Goal: Transaction & Acquisition: Book appointment/travel/reservation

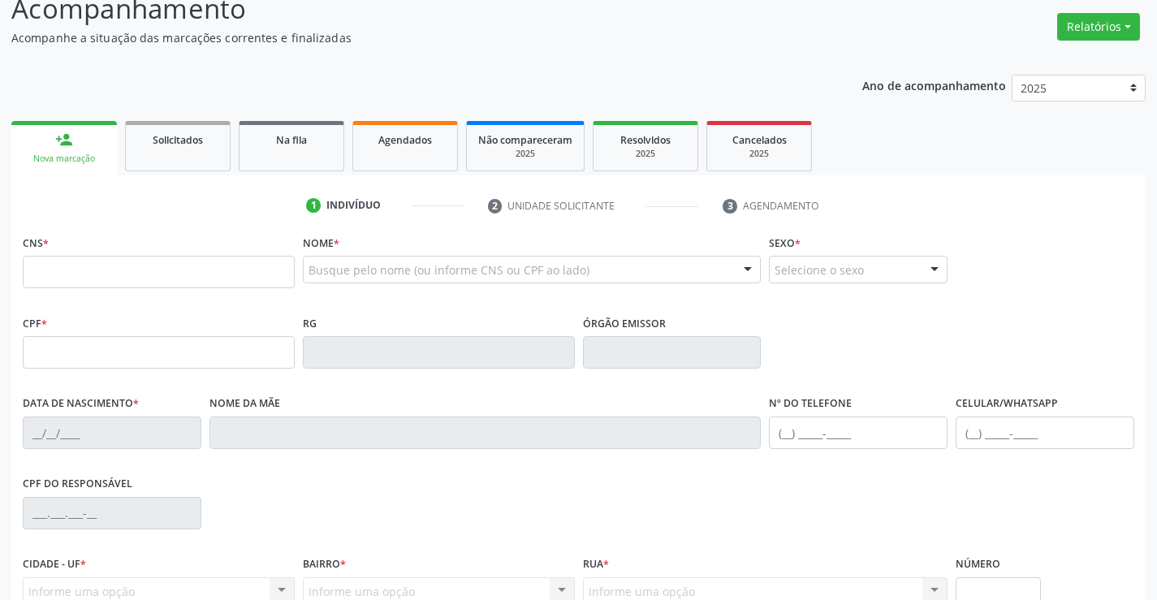
scroll to position [162, 0]
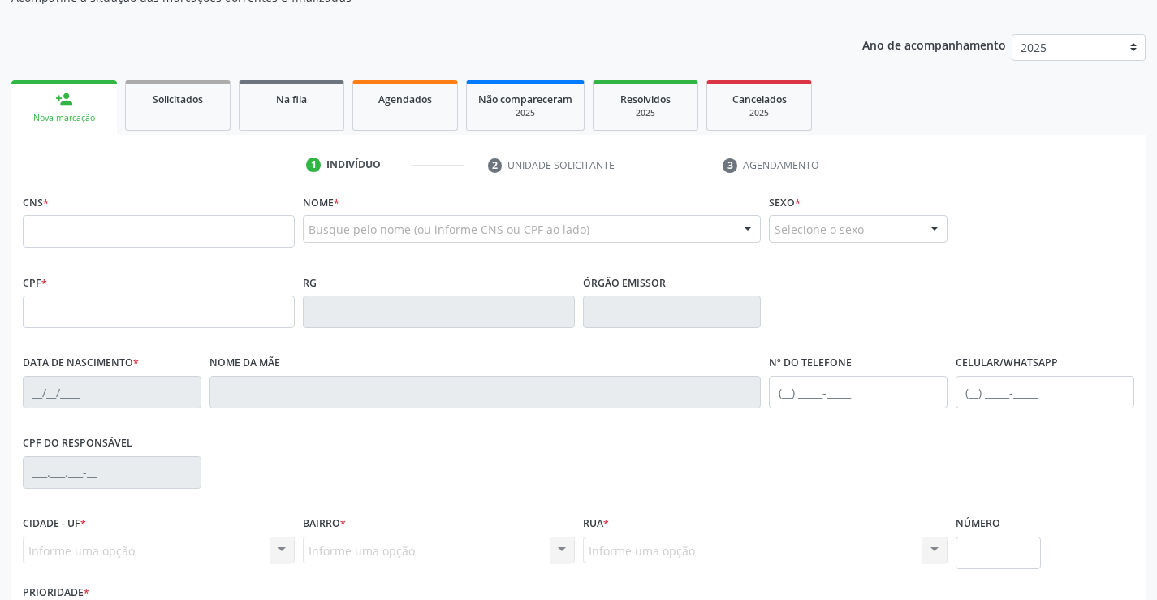
click at [250, 227] on input "text" at bounding box center [159, 231] width 272 height 32
type input "701 0048 7269 3399"
type input "14/07/2018"
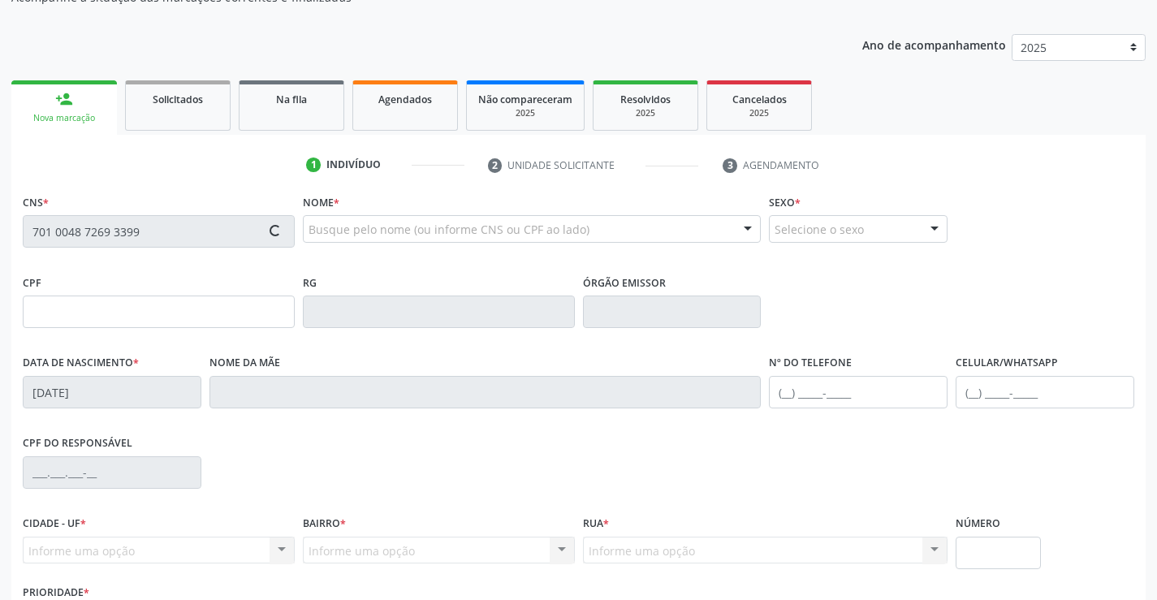
type input "(74) 99985-1404"
type input "S/N"
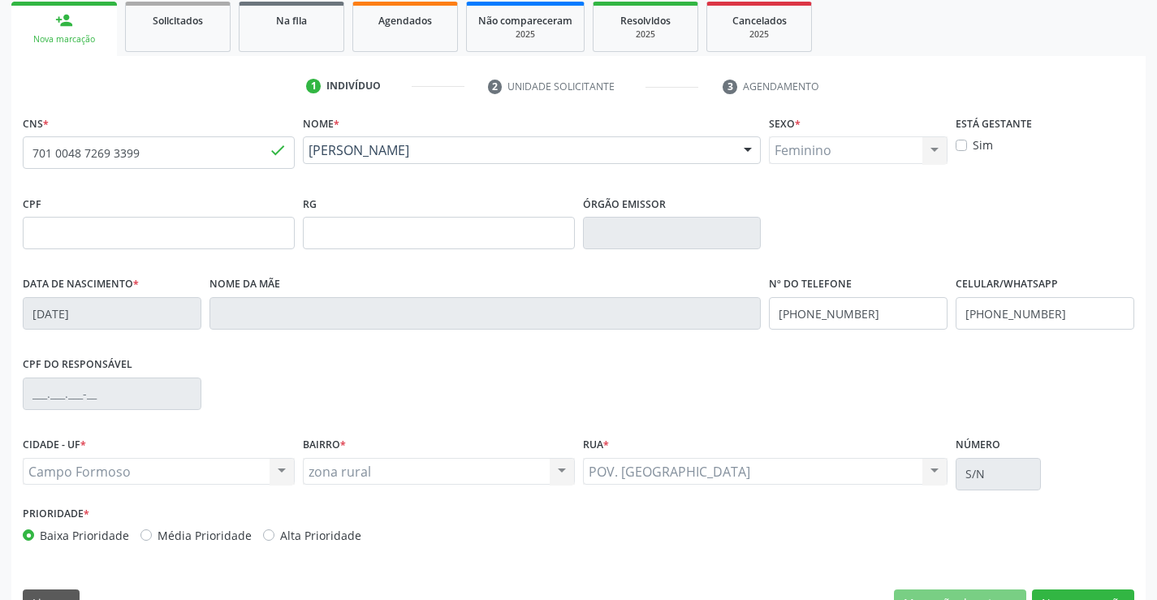
scroll to position [280, 0]
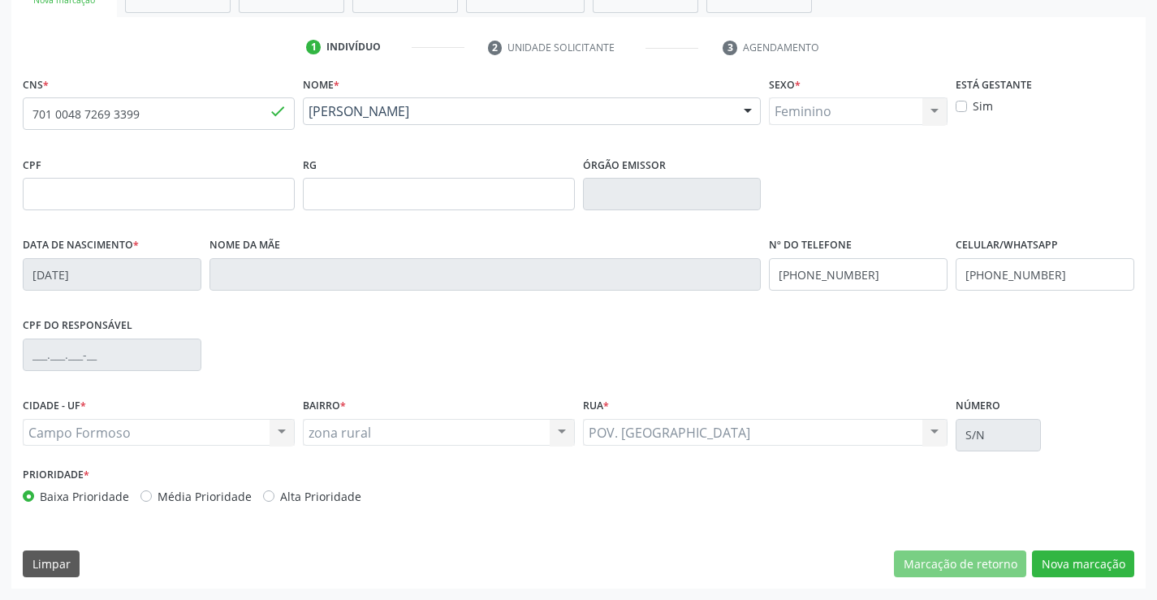
click at [1060, 548] on div "CNS * 701 0048 7269 3399 done Nome * Alice Araujo Santos da Silva Alice Araujo …" at bounding box center [578, 330] width 1134 height 516
click at [1059, 550] on button "Nova marcação" at bounding box center [1083, 564] width 102 height 28
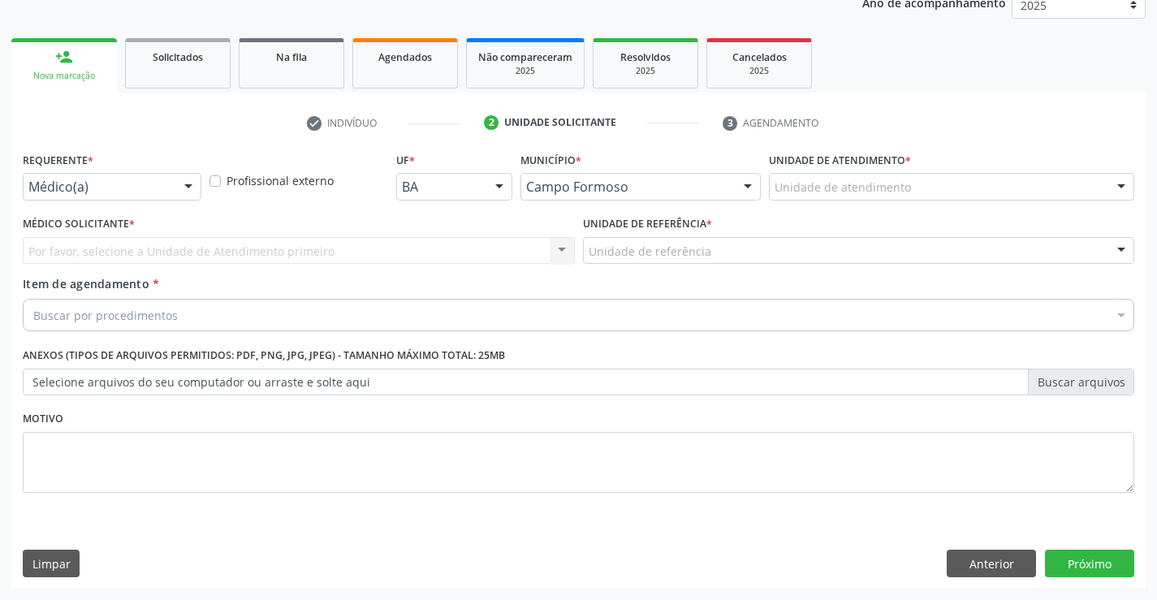
scroll to position [205, 0]
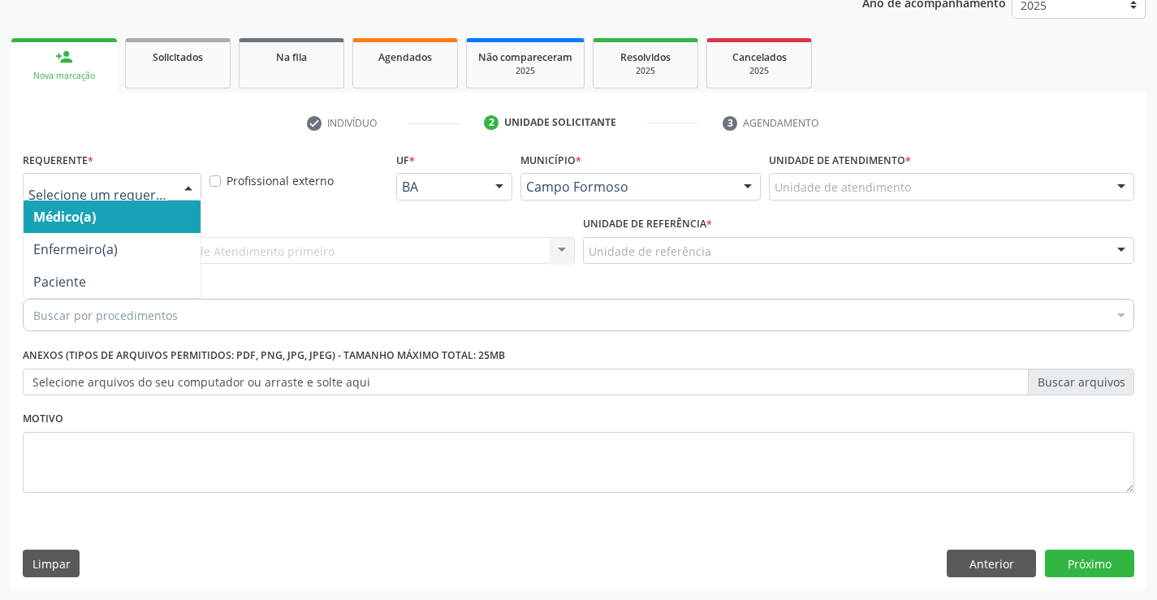
drag, startPoint x: 175, startPoint y: 186, endPoint x: 106, endPoint y: 192, distance: 68.4
click at [161, 185] on div at bounding box center [112, 187] width 179 height 28
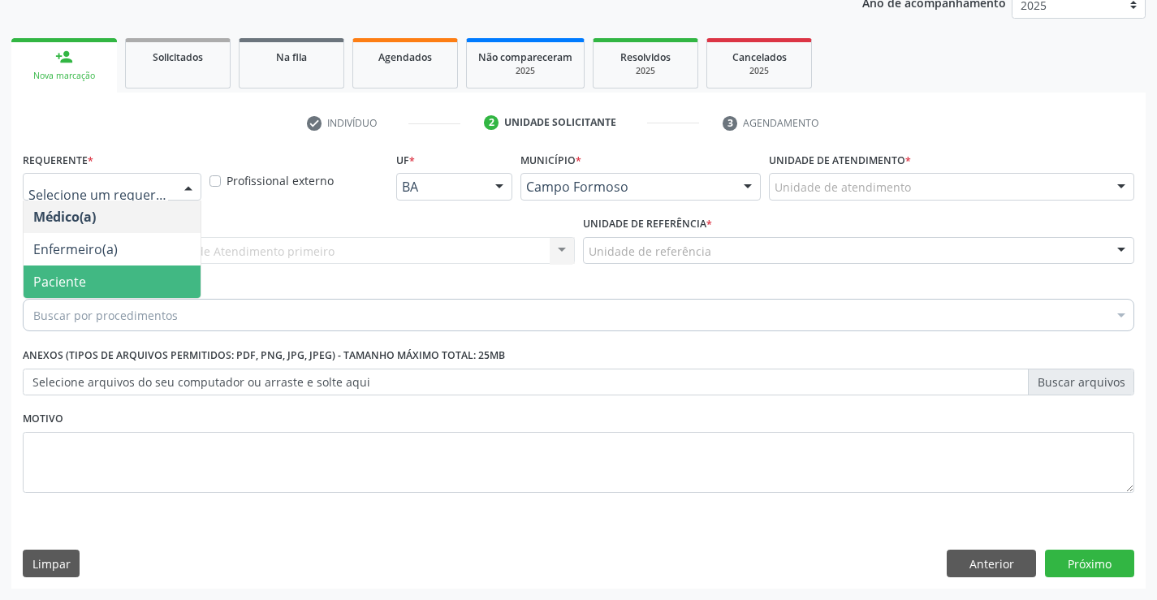
click at [30, 285] on span "Paciente" at bounding box center [112, 281] width 177 height 32
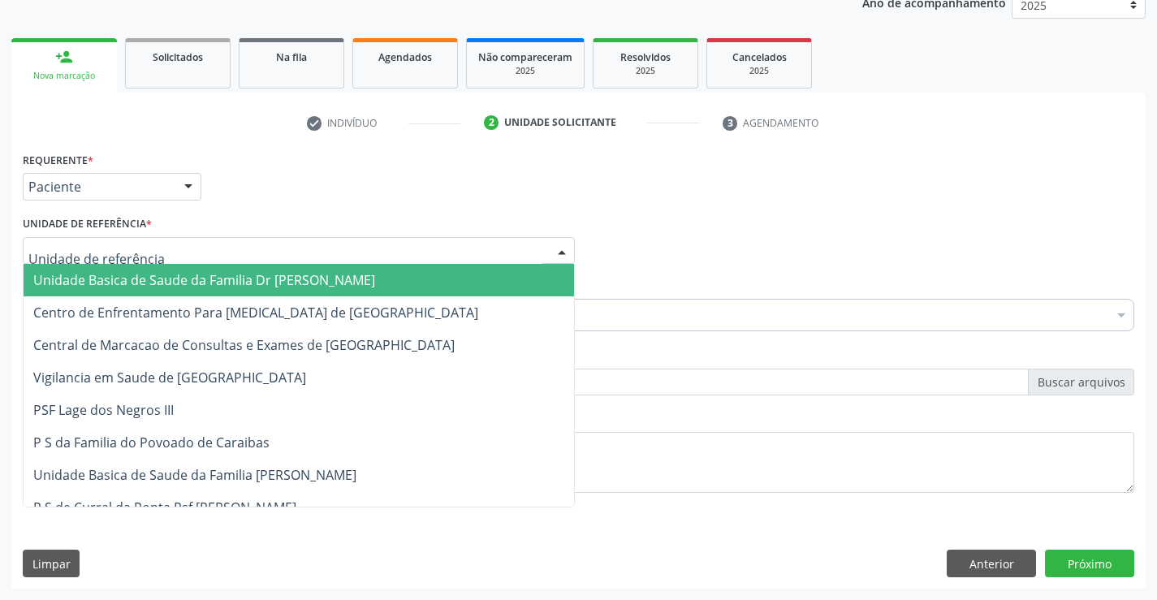
click at [263, 240] on div at bounding box center [299, 251] width 552 height 28
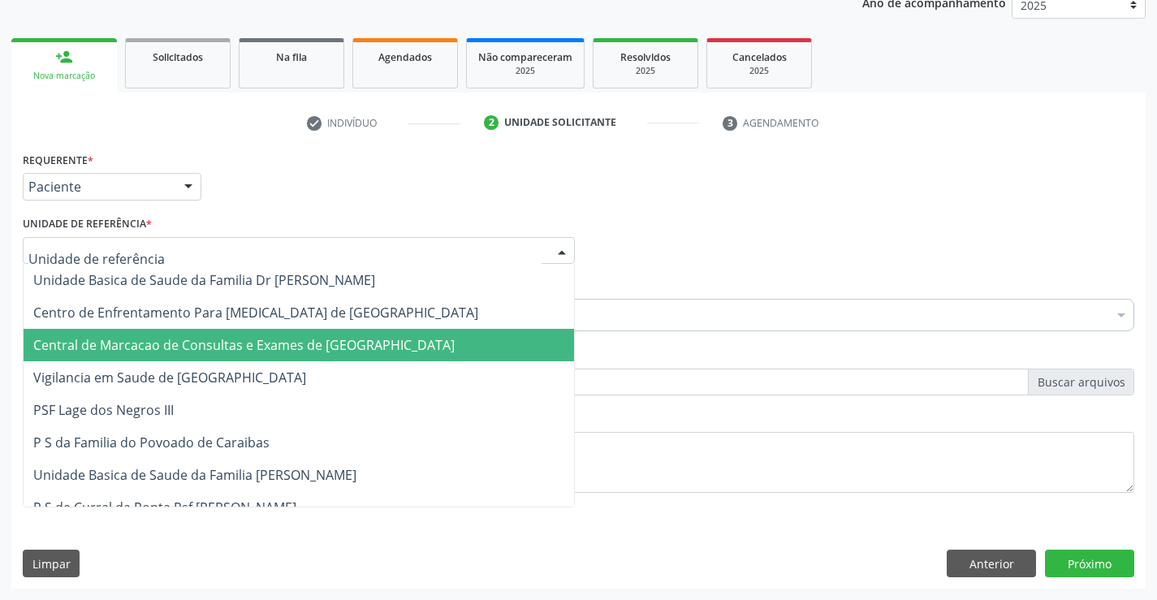
click at [284, 347] on span "Central de Marcacao de Consultas e Exames de [GEOGRAPHIC_DATA]" at bounding box center [243, 345] width 421 height 18
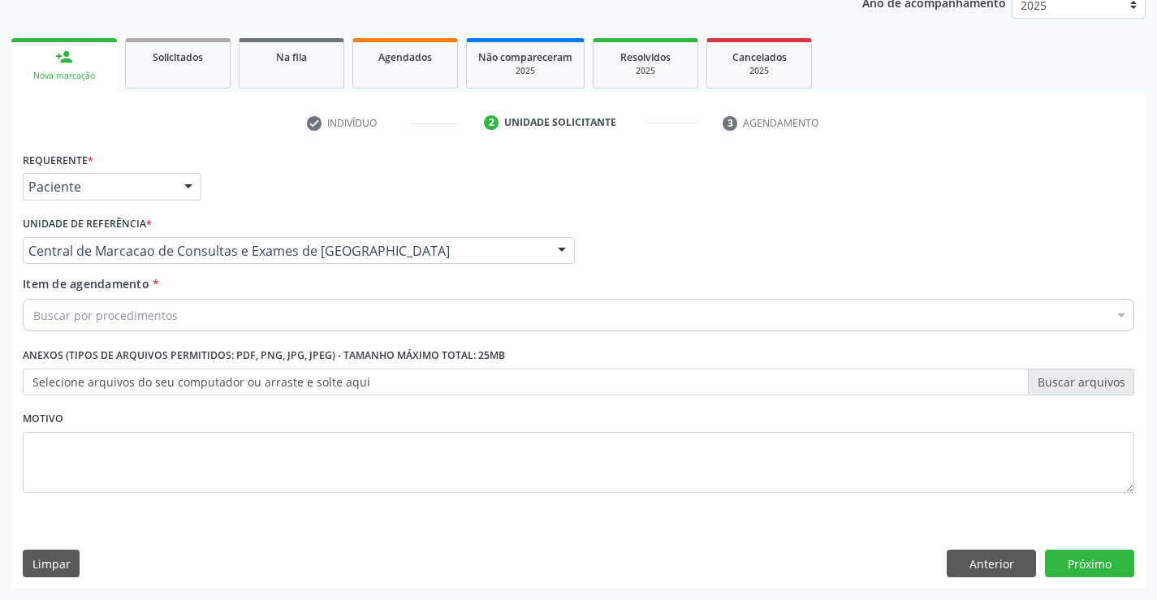
click at [181, 320] on div "Buscar por procedimentos" at bounding box center [578, 315] width 1111 height 32
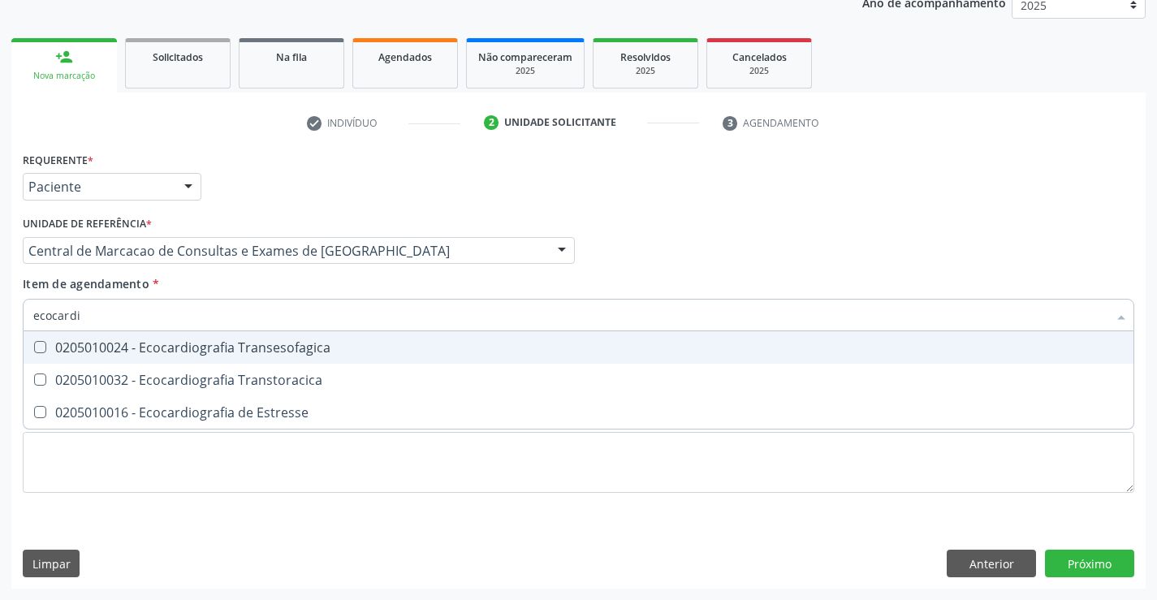
type input "ecocardio"
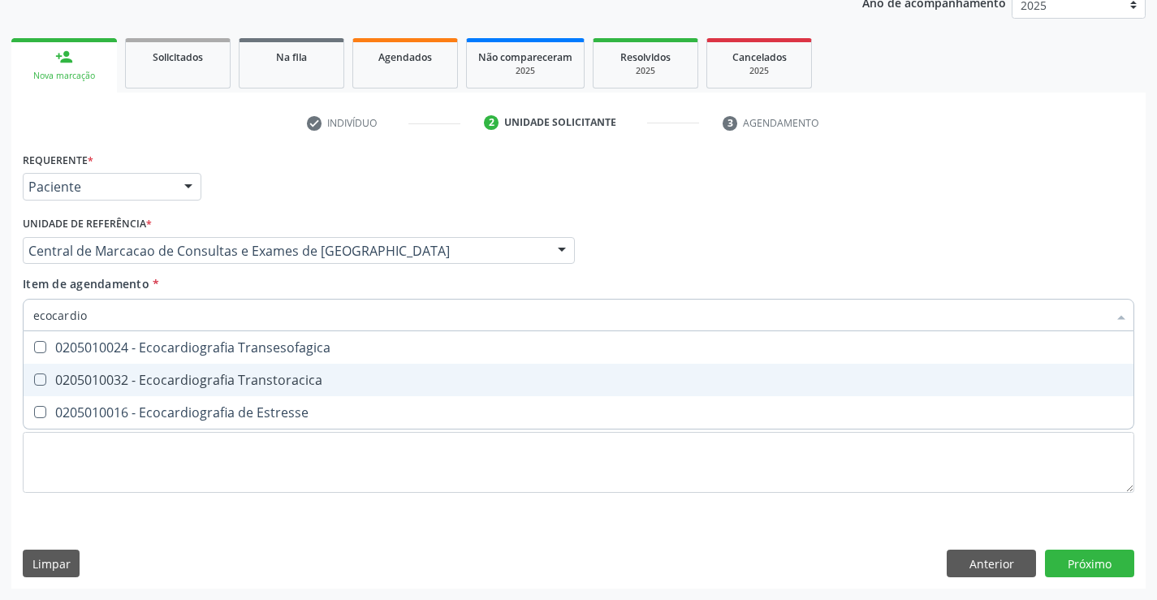
click at [235, 374] on div "0205010032 - Ecocardiografia Transtoracica" at bounding box center [578, 379] width 1090 height 13
checkbox Transtoracica "true"
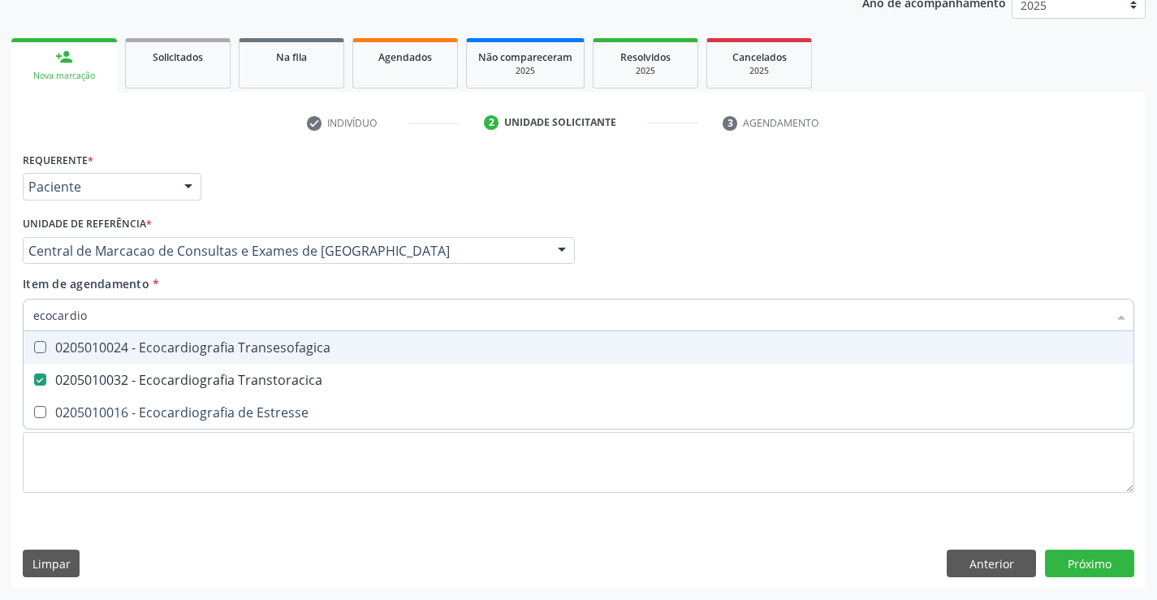
click at [101, 320] on input "ecocardio" at bounding box center [570, 315] width 1074 height 32
click at [98, 319] on input "ecocardio" at bounding box center [570, 315] width 1074 height 32
click at [97, 319] on input "ecocardio" at bounding box center [570, 315] width 1074 height 32
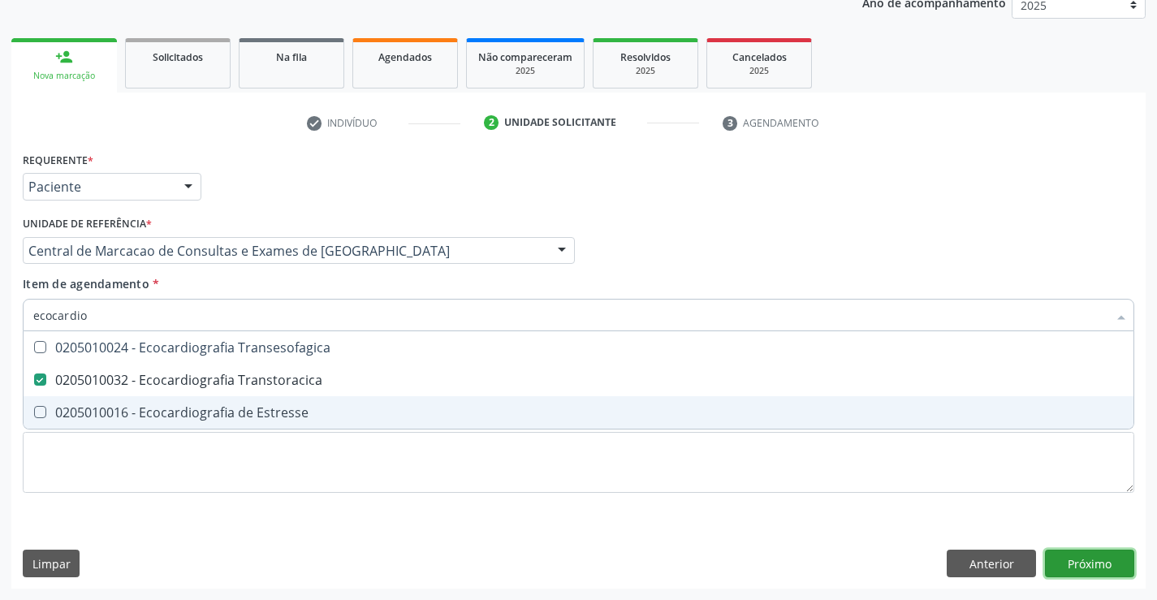
click at [1109, 557] on div "Requerente * Paciente Médico(a) Enfermeiro(a) Paciente Nenhum resultado encontr…" at bounding box center [578, 368] width 1134 height 441
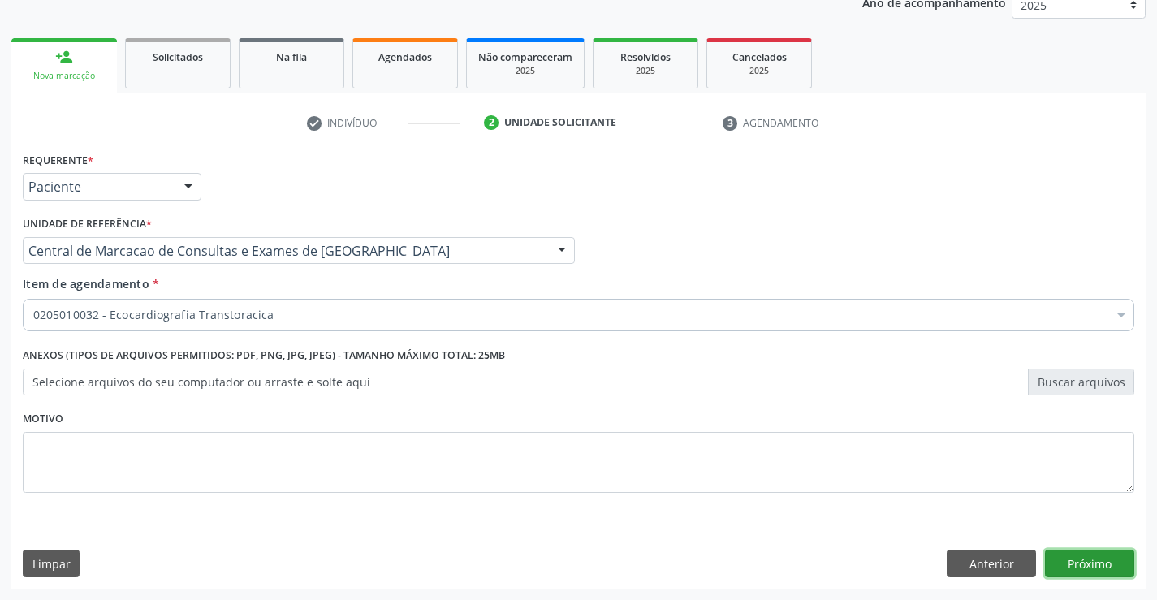
click at [1078, 557] on button "Próximo" at bounding box center [1089, 564] width 89 height 28
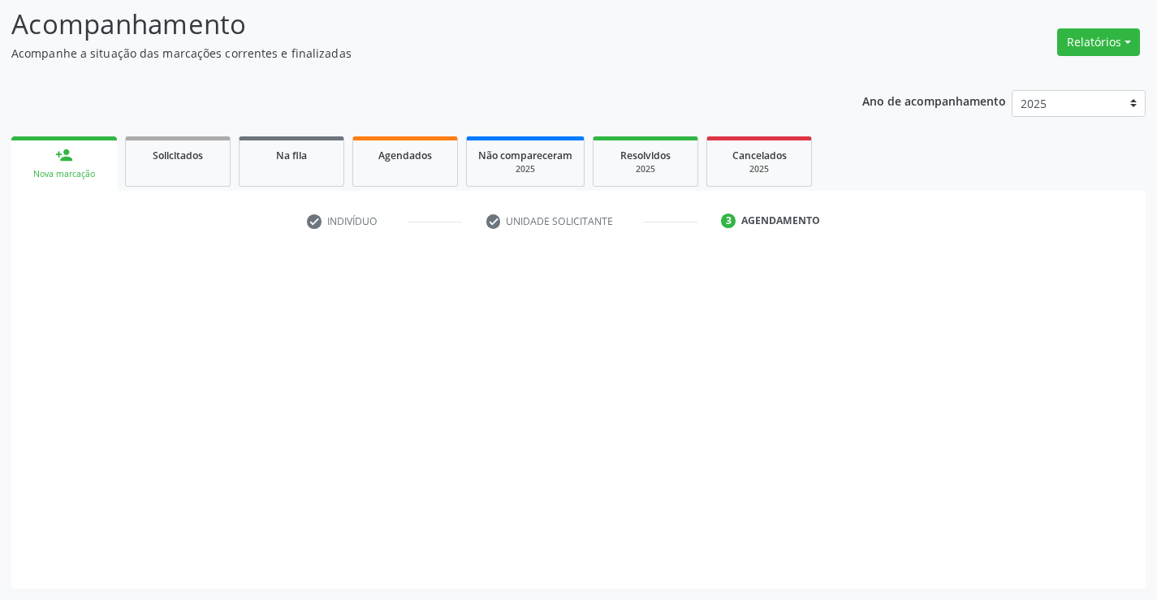
scroll to position [106, 0]
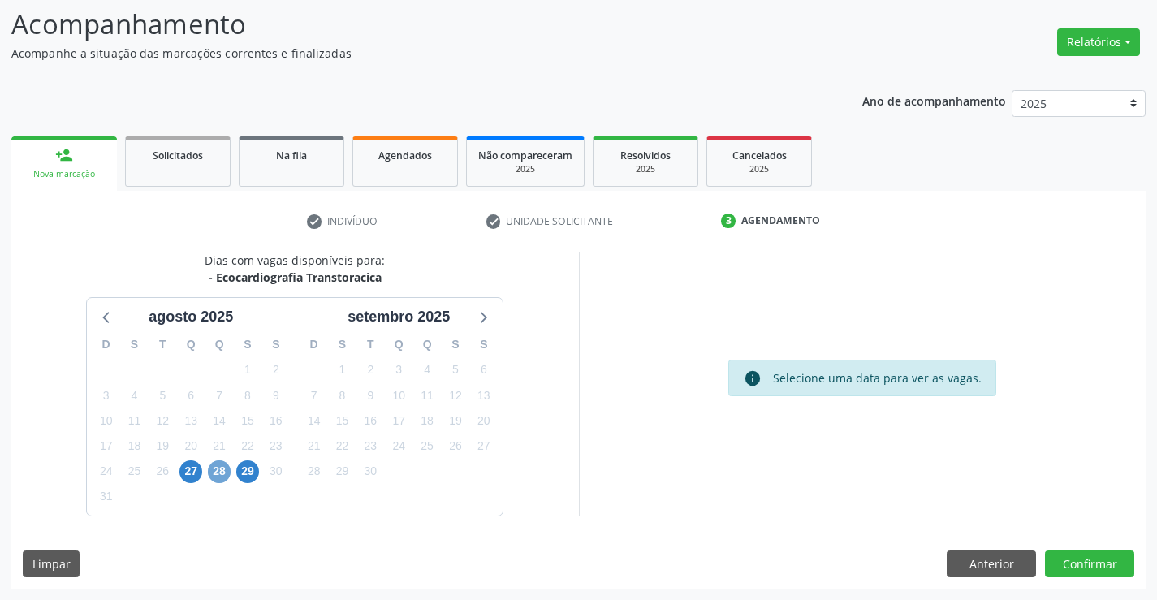
click at [216, 473] on span "28" at bounding box center [219, 471] width 23 height 23
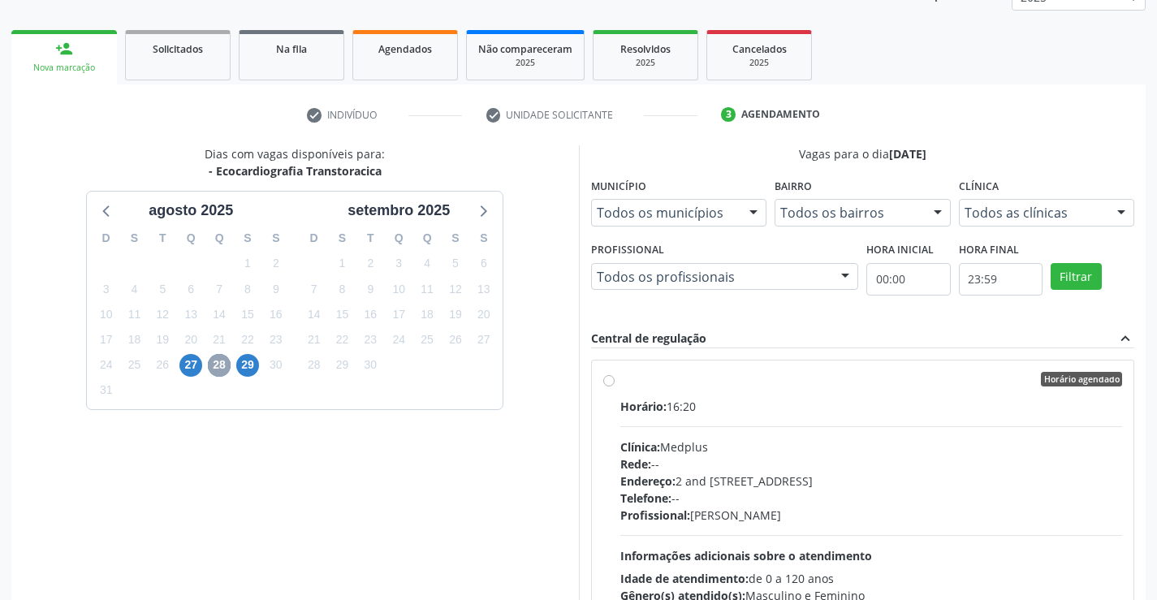
scroll to position [208, 0]
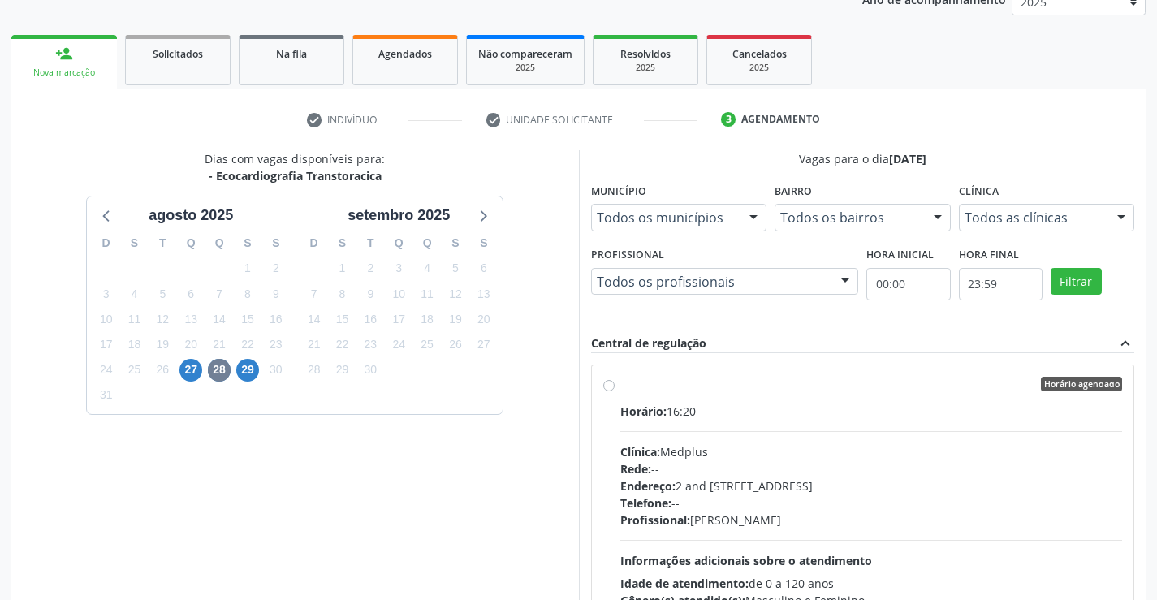
click at [620, 389] on label "Horário agendado Horário: 16:20 Clínica: Medplus Rede: -- Endereço: 2 and S 204…" at bounding box center [871, 501] width 502 height 249
click at [610, 389] on input "Horário agendado Horário: 16:20 Clínica: Medplus Rede: -- Endereço: 2 and S 204…" at bounding box center [608, 384] width 11 height 15
radio input "true"
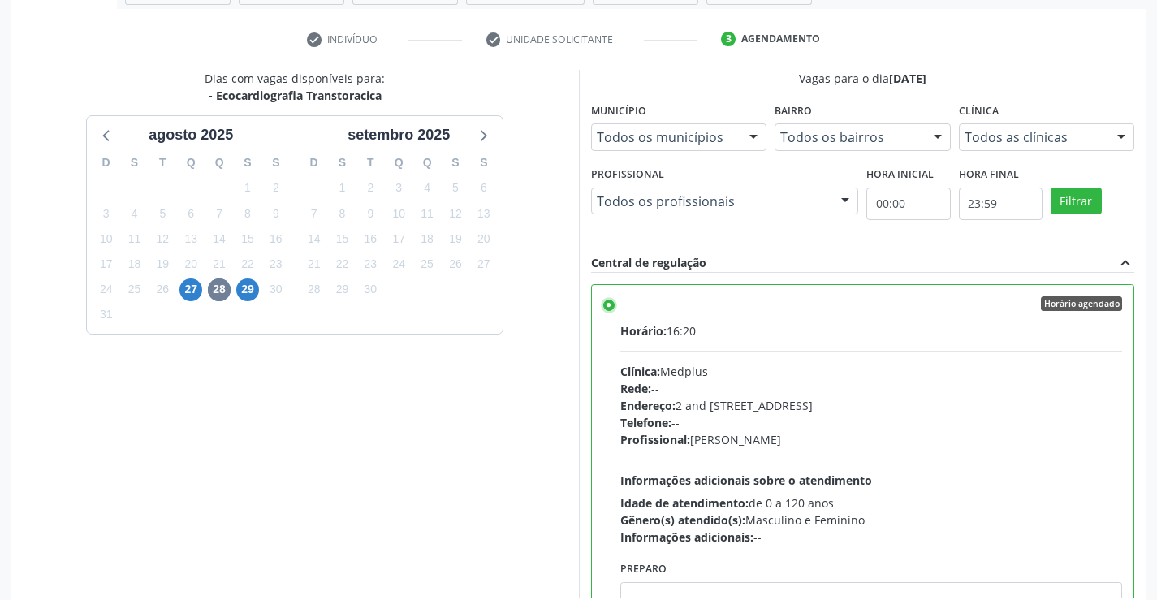
scroll to position [370, 0]
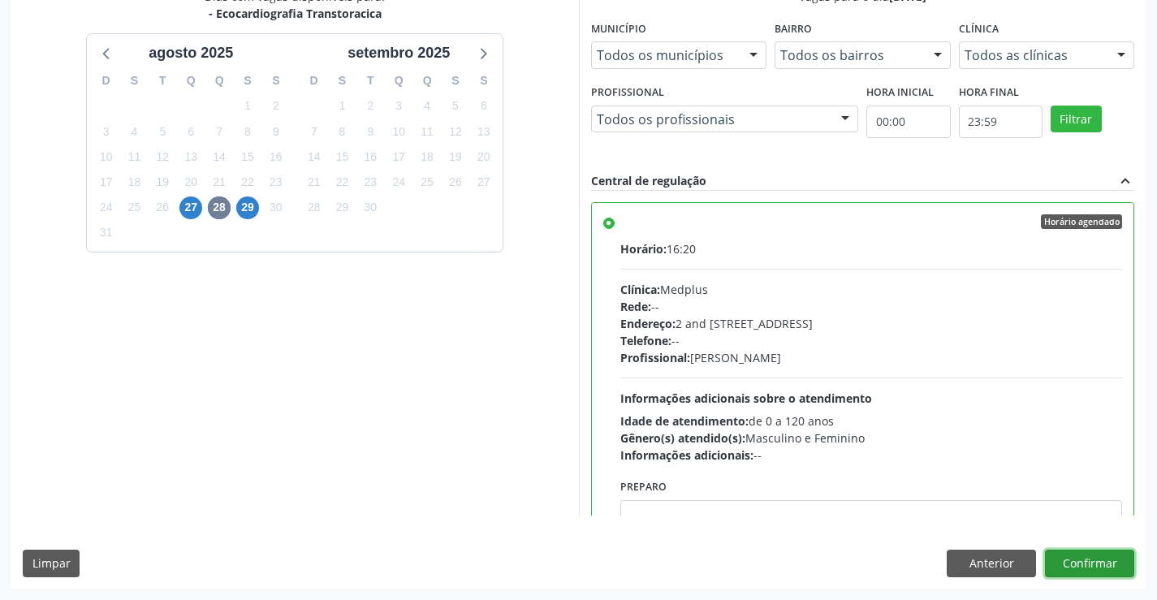
click at [1093, 564] on button "Confirmar" at bounding box center [1089, 564] width 89 height 28
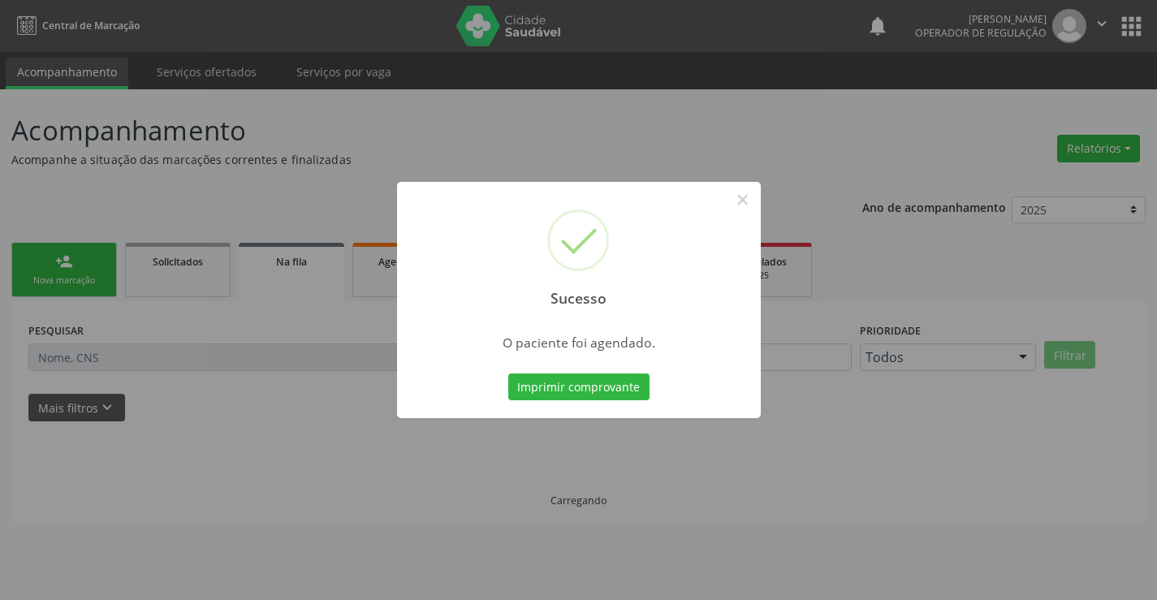
scroll to position [0, 0]
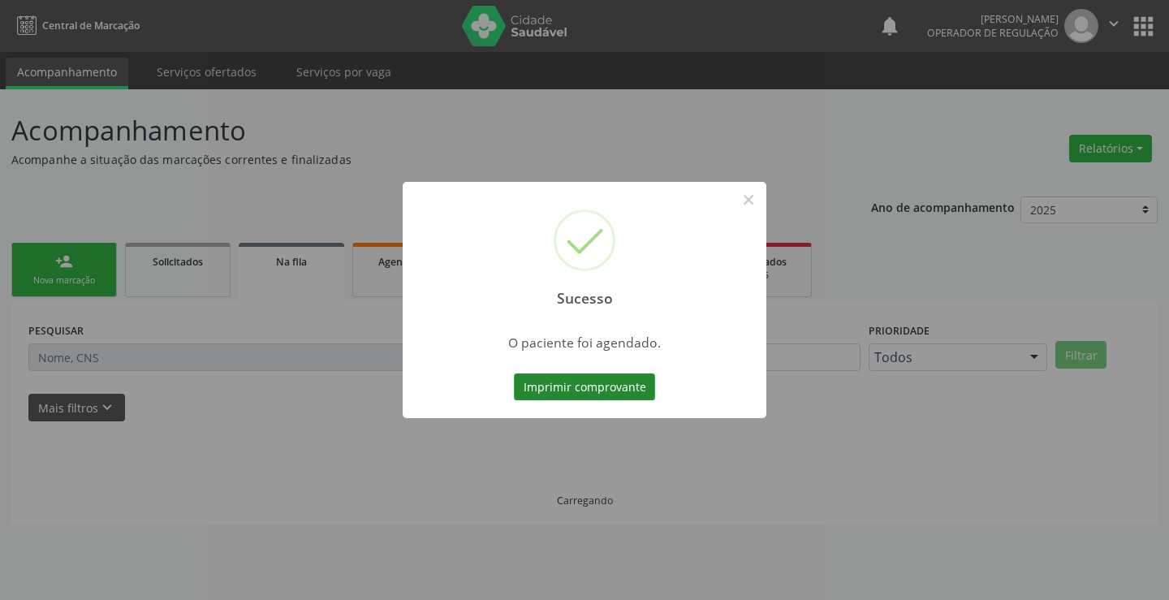
click at [606, 381] on button "Imprimir comprovante" at bounding box center [584, 387] width 141 height 28
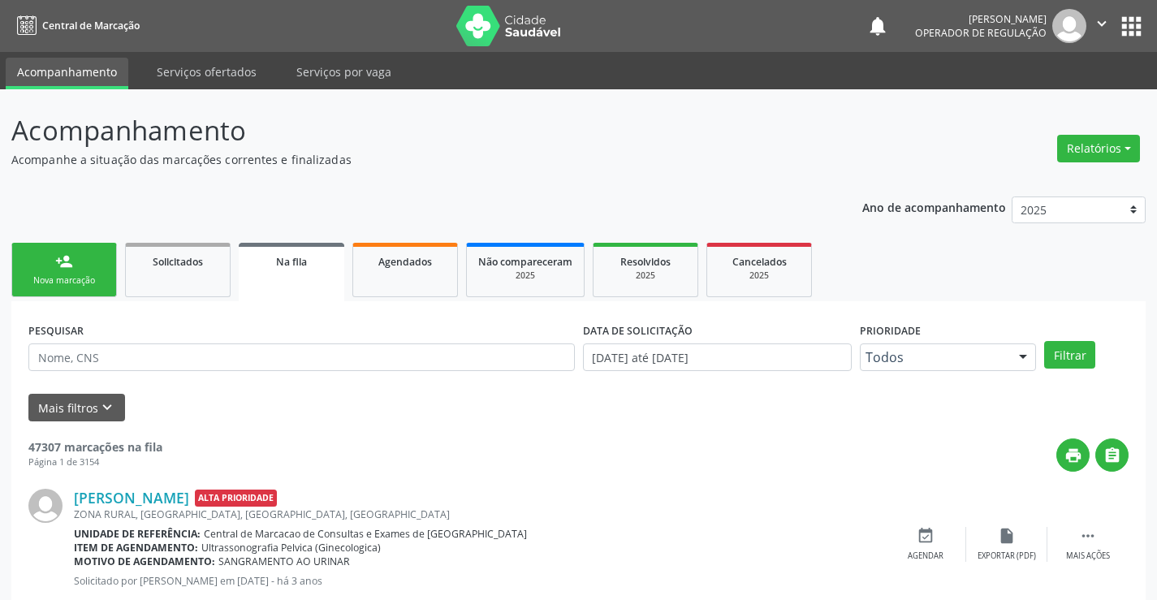
click at [59, 275] on div "Nova marcação" at bounding box center [64, 280] width 81 height 12
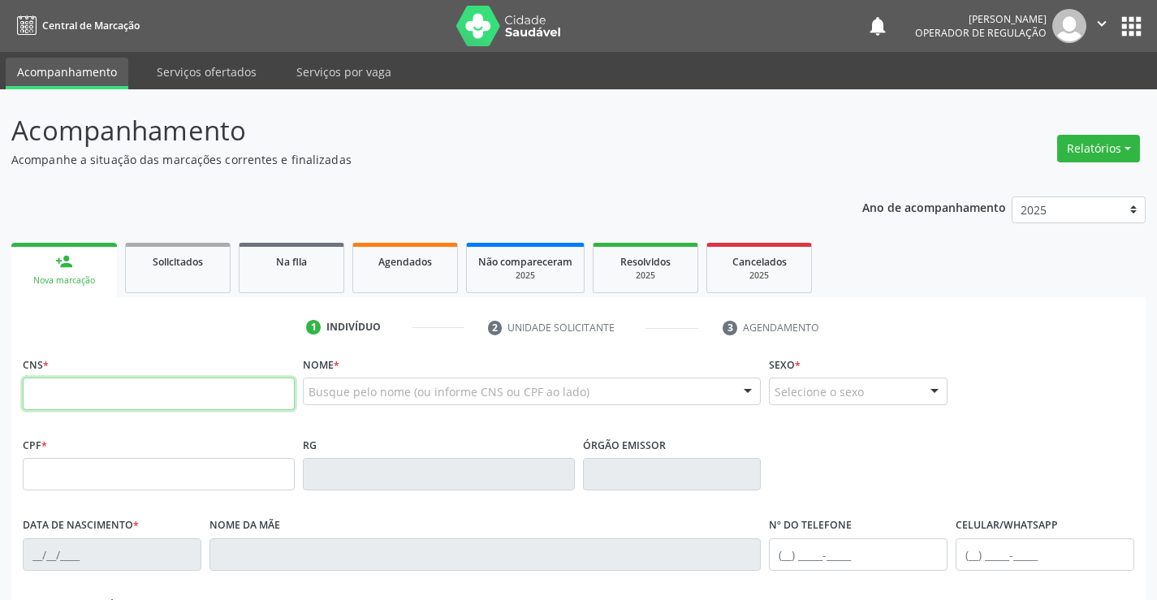
click at [66, 386] on input "text" at bounding box center [159, 393] width 272 height 32
type input "708 1011 3691 5140"
type input "134.691.715-99"
type input "008521057"
type input "19/12/2024"
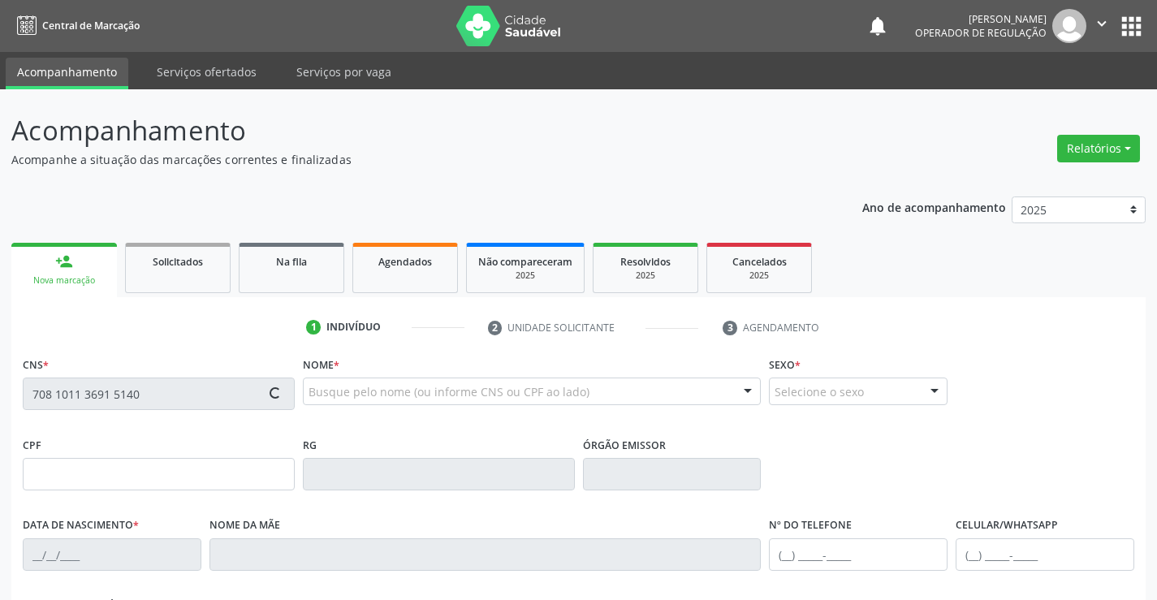
type input "(74) 98145-4484"
type input "S/N"
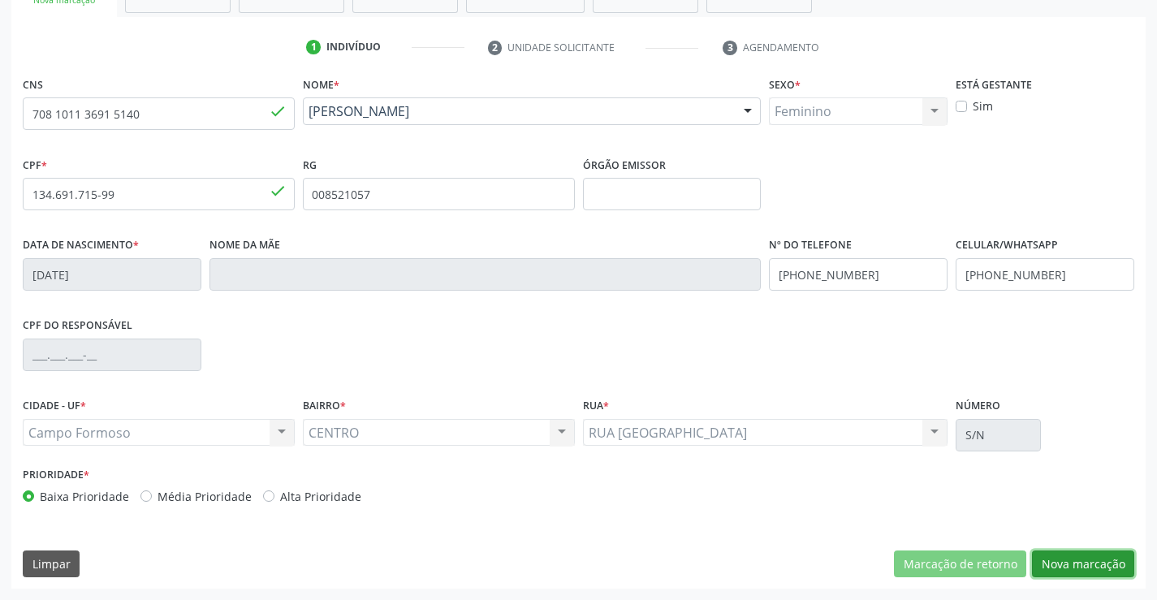
click at [1095, 563] on button "Nova marcação" at bounding box center [1083, 564] width 102 height 28
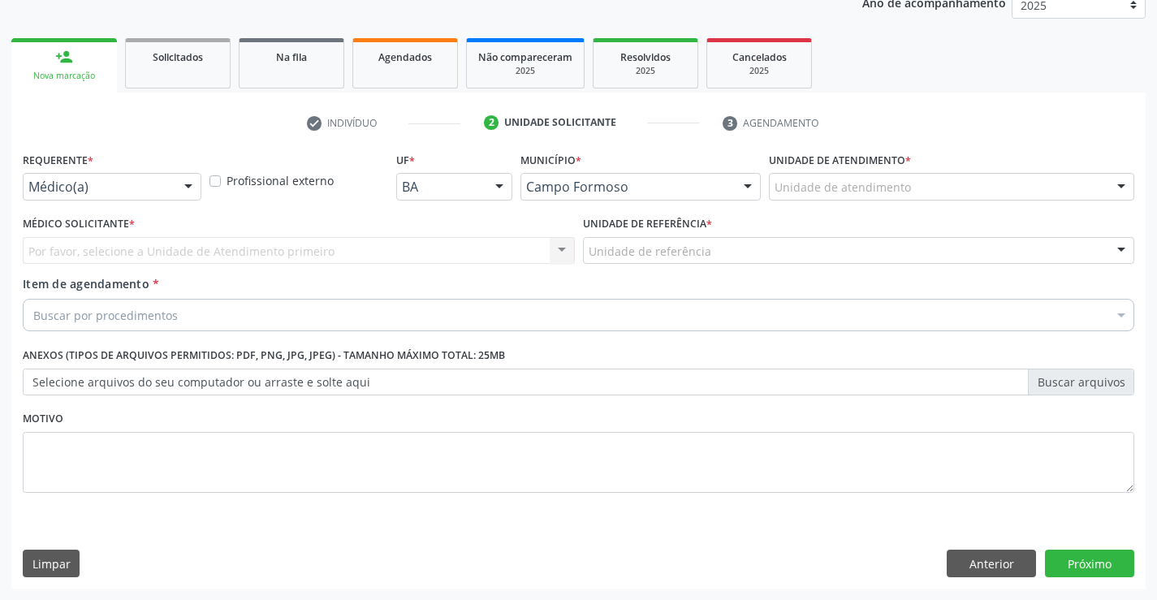
scroll to position [205, 0]
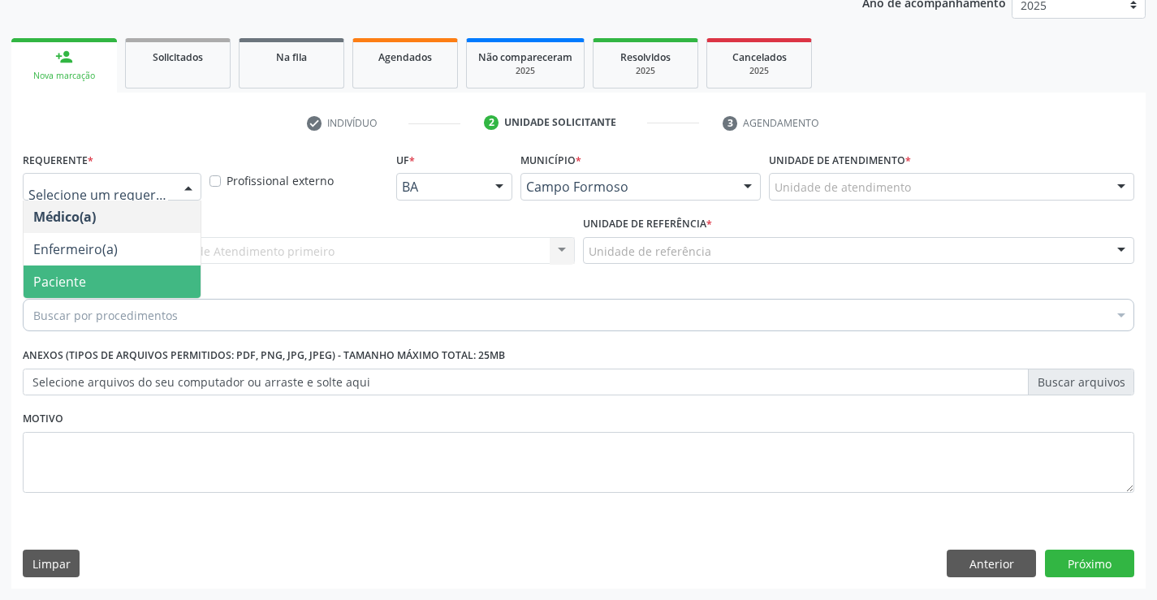
click at [74, 278] on span "Paciente" at bounding box center [59, 282] width 53 height 18
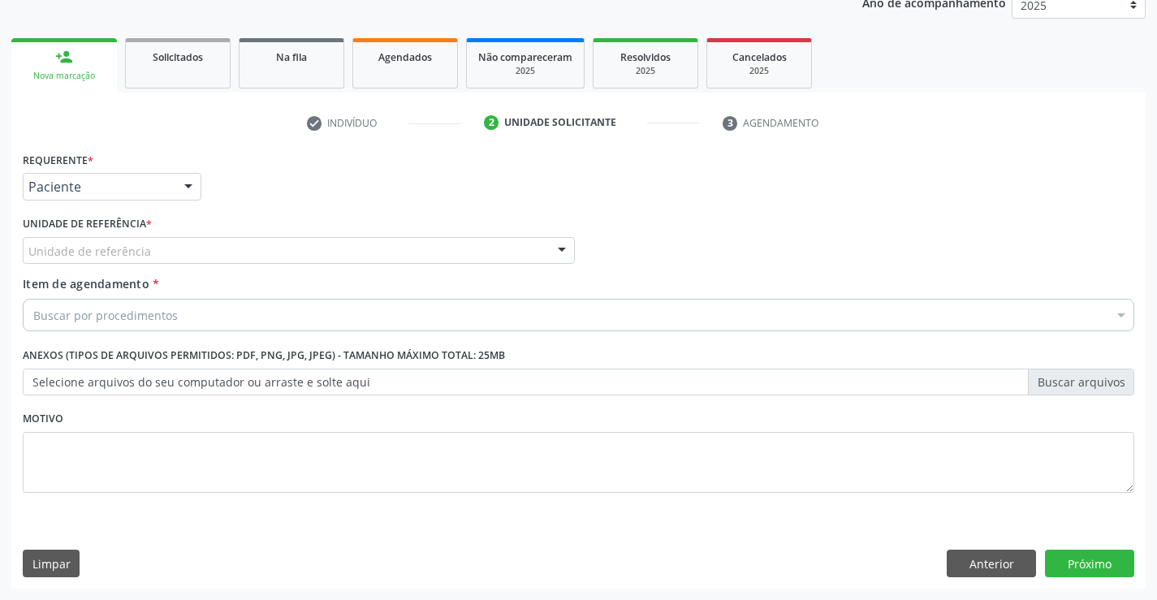
click at [188, 249] on div "Unidade de referência" at bounding box center [299, 251] width 552 height 28
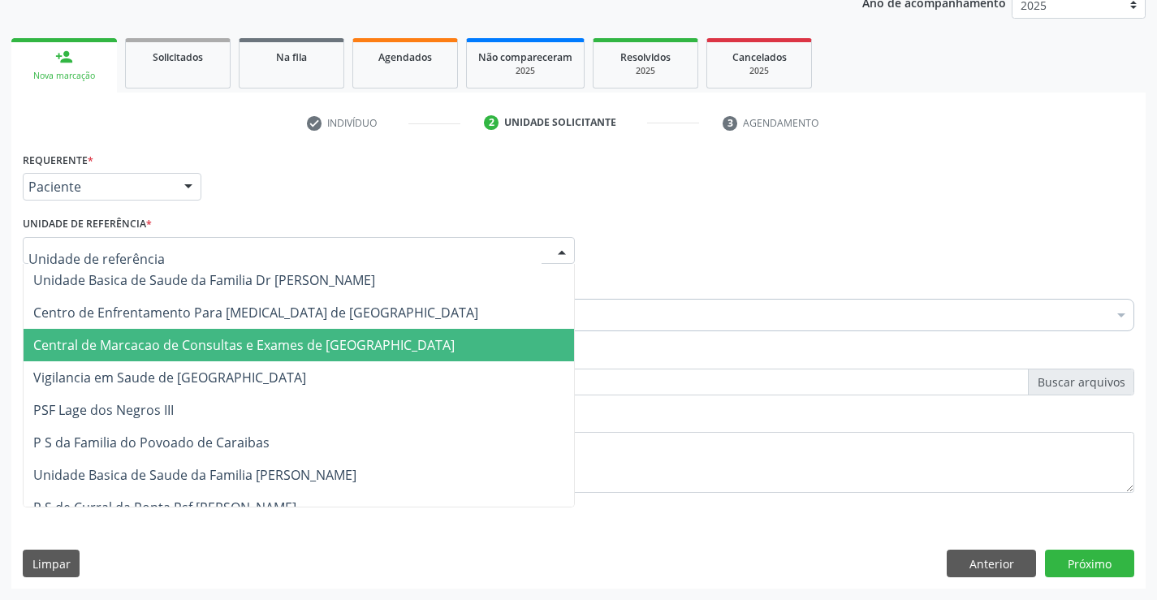
click at [207, 334] on span "Central de Marcacao de Consultas e Exames de [GEOGRAPHIC_DATA]" at bounding box center [299, 345] width 550 height 32
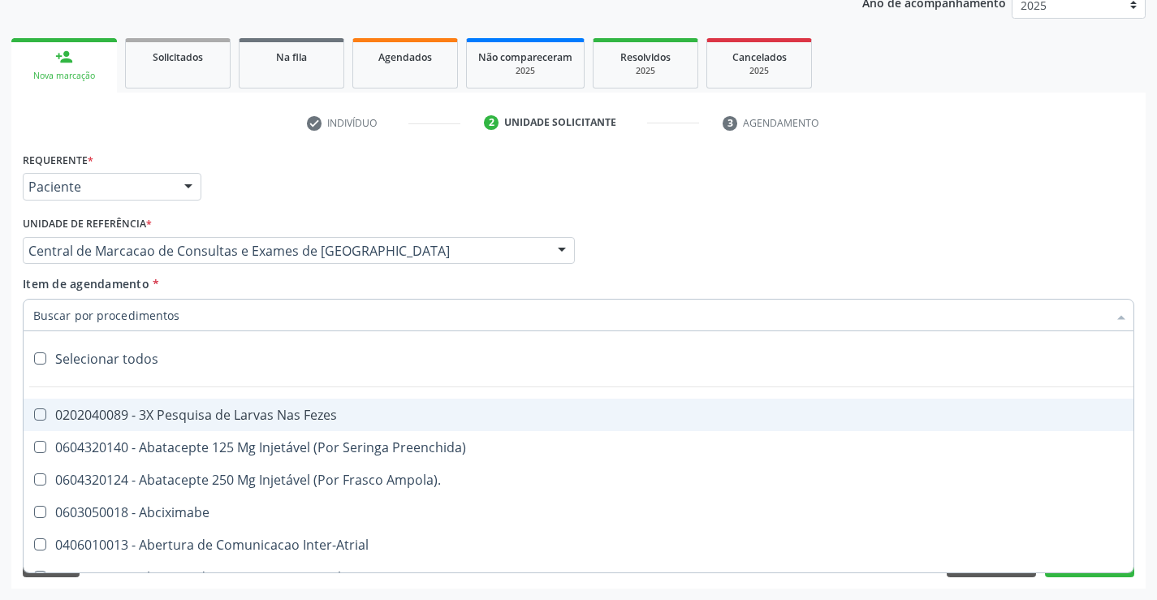
click at [123, 318] on input "Item de agendamento *" at bounding box center [570, 315] width 1074 height 32
paste input "ecocardio"
type input "ecocardio"
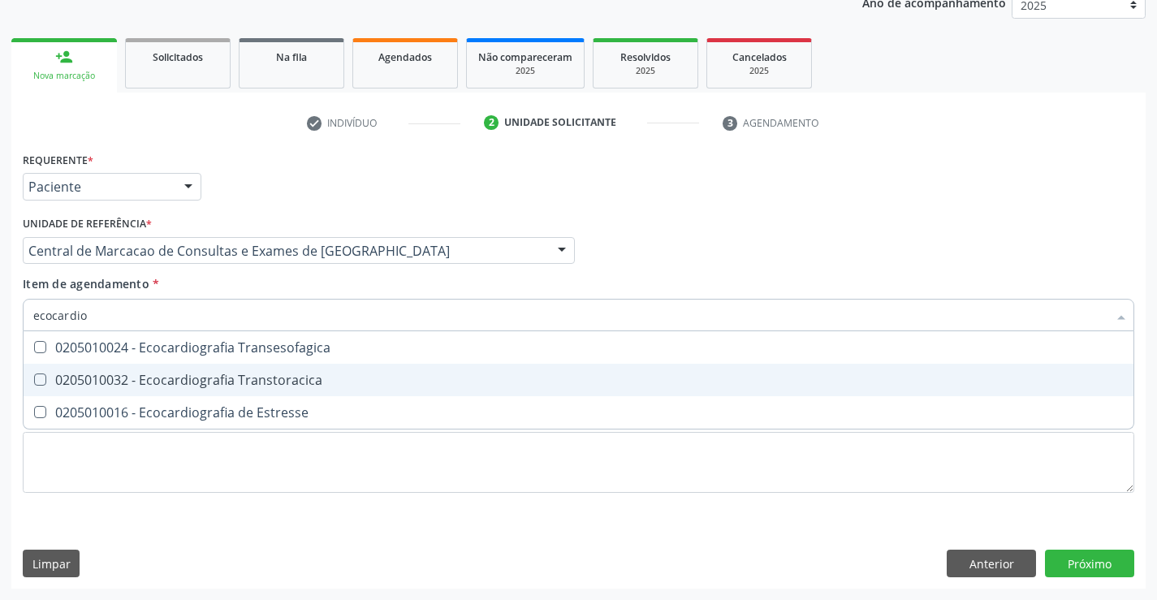
click at [124, 375] on div "0205010032 - Ecocardiografia Transtoracica" at bounding box center [578, 379] width 1090 height 13
checkbox Transtoracica "true"
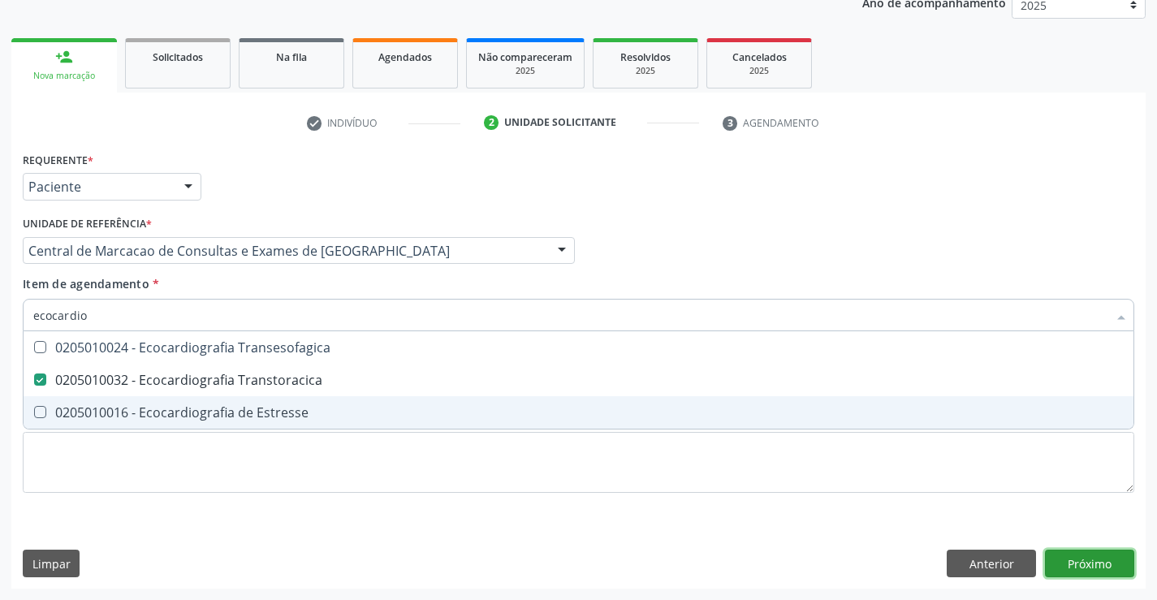
click at [1082, 557] on div "Requerente * Paciente Médico(a) Enfermeiro(a) Paciente Nenhum resultado encontr…" at bounding box center [578, 368] width 1134 height 441
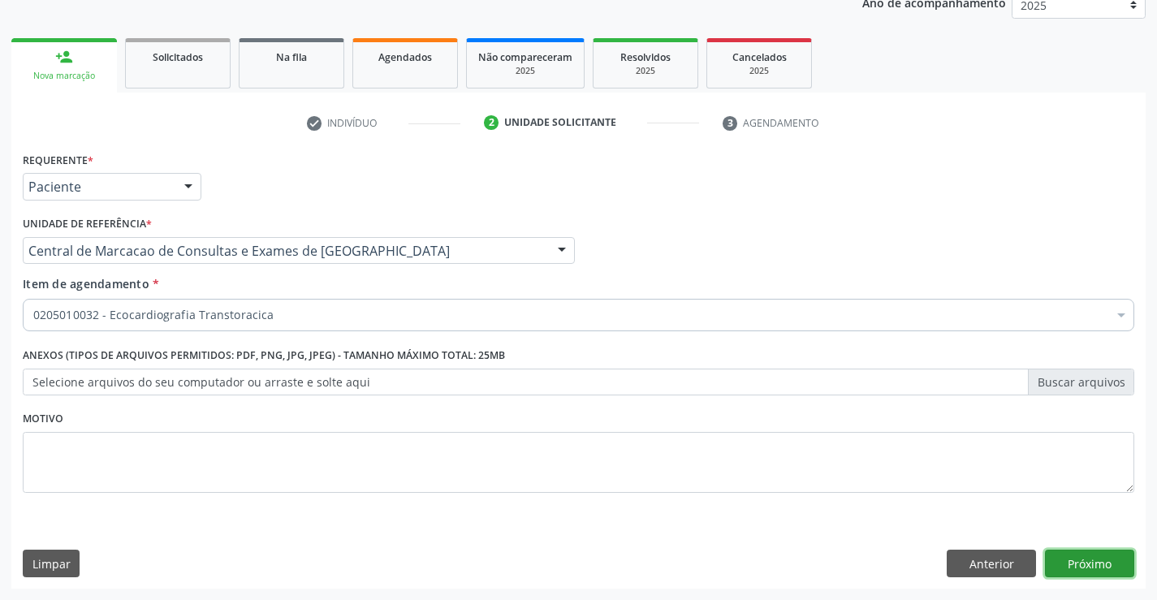
click at [1094, 552] on button "Próximo" at bounding box center [1089, 564] width 89 height 28
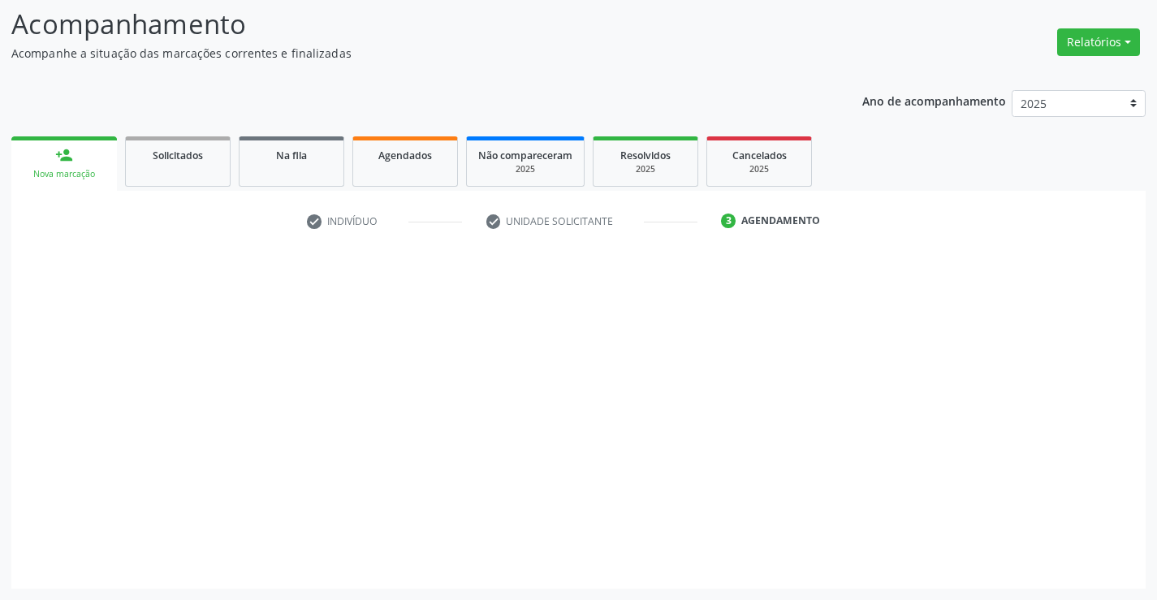
scroll to position [106, 0]
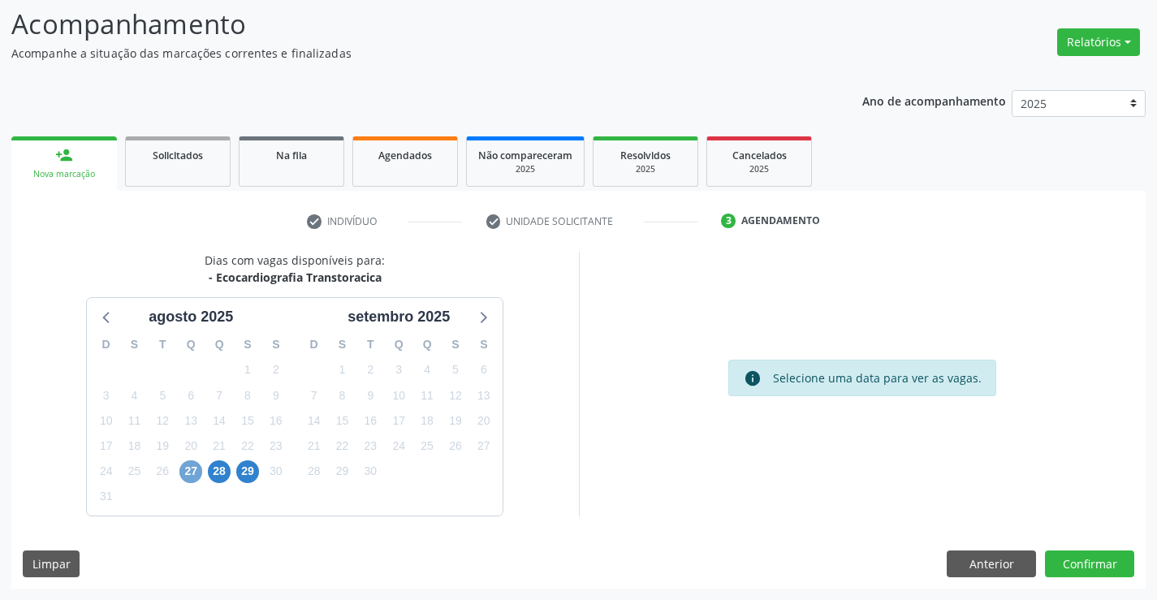
click at [194, 468] on span "27" at bounding box center [190, 471] width 23 height 23
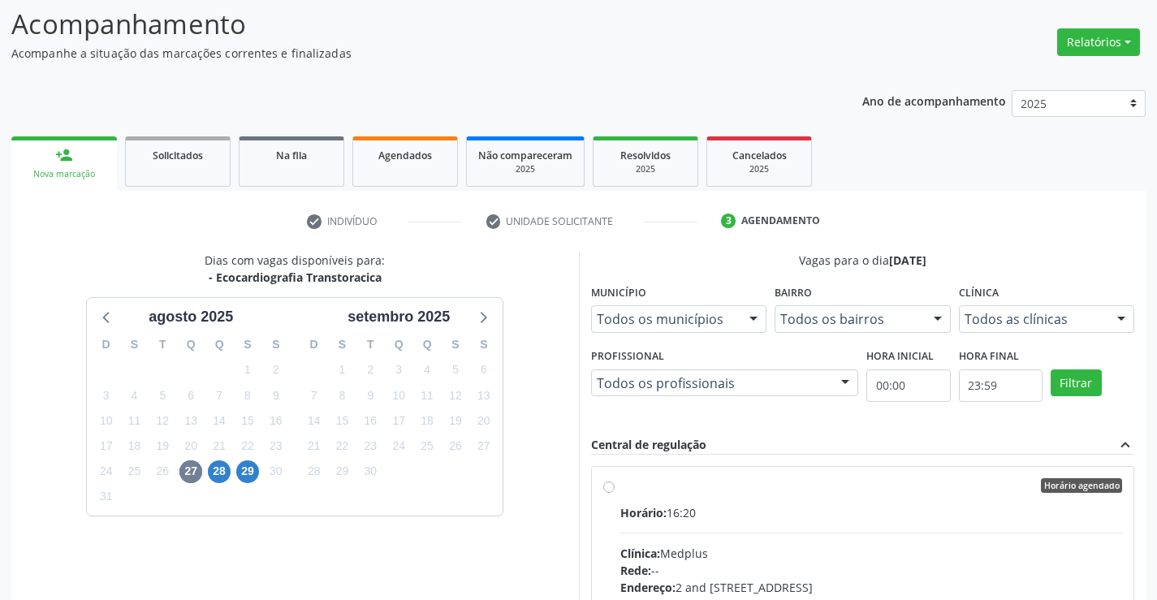
click at [859, 510] on div "Horário: 16:20" at bounding box center [871, 512] width 502 height 17
click at [614, 493] on input "Horário agendado Horário: 16:20 Clínica: Medplus Rede: -- Endereço: 2 and S 204…" at bounding box center [608, 485] width 11 height 15
radio input "true"
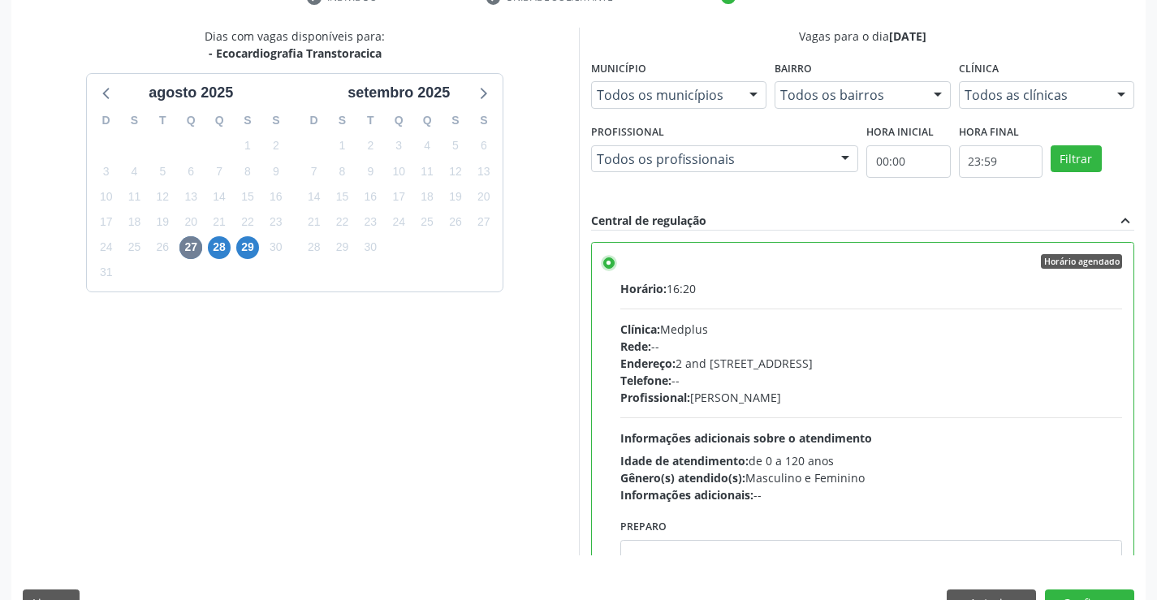
scroll to position [370, 0]
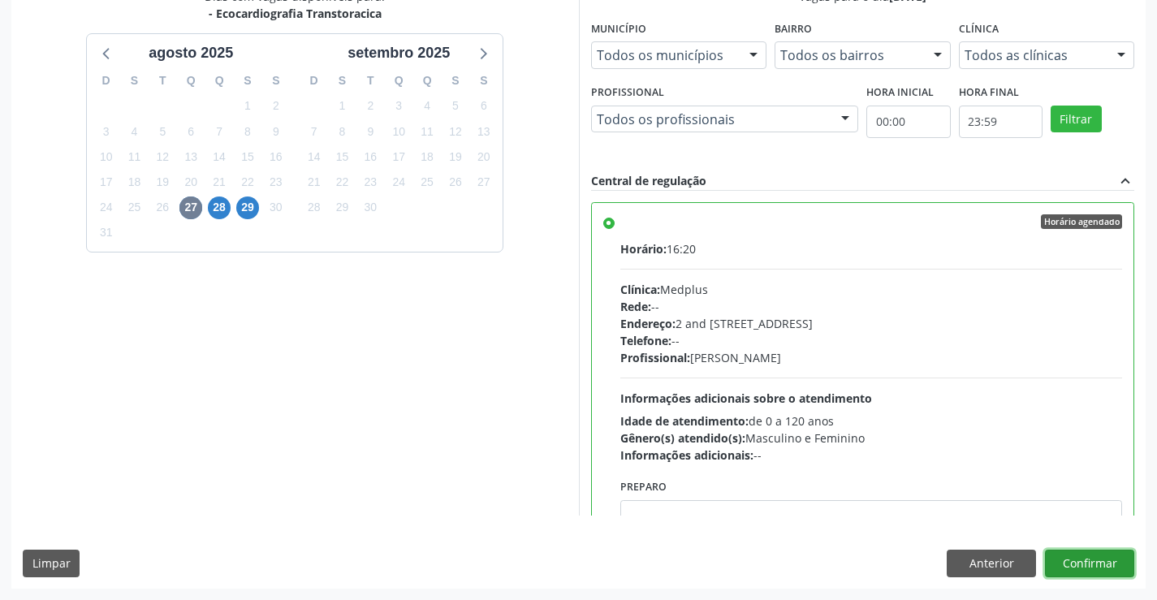
click at [1097, 557] on button "Confirmar" at bounding box center [1089, 564] width 89 height 28
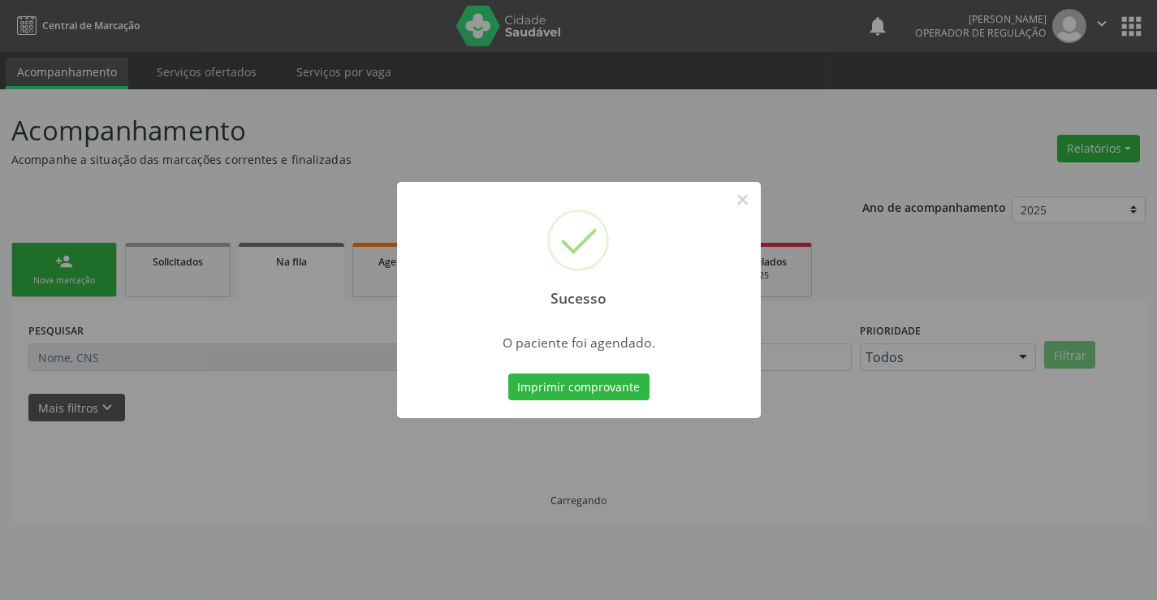
scroll to position [0, 0]
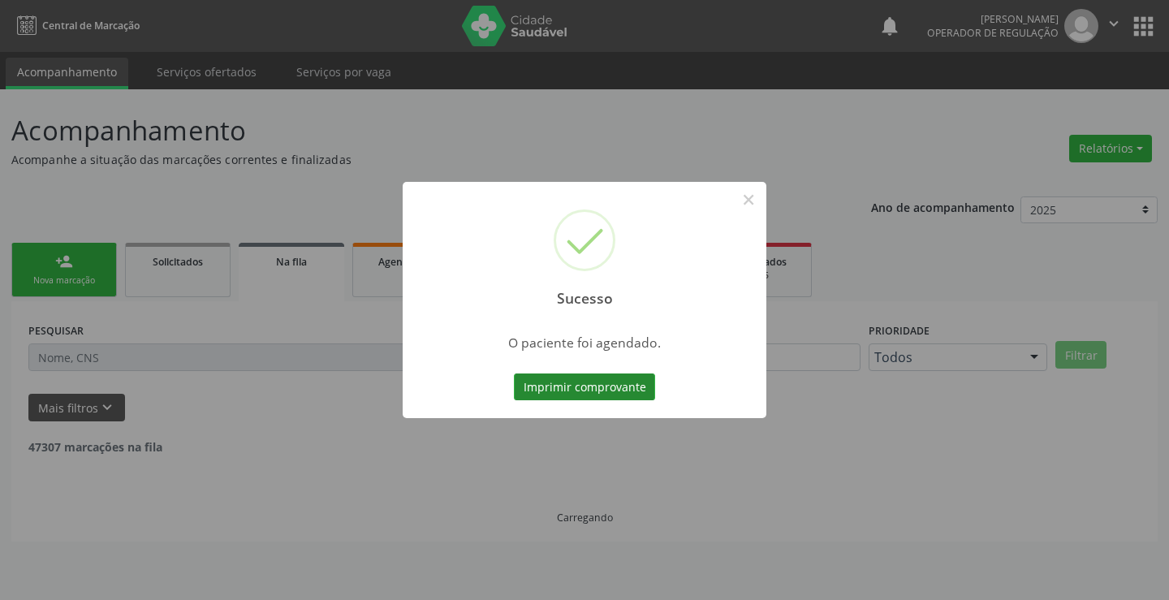
click at [549, 381] on button "Imprimir comprovante" at bounding box center [584, 387] width 141 height 28
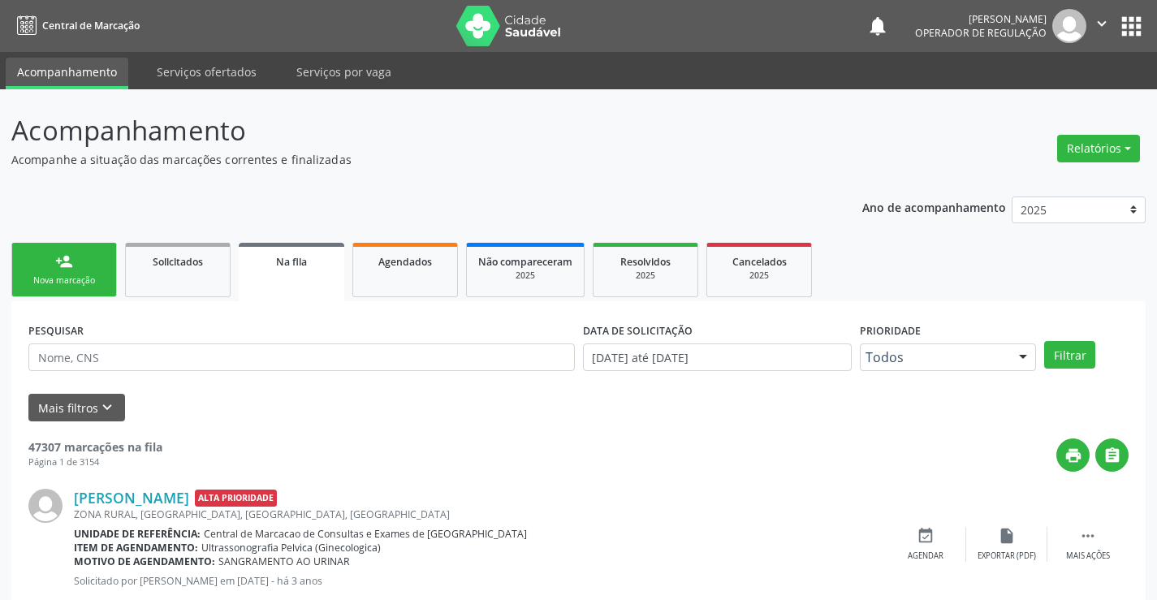
click at [62, 282] on div "Nova marcação" at bounding box center [64, 280] width 81 height 12
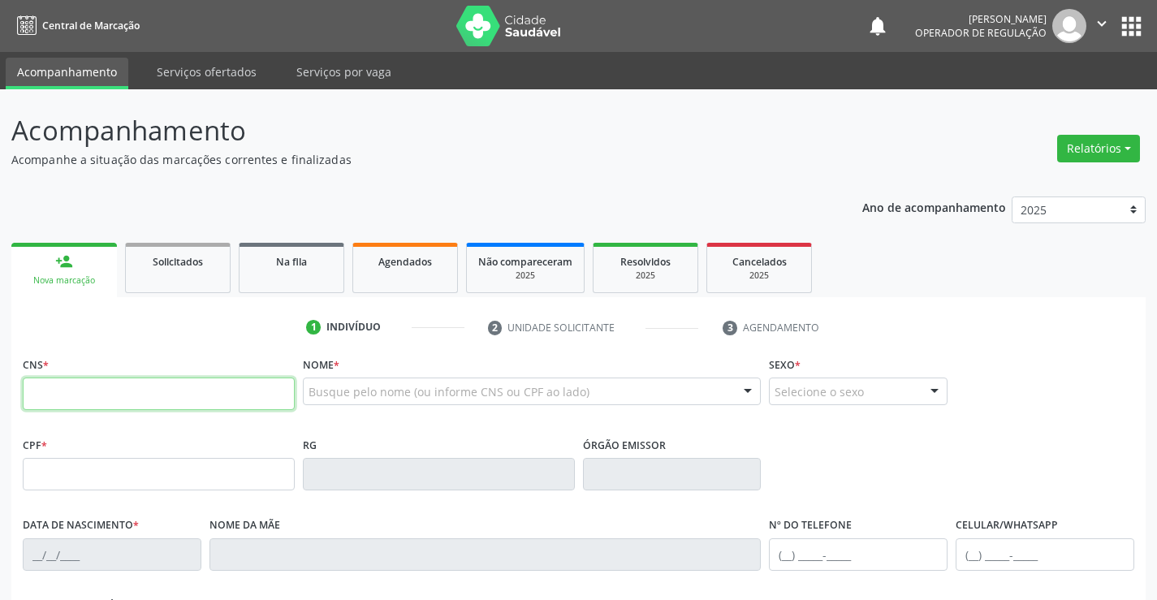
click at [42, 391] on input "text" at bounding box center [159, 393] width 272 height 32
type input "700 2044 5391 6526"
type input "30804888070"
type input "22/06/2020"
type input "(74) 98875-9821"
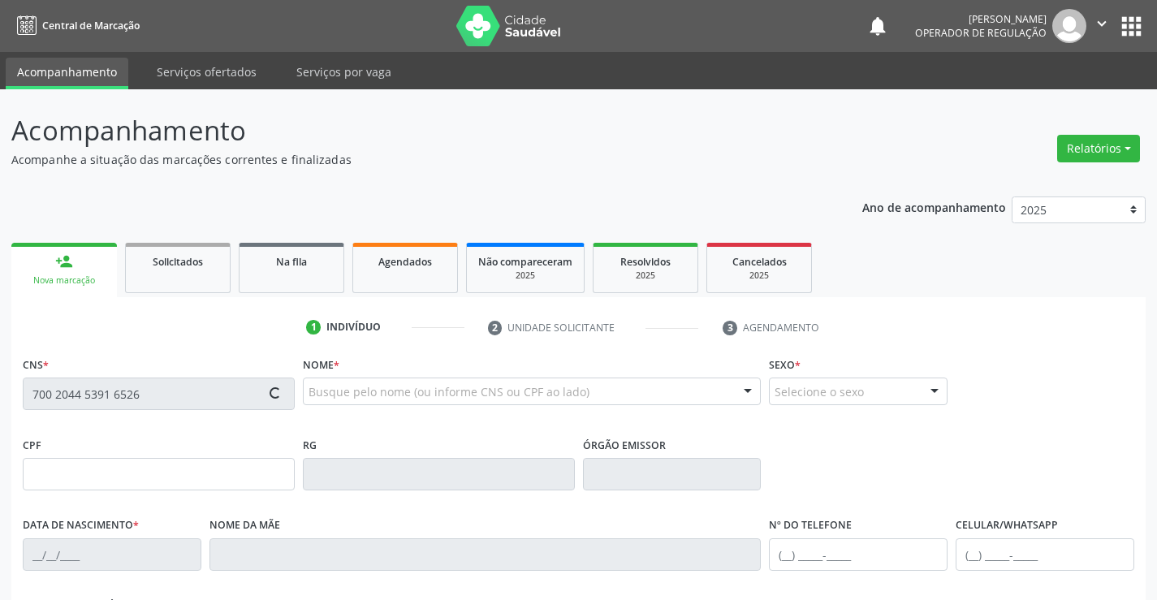
type input "(74) 98875-9821"
type input "120.673.545-74"
type input "SN"
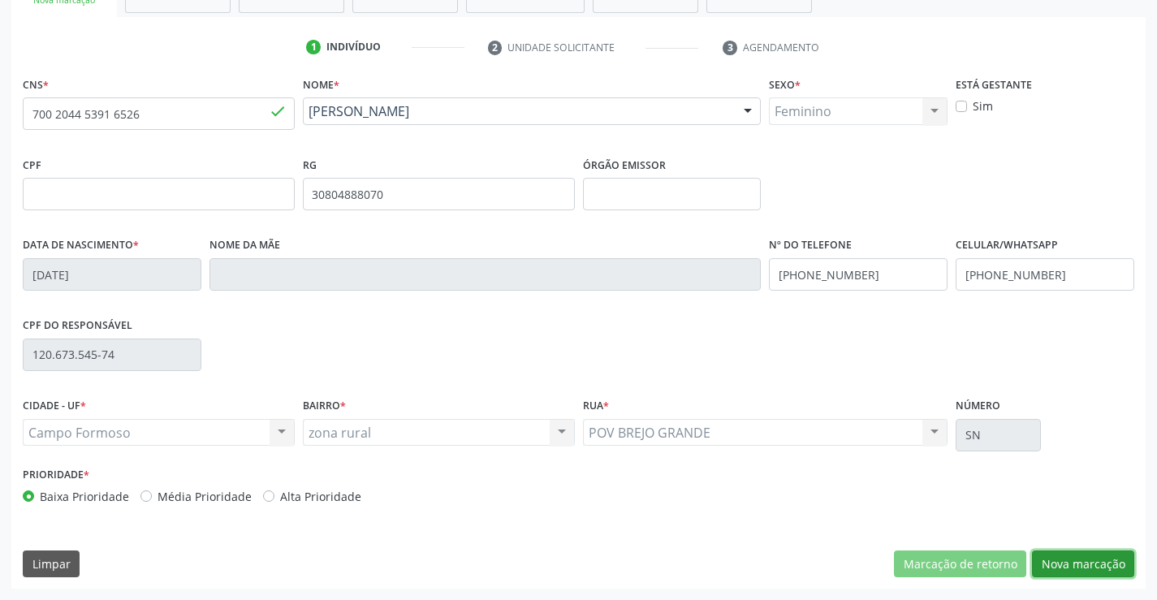
click at [1101, 558] on button "Nova marcação" at bounding box center [1083, 564] width 102 height 28
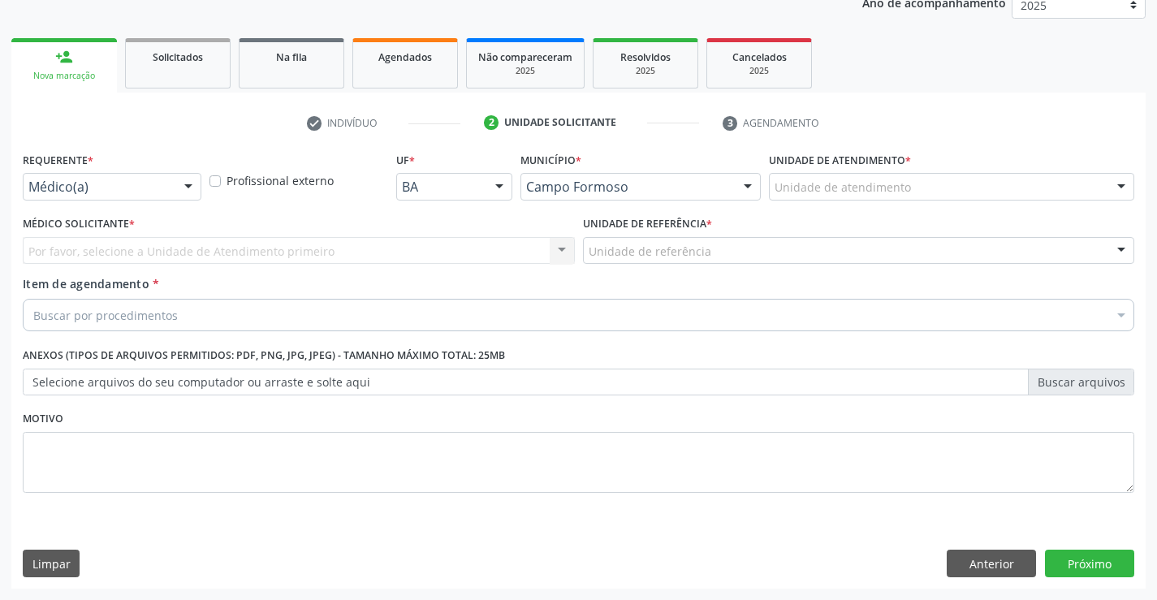
scroll to position [205, 0]
drag, startPoint x: 175, startPoint y: 183, endPoint x: 134, endPoint y: 194, distance: 41.9
click at [175, 184] on div "Médico(a) Médico(a) Enfermeiro(a) Paciente Nenhum resultado encontrado para: " …" at bounding box center [112, 187] width 179 height 28
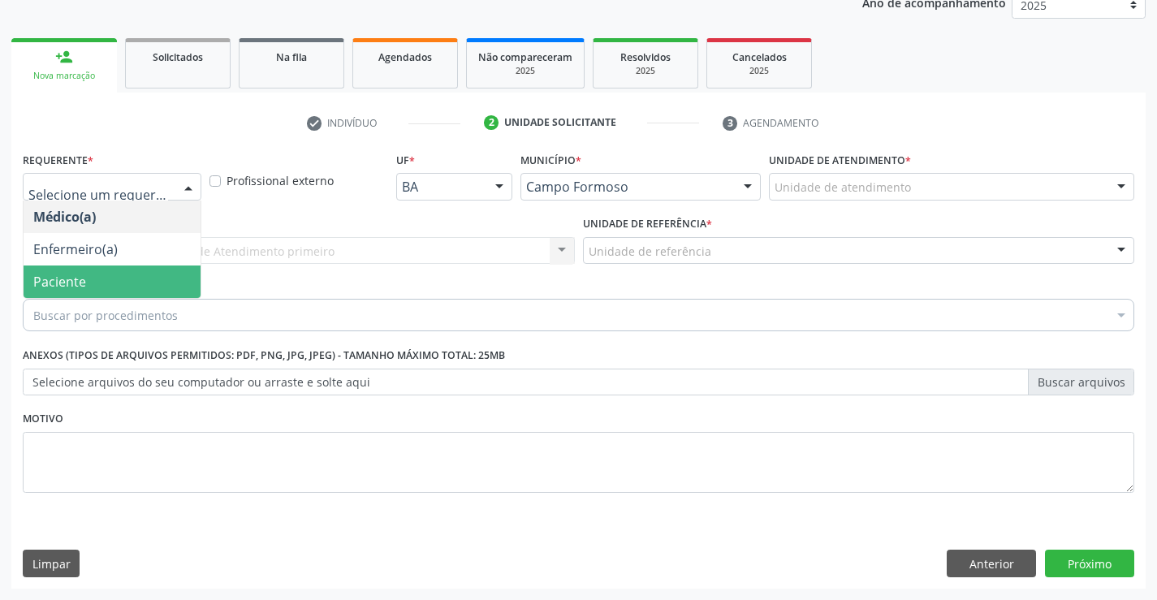
drag, startPoint x: 55, startPoint y: 281, endPoint x: 394, endPoint y: 275, distance: 338.5
click at [57, 281] on span "Paciente" at bounding box center [59, 282] width 53 height 18
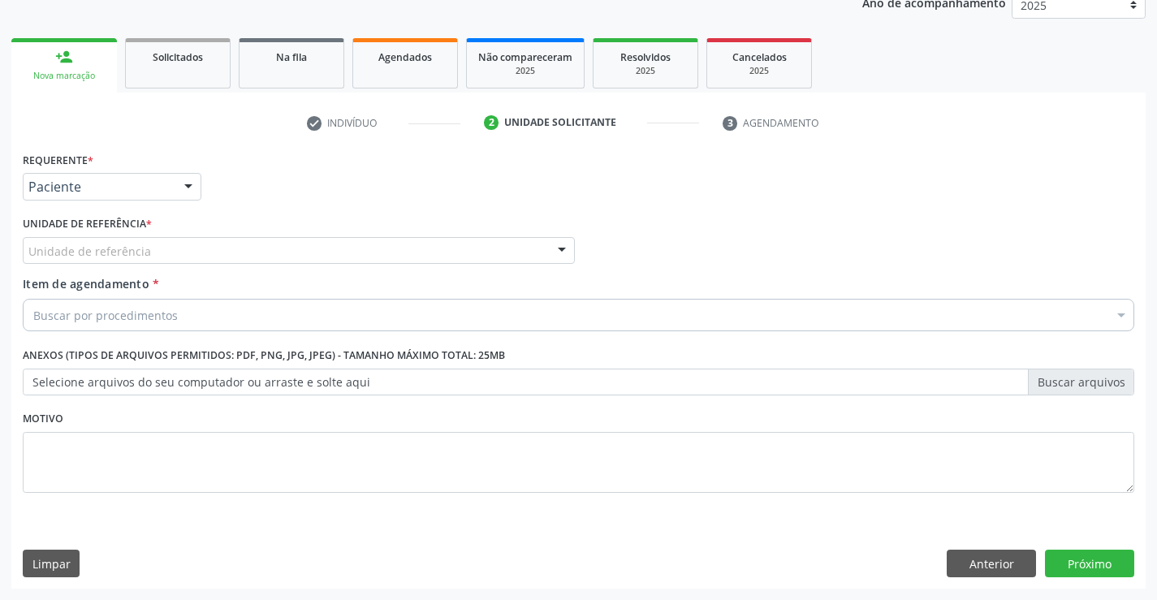
click at [564, 242] on div at bounding box center [562, 252] width 24 height 28
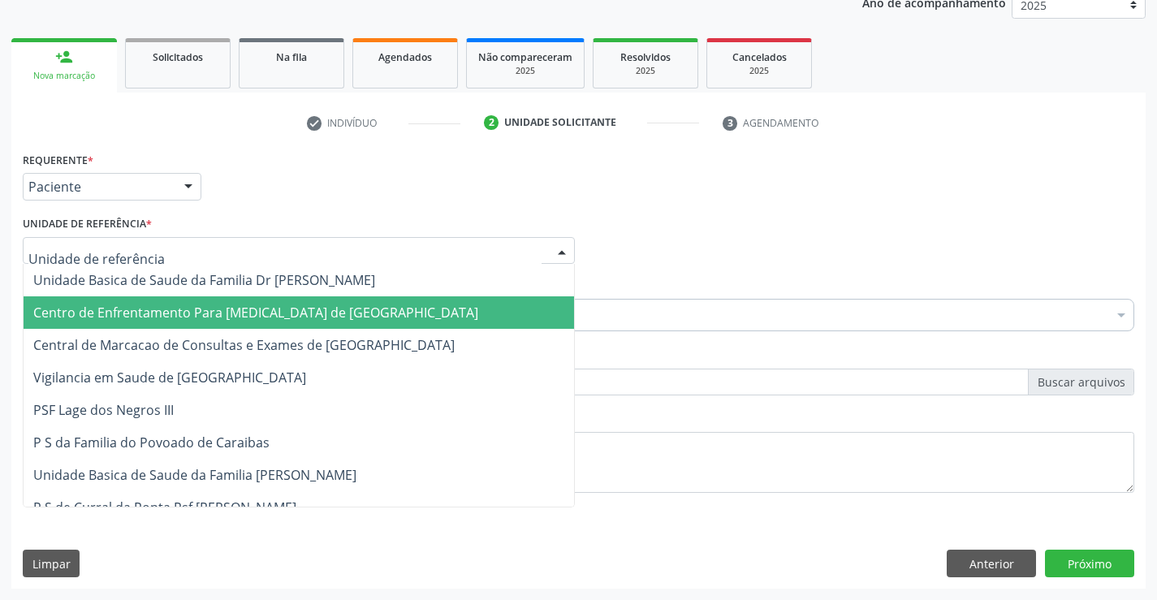
click at [394, 325] on span "Centro de Enfrentamento Para [MEDICAL_DATA] de [GEOGRAPHIC_DATA]" at bounding box center [299, 312] width 550 height 32
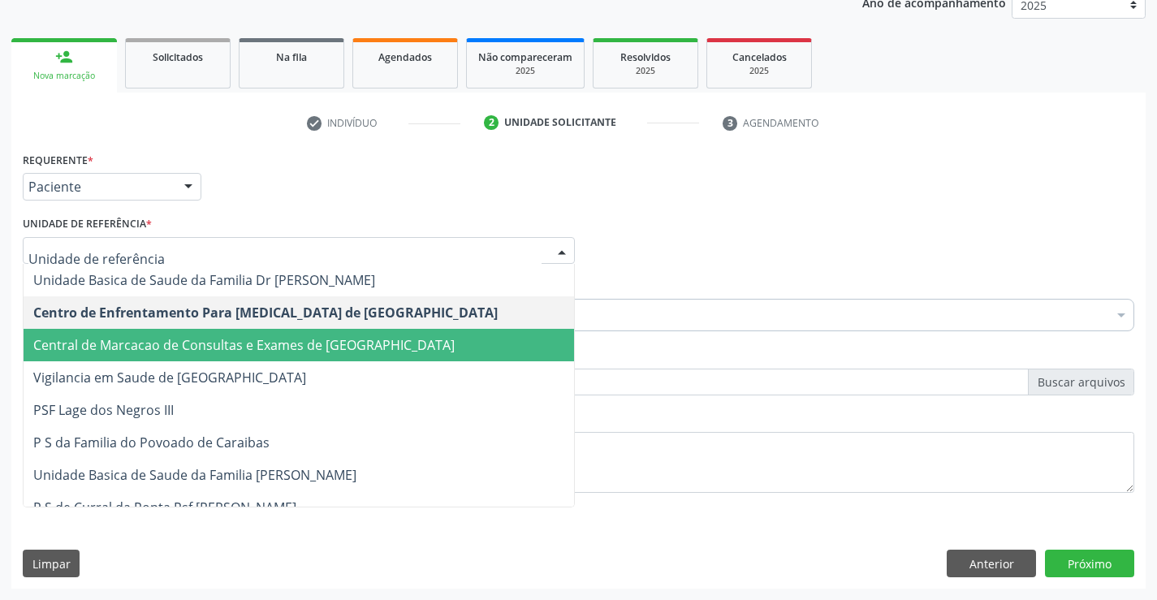
click at [412, 339] on span "Central de Marcacao de Consultas e Exames de [GEOGRAPHIC_DATA]" at bounding box center [243, 345] width 421 height 18
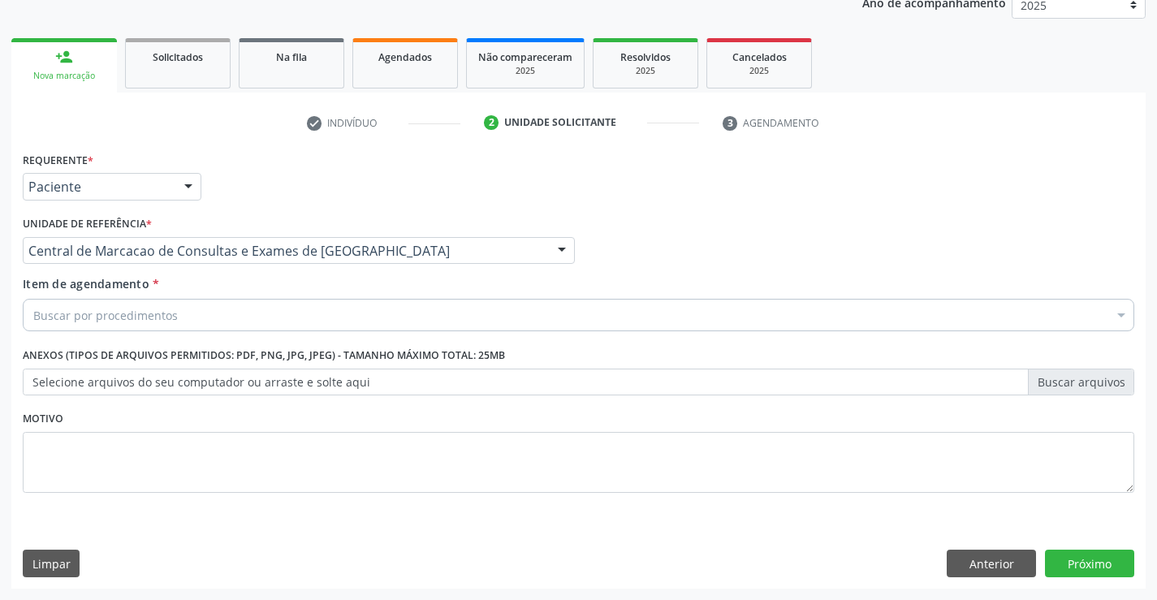
click at [190, 321] on div "Buscar por procedimentos" at bounding box center [578, 315] width 1111 height 32
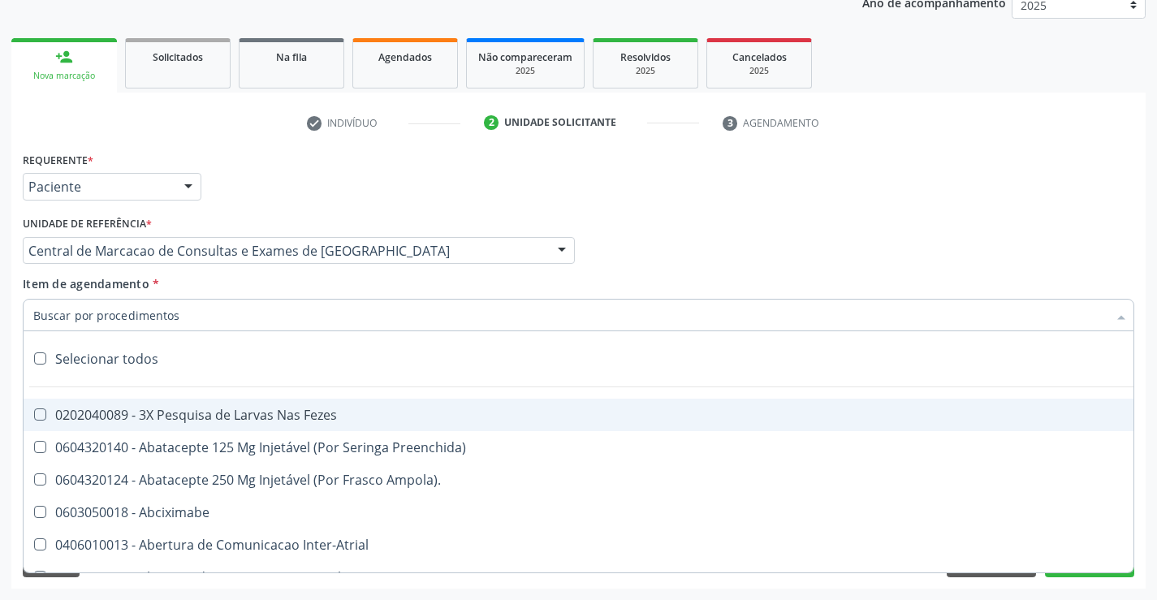
paste input "ecocardio"
type input "ecocardio"
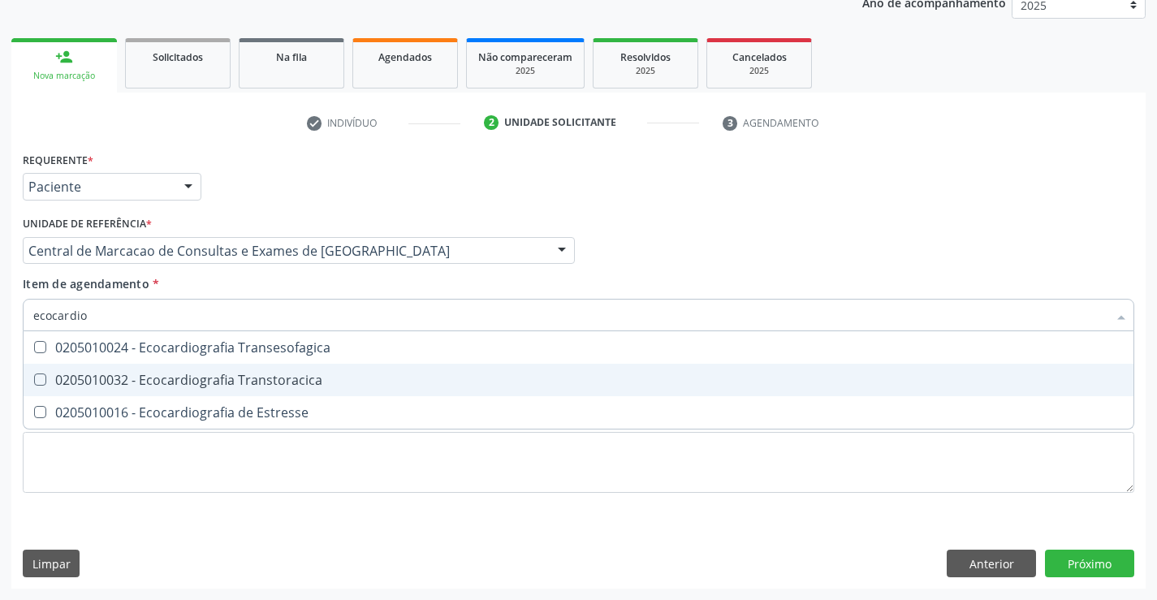
click at [190, 377] on div "0205010032 - Ecocardiografia Transtoracica" at bounding box center [578, 379] width 1090 height 13
checkbox Transtoracica "true"
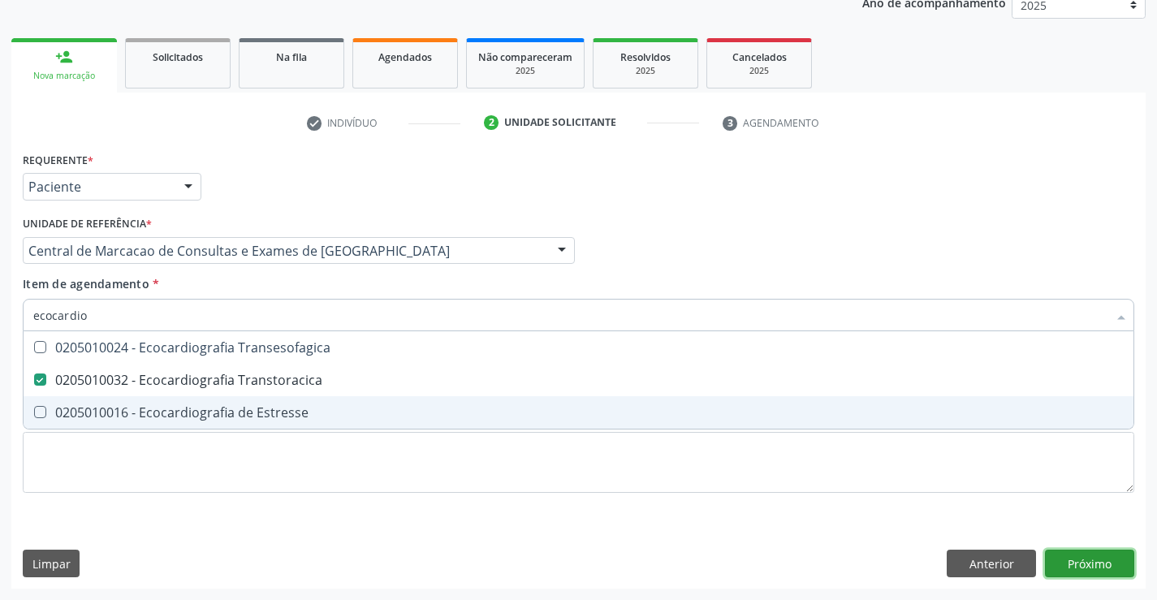
click at [1083, 562] on div "Requerente * Paciente Médico(a) Enfermeiro(a) Paciente Nenhum resultado encontr…" at bounding box center [578, 368] width 1134 height 441
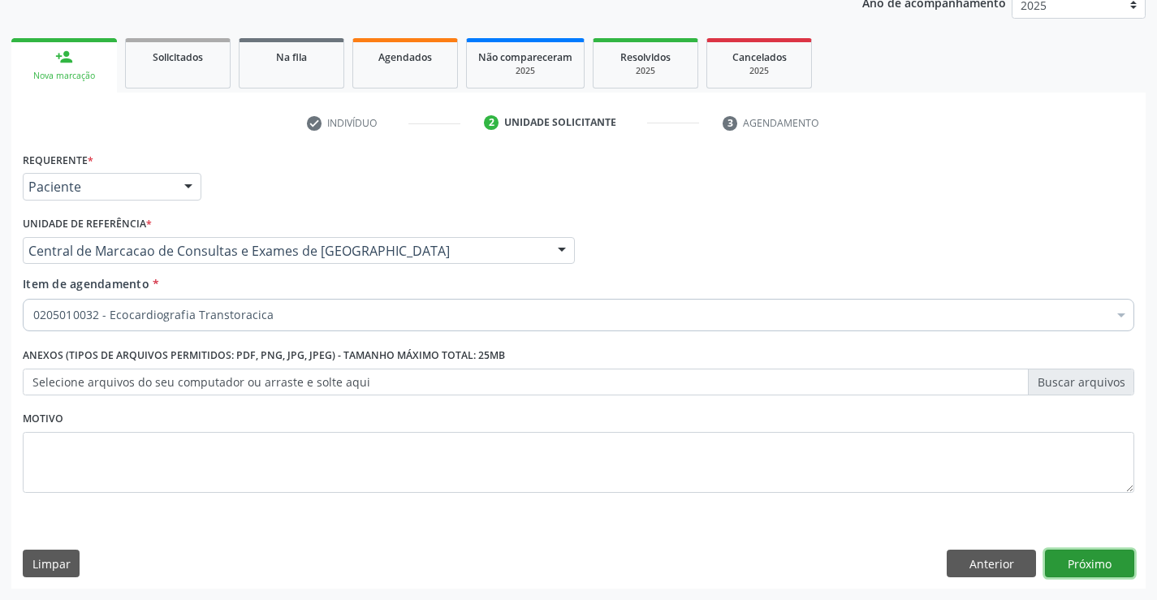
click at [1098, 562] on button "Próximo" at bounding box center [1089, 564] width 89 height 28
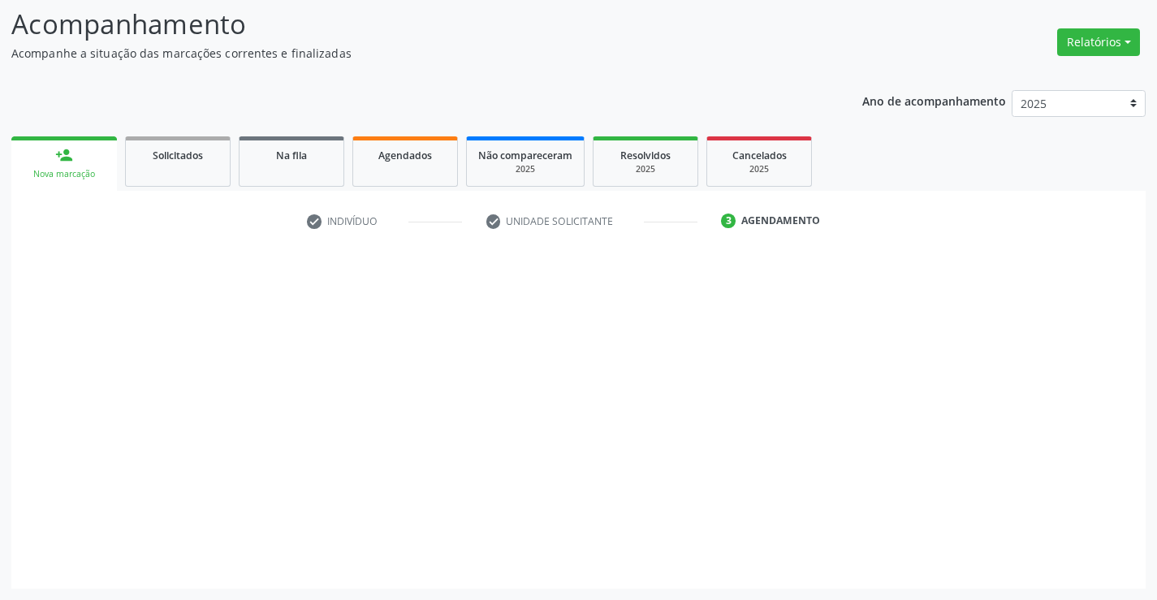
scroll to position [106, 0]
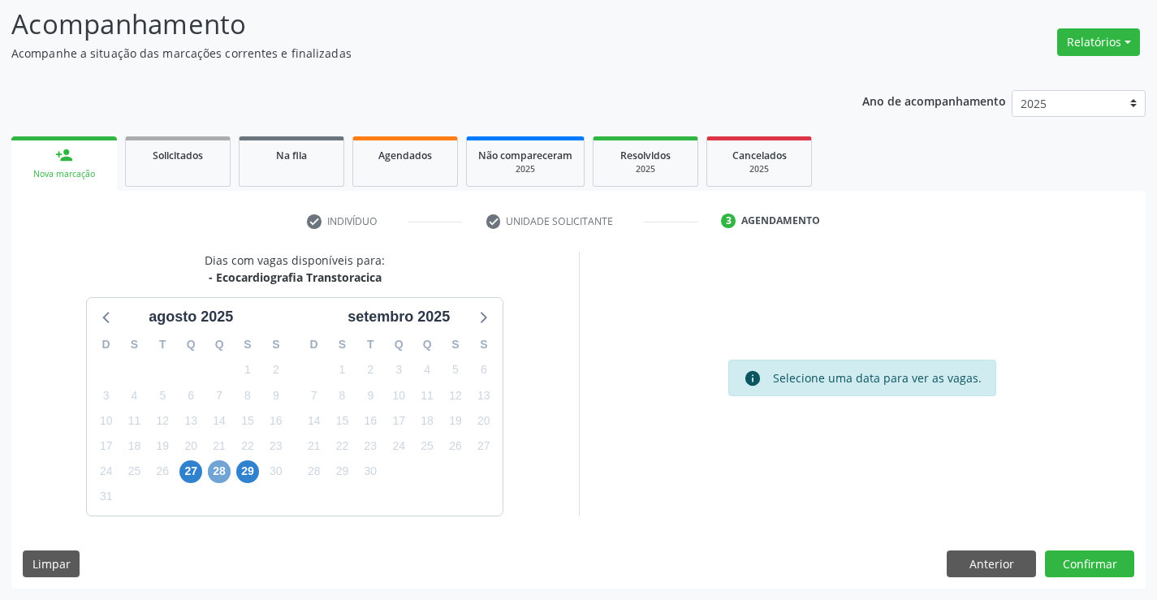
click at [216, 464] on span "28" at bounding box center [219, 471] width 23 height 23
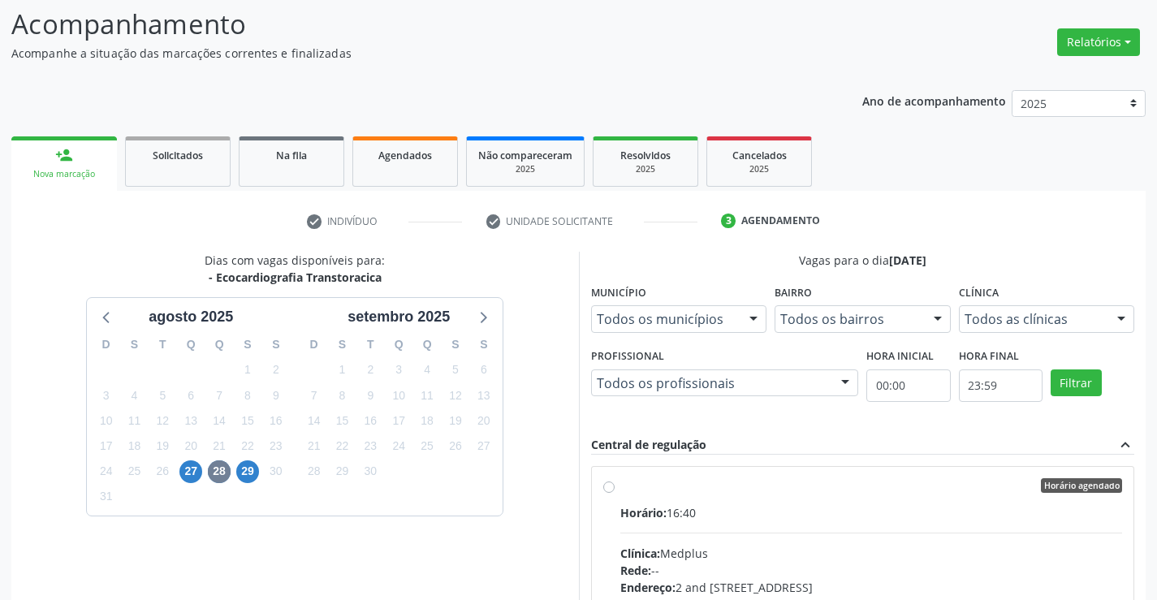
click at [614, 493] on input "Horário agendado Horário: 16:40 Clínica: Medplus Rede: -- Endereço: 2 and S 204…" at bounding box center [608, 485] width 11 height 15
radio input "true"
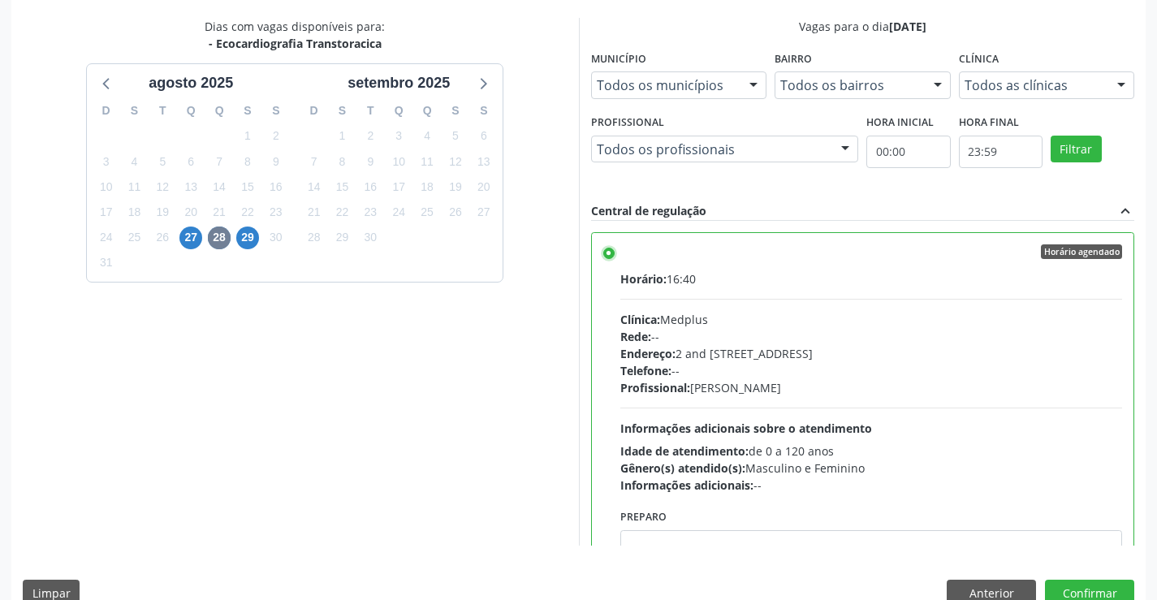
scroll to position [370, 0]
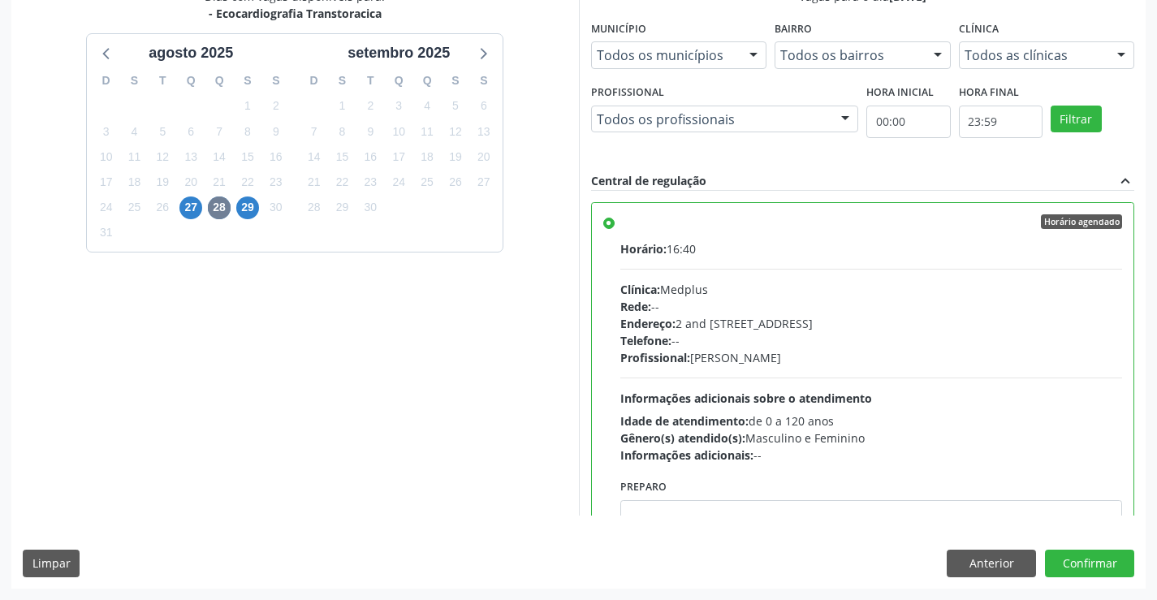
click at [1082, 549] on div "Dias com vagas disponíveis para: - Ecocardiografia Transtoracica agosto 2025 D …" at bounding box center [578, 288] width 1134 height 600
click at [1080, 556] on button "Confirmar" at bounding box center [1089, 564] width 89 height 28
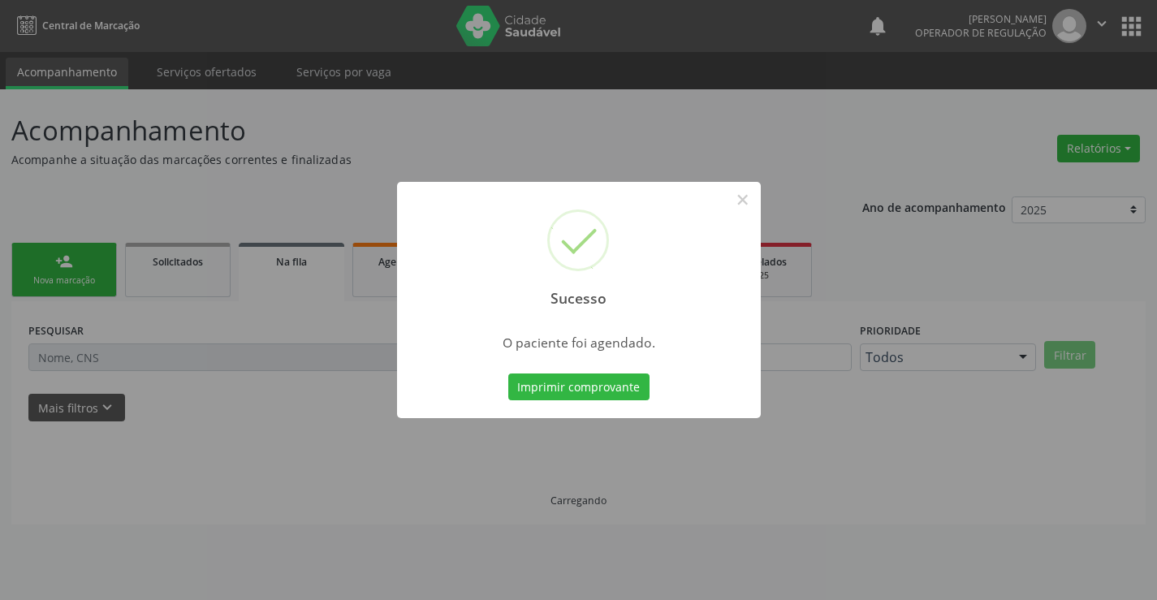
scroll to position [0, 0]
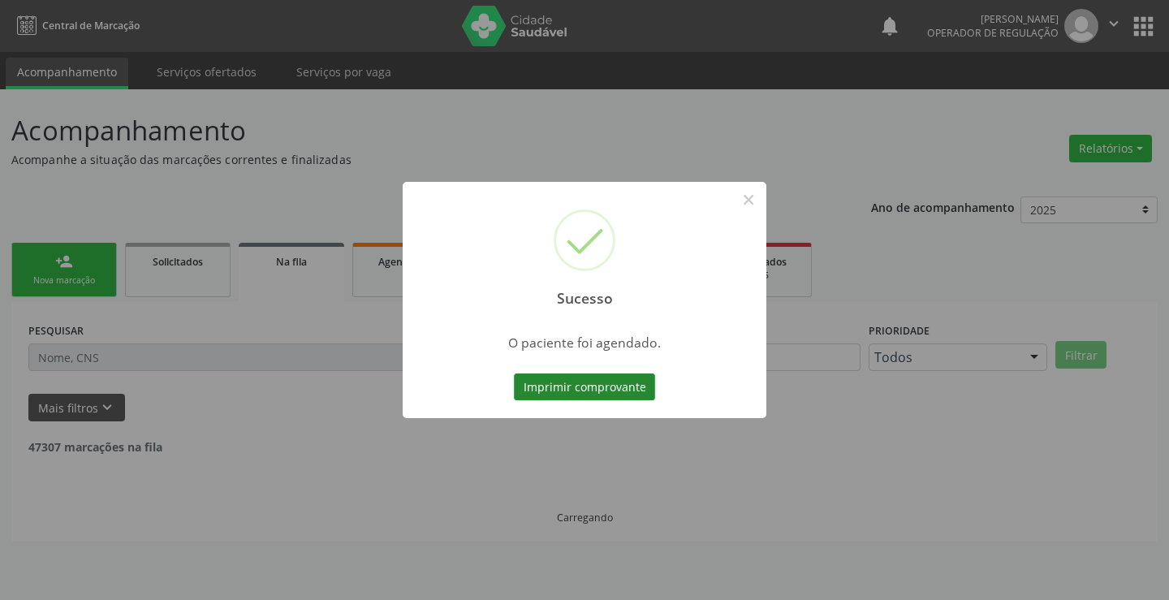
click at [623, 392] on button "Imprimir comprovante" at bounding box center [584, 387] width 141 height 28
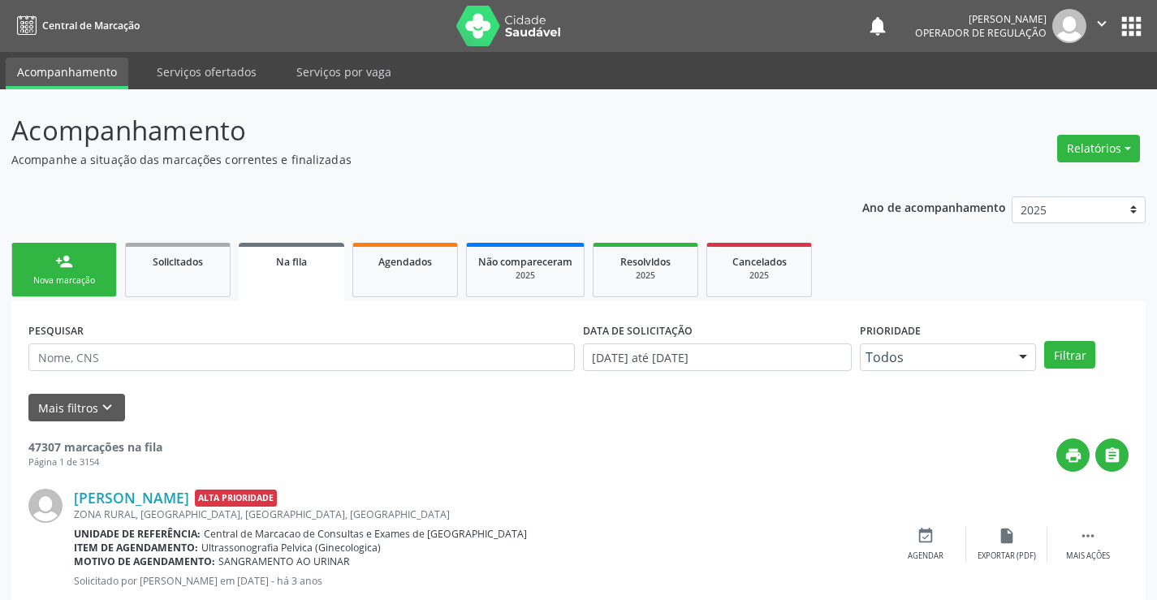
click at [54, 280] on div "Nova marcação" at bounding box center [64, 280] width 81 height 12
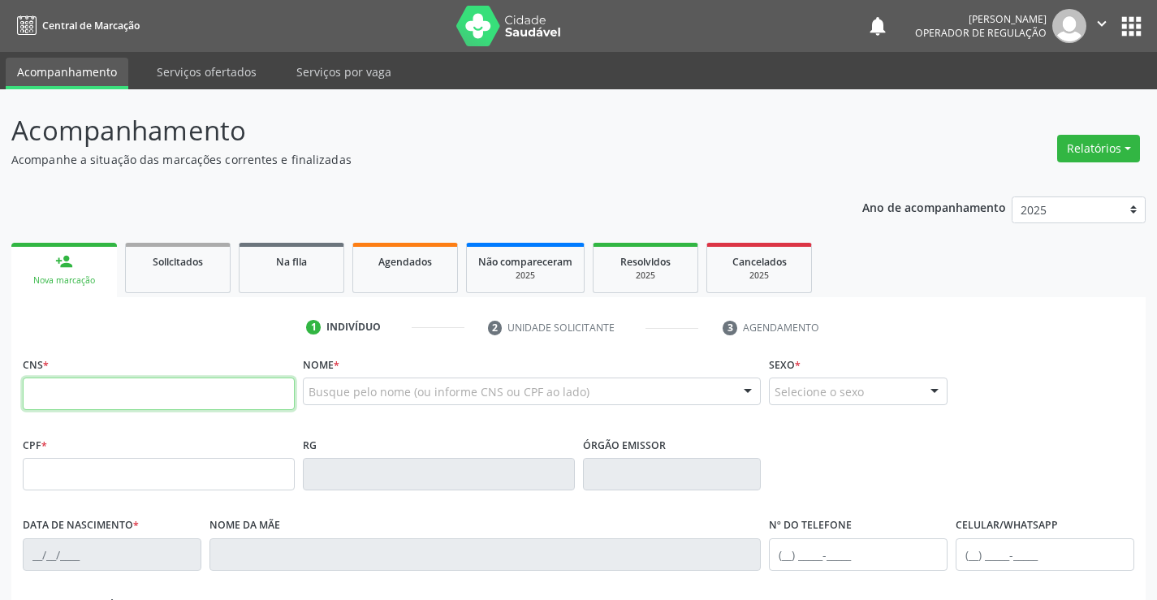
click at [80, 390] on input "text" at bounding box center [159, 393] width 272 height 32
type input "700 0022 2897 4506"
type input "2259342302"
type input "12/03/2021"
type input "(74) 98148-9112"
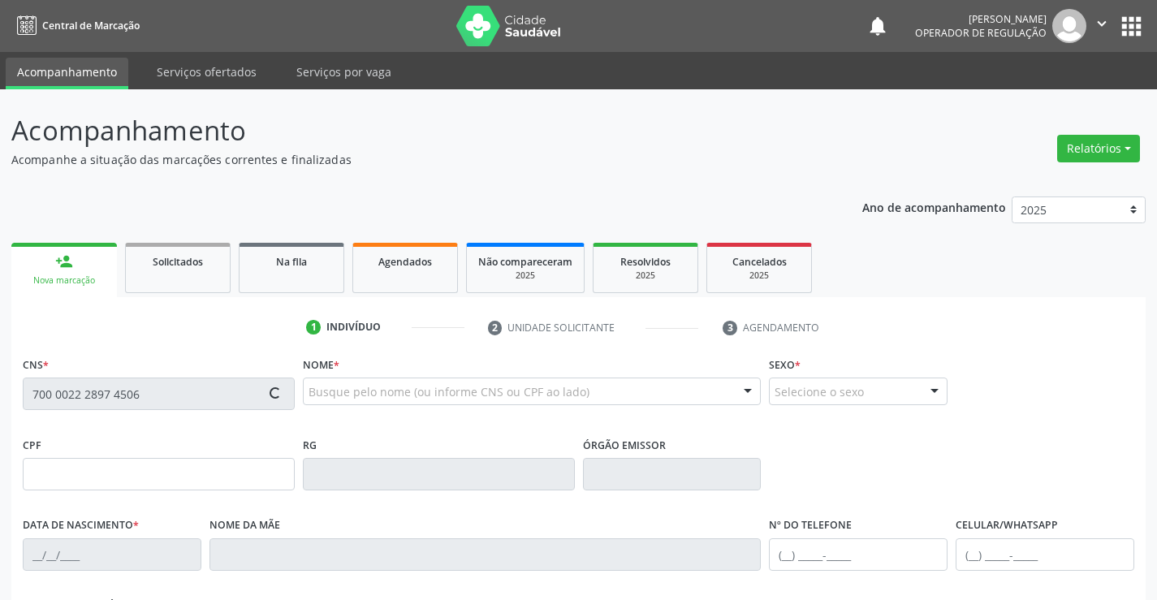
type input "(74) 98148-9112"
type input "123.600.505-83"
type input "S/N"
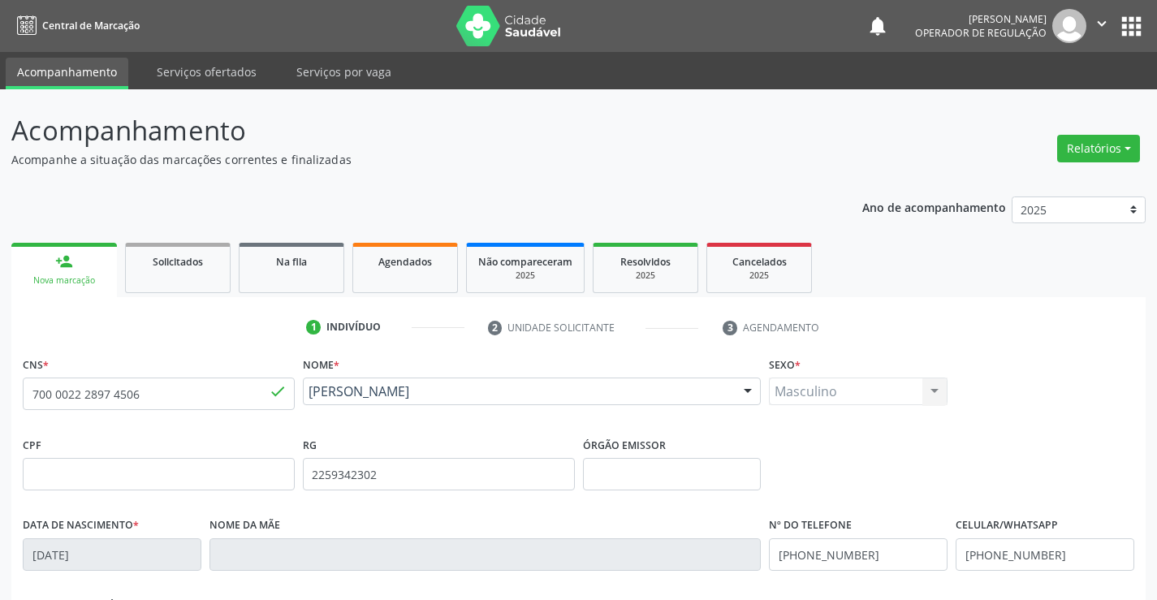
scroll to position [280, 0]
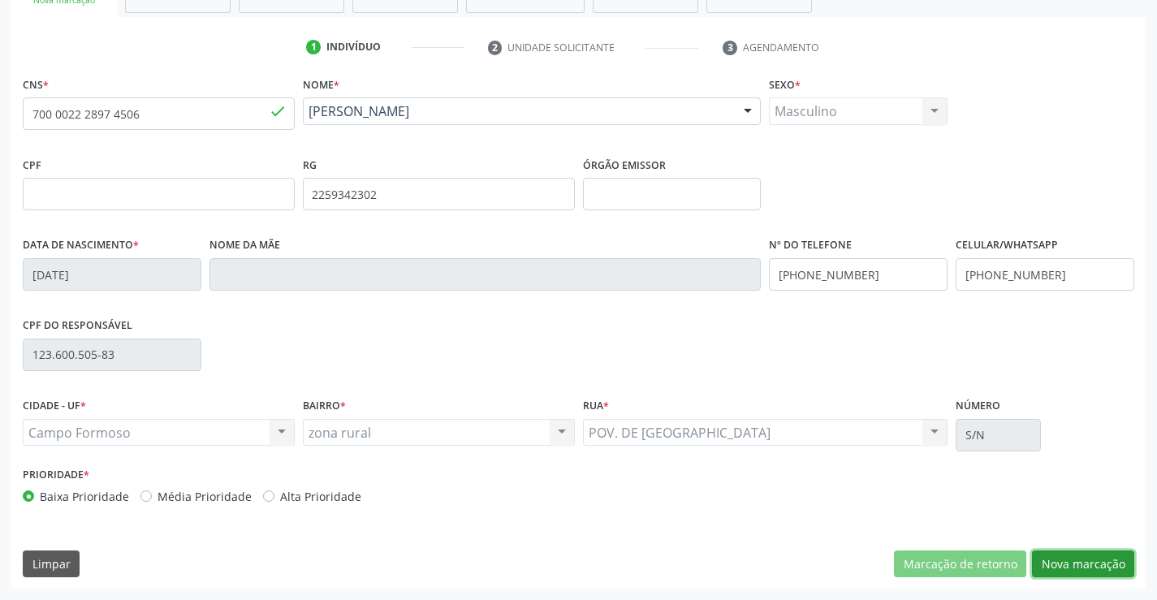
click at [1114, 560] on button "Nova marcação" at bounding box center [1083, 564] width 102 height 28
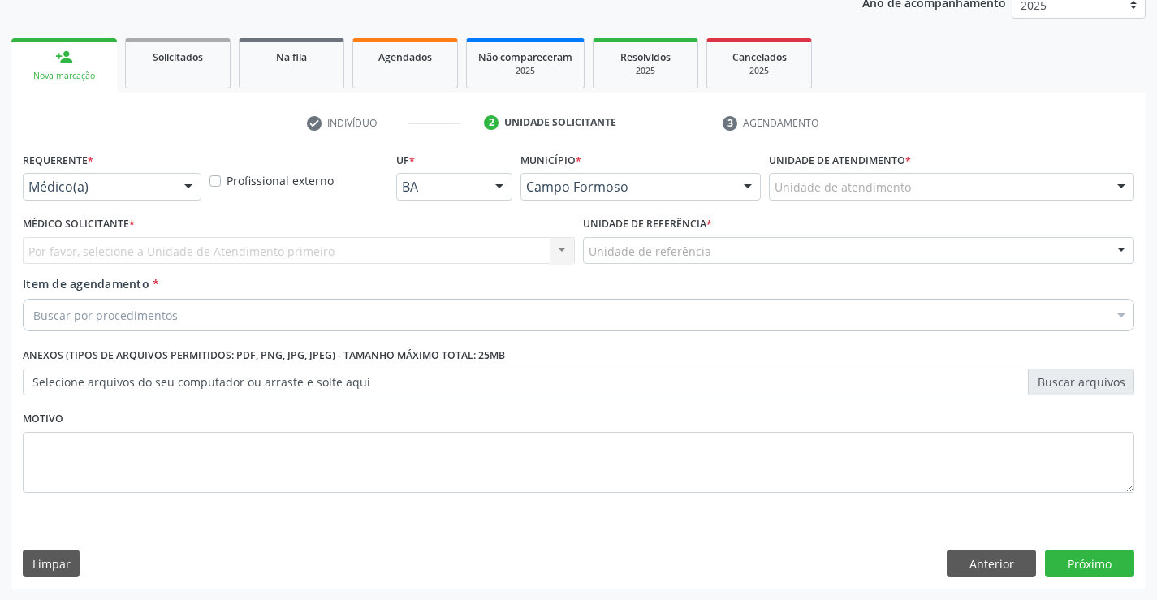
scroll to position [205, 0]
click at [193, 185] on div at bounding box center [188, 188] width 24 height 28
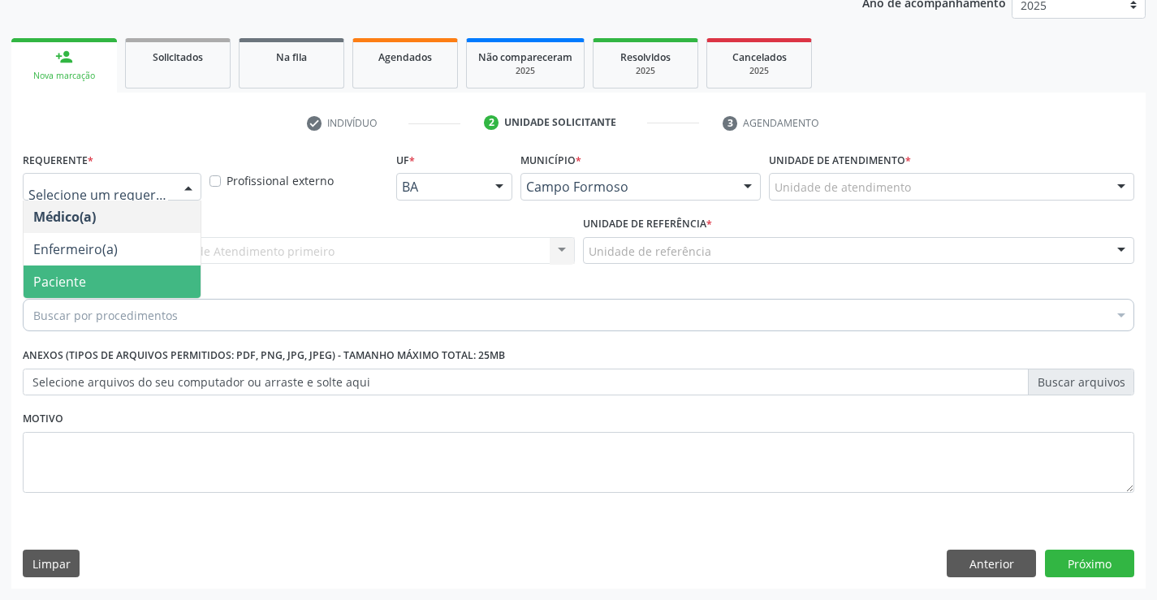
click at [90, 277] on span "Paciente" at bounding box center [112, 281] width 177 height 32
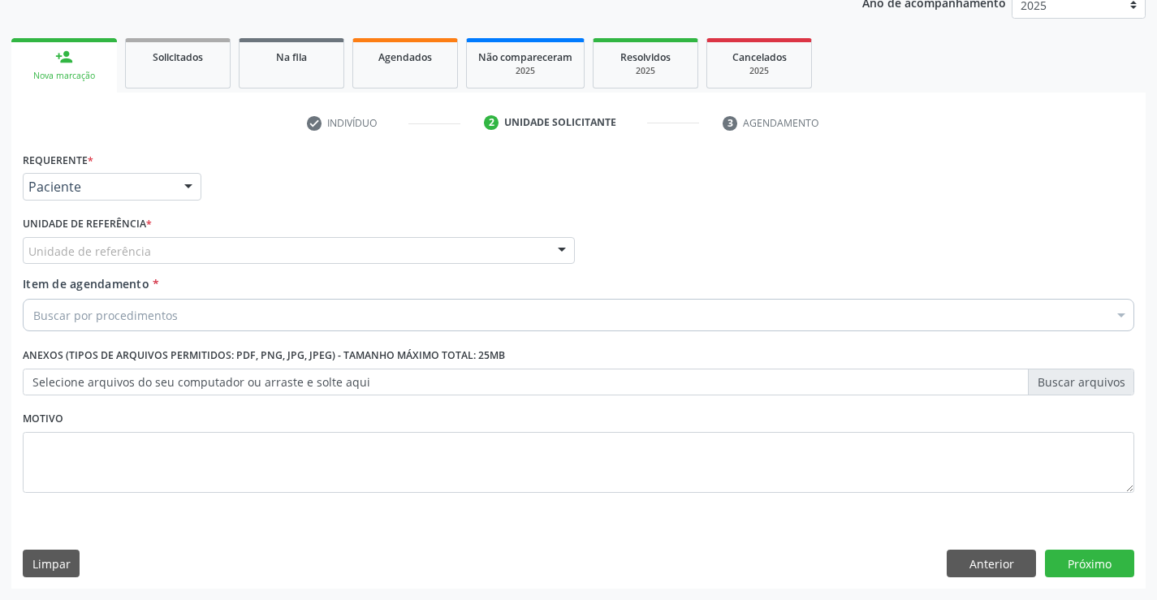
click at [218, 246] on div "Unidade de referência" at bounding box center [299, 251] width 552 height 28
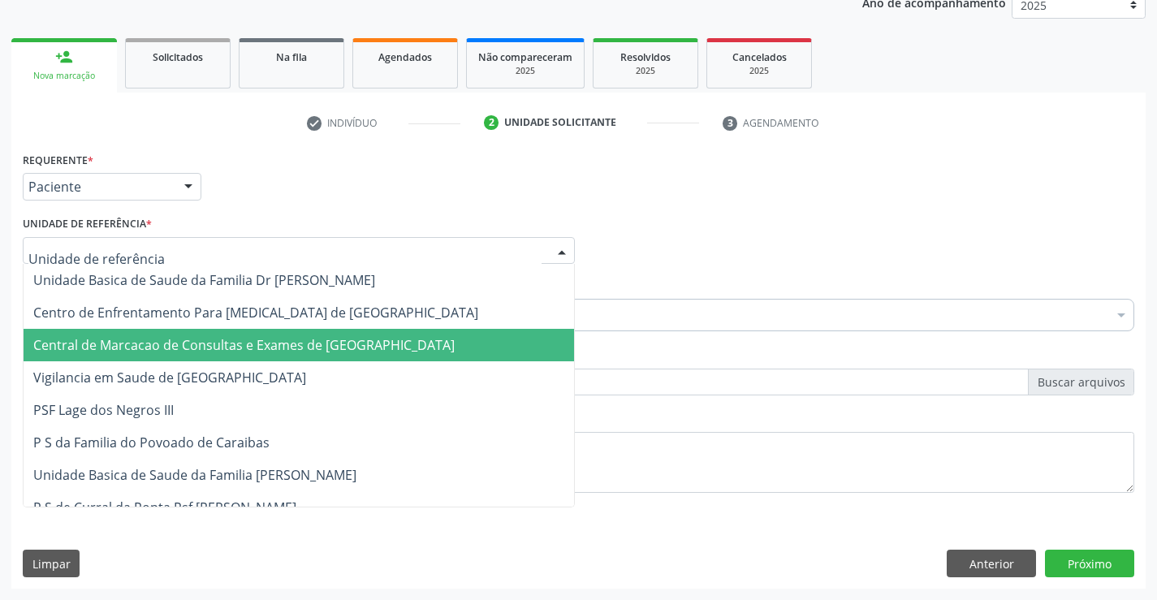
drag, startPoint x: 210, startPoint y: 340, endPoint x: 193, endPoint y: 322, distance: 24.7
click at [208, 337] on span "Central de Marcacao de Consultas e Exames de [GEOGRAPHIC_DATA]" at bounding box center [243, 345] width 421 height 18
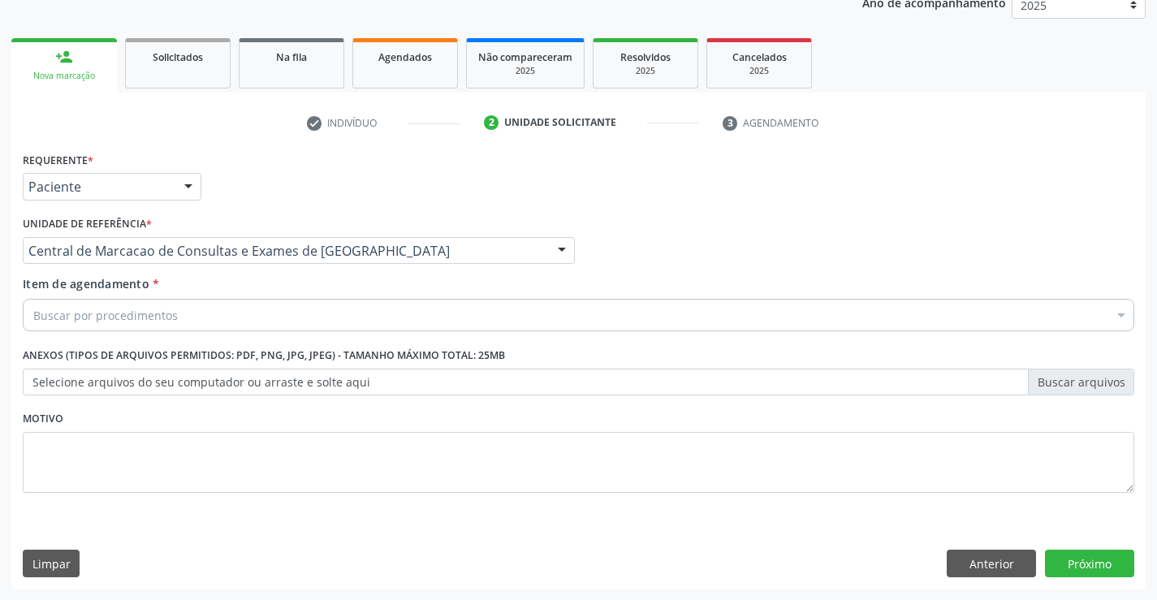
click at [192, 321] on div "Buscar por procedimentos" at bounding box center [578, 315] width 1111 height 32
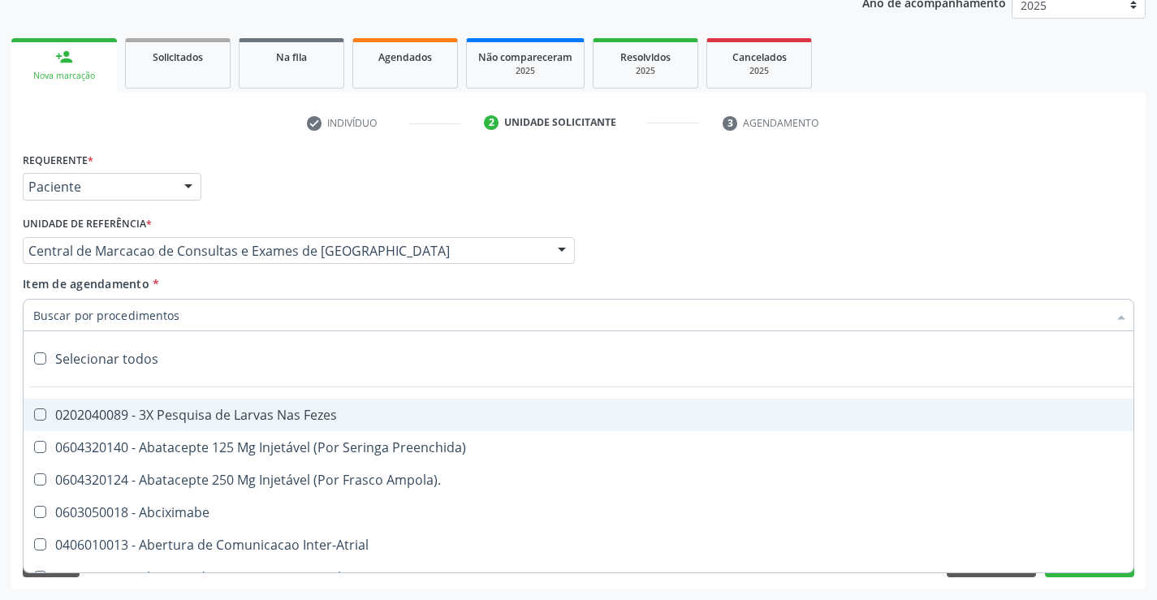
paste input "ecocardio"
type input "ecocardio"
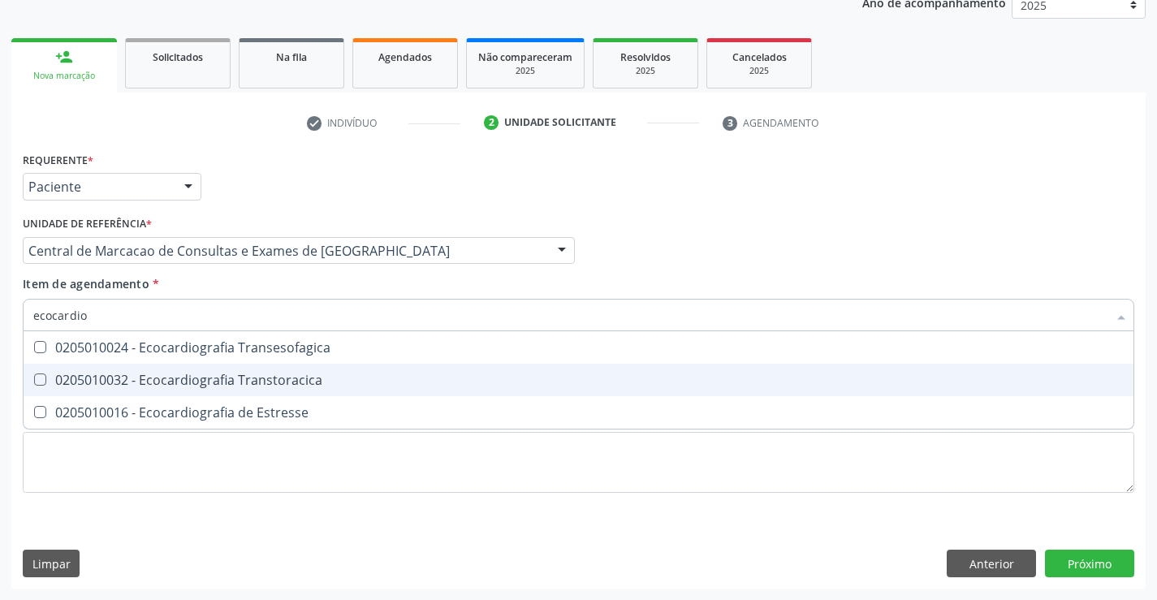
drag, startPoint x: 209, startPoint y: 373, endPoint x: 398, endPoint y: 369, distance: 189.1
click at [209, 373] on div "0205010032 - Ecocardiografia Transtoracica" at bounding box center [578, 379] width 1090 height 13
checkbox Transtoracica "true"
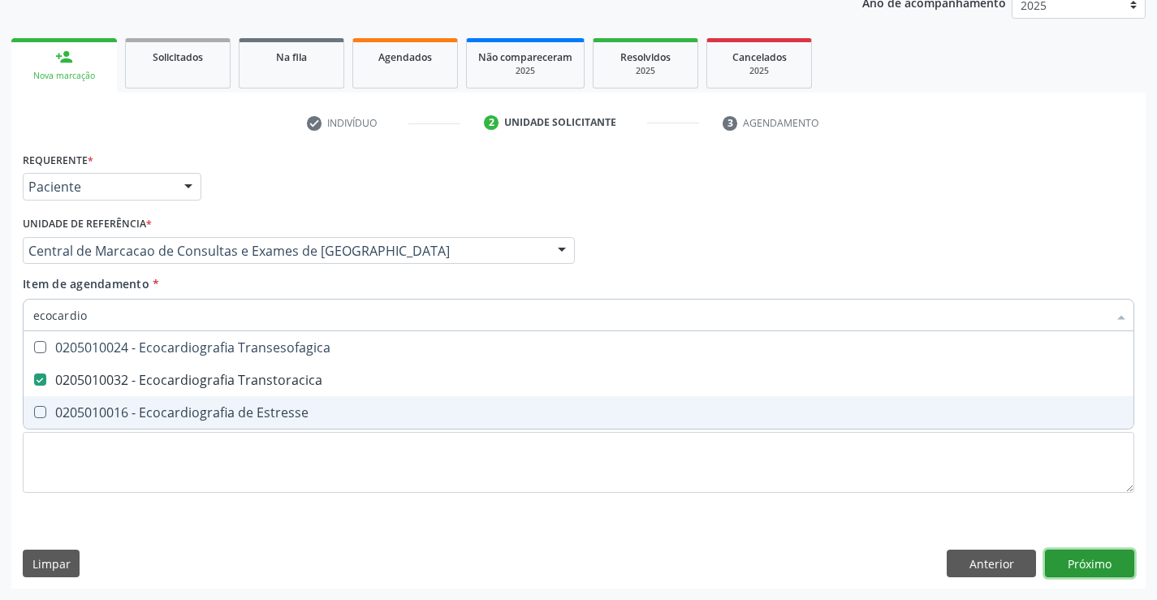
click at [1068, 558] on div "Requerente * Paciente Médico(a) Enfermeiro(a) Paciente Nenhum resultado encontr…" at bounding box center [578, 368] width 1134 height 441
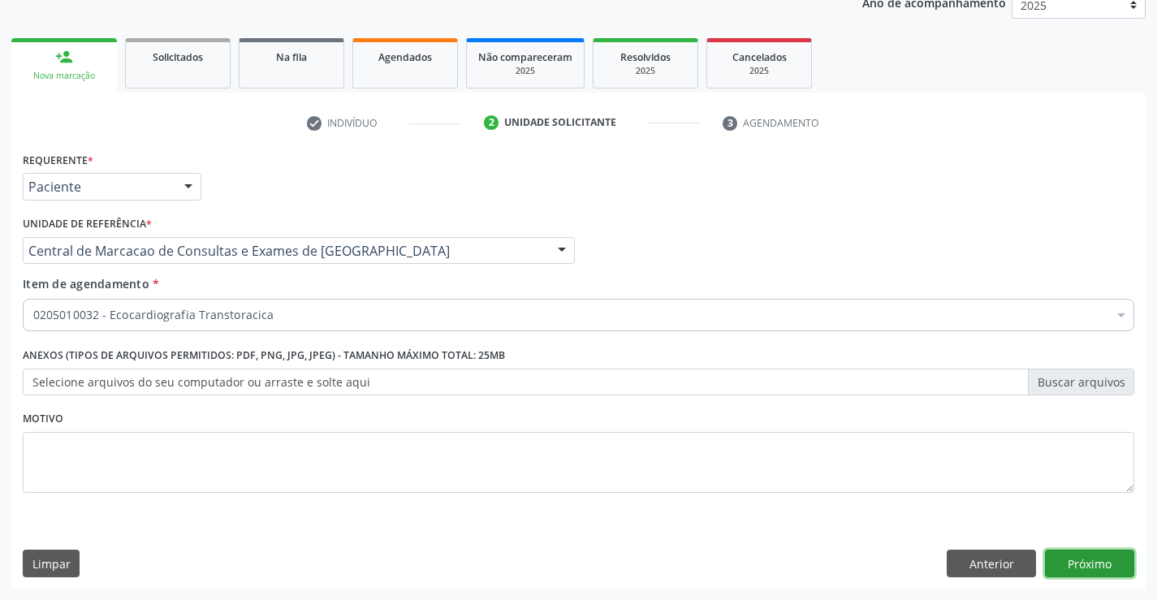
click at [1101, 558] on button "Próximo" at bounding box center [1089, 564] width 89 height 28
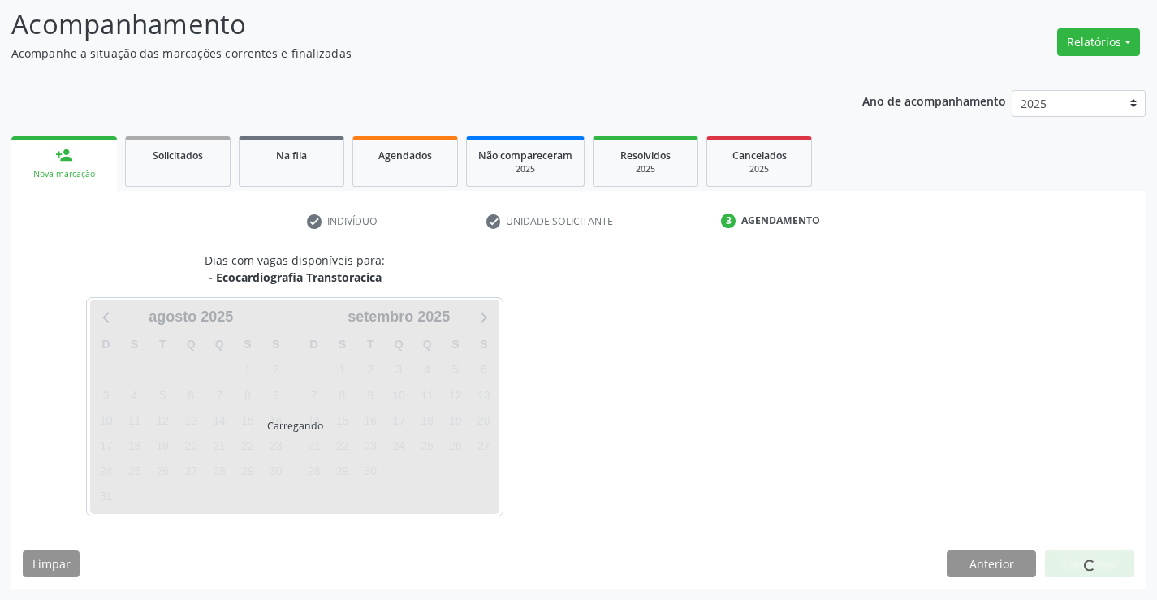
scroll to position [106, 0]
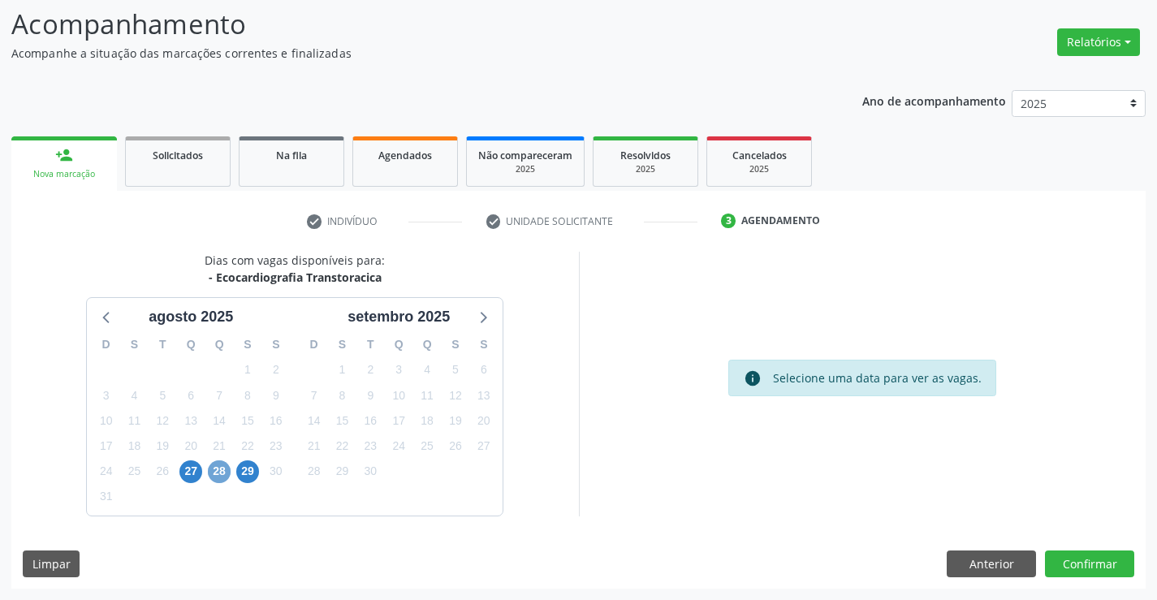
click at [215, 470] on span "28" at bounding box center [219, 471] width 23 height 23
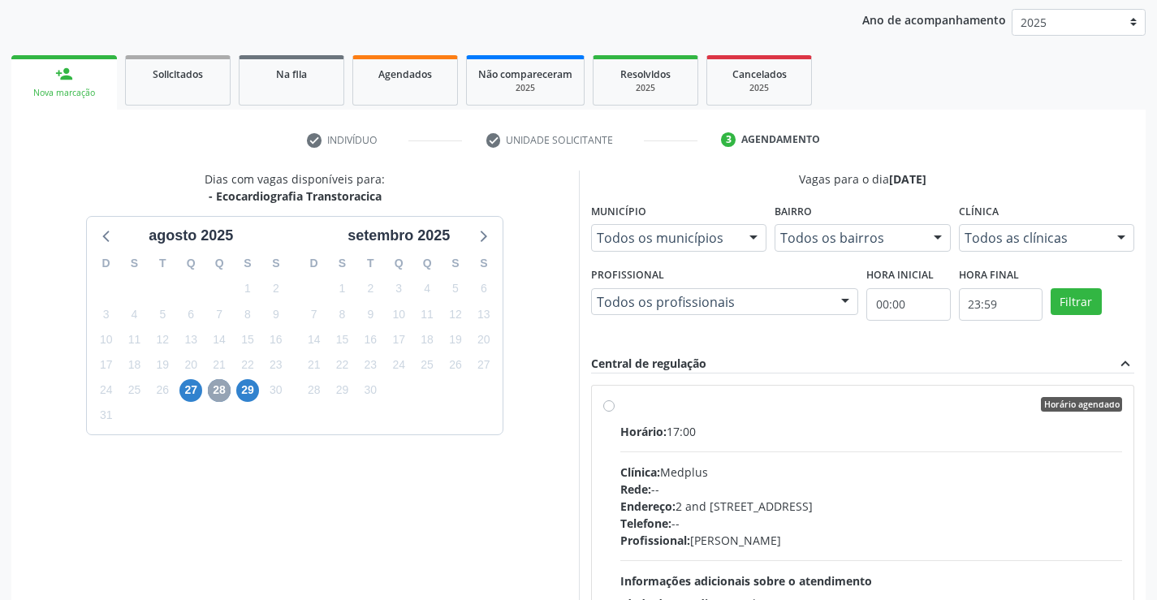
scroll to position [269, 0]
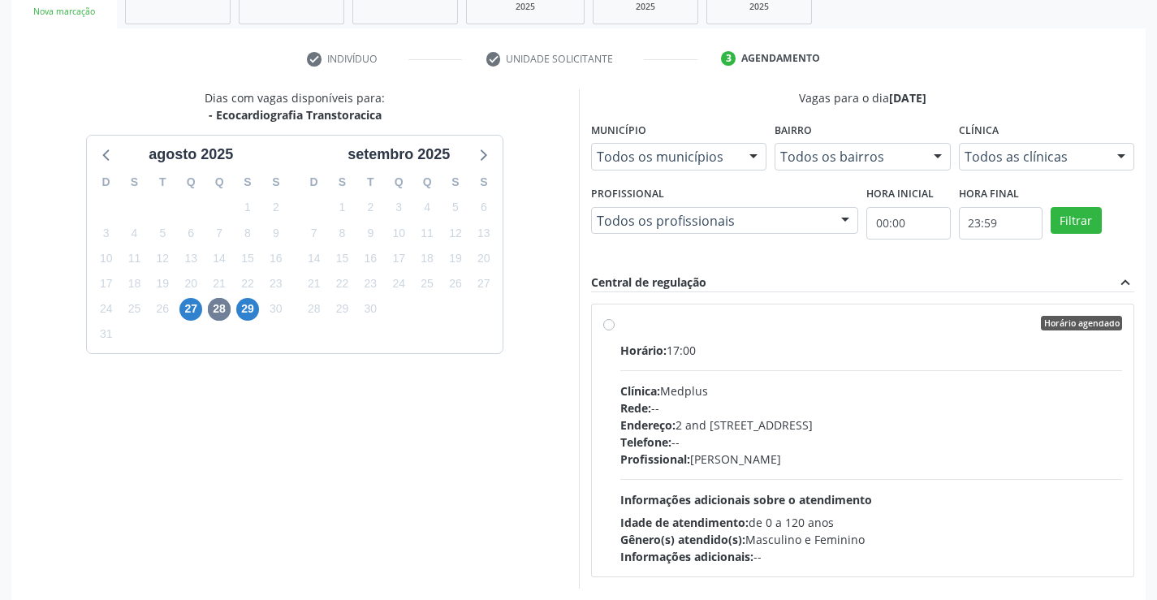
click at [727, 394] on div "Clínica: Medplus" at bounding box center [871, 390] width 502 height 17
click at [614, 330] on input "Horário agendado Horário: 17:00 Clínica: Medplus Rede: -- Endereço: 2 and [STRE…" at bounding box center [608, 323] width 11 height 15
radio input "true"
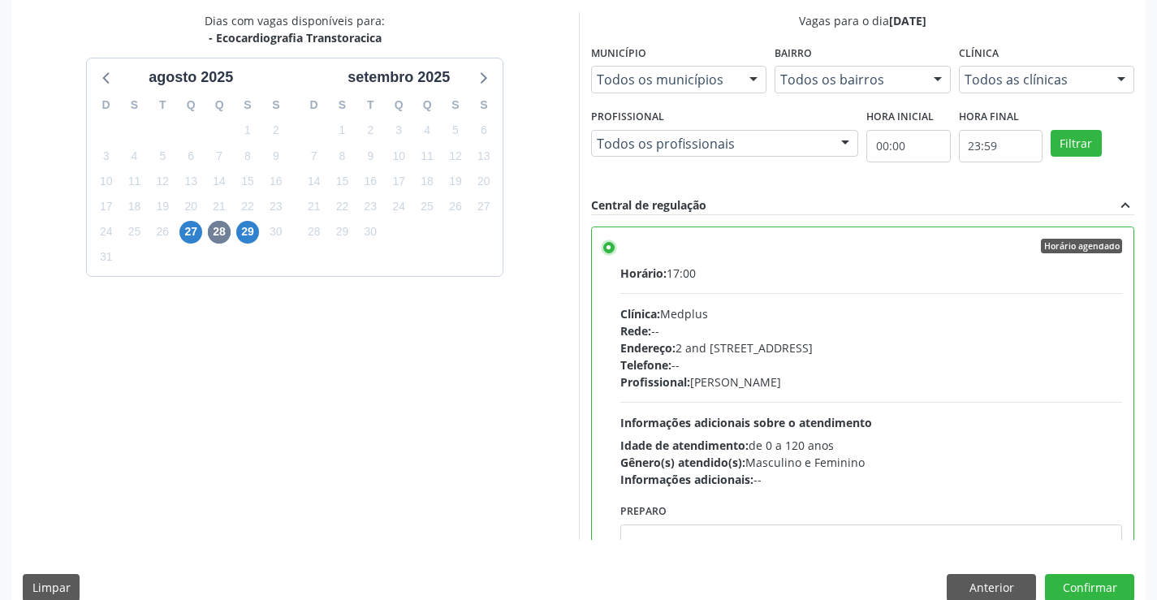
scroll to position [370, 0]
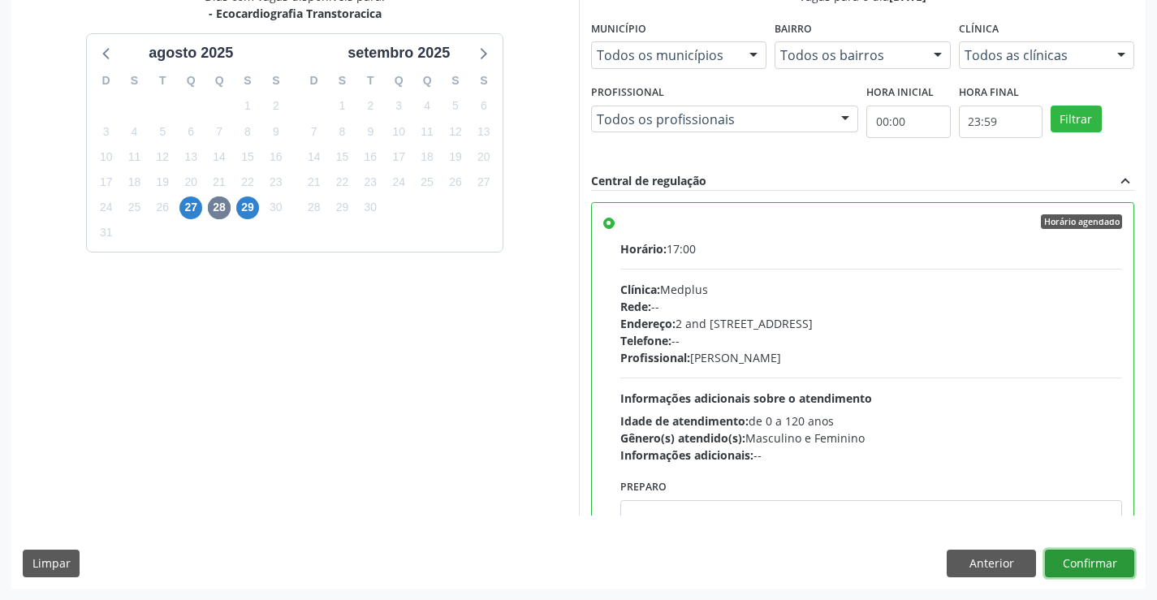
click at [1087, 561] on button "Confirmar" at bounding box center [1089, 564] width 89 height 28
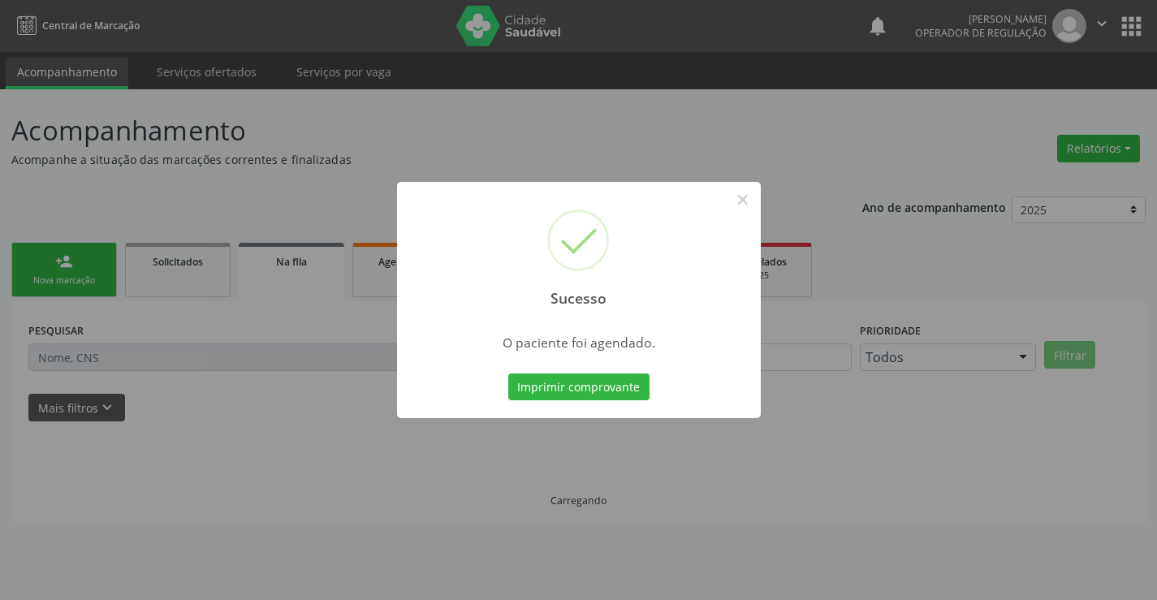
scroll to position [0, 0]
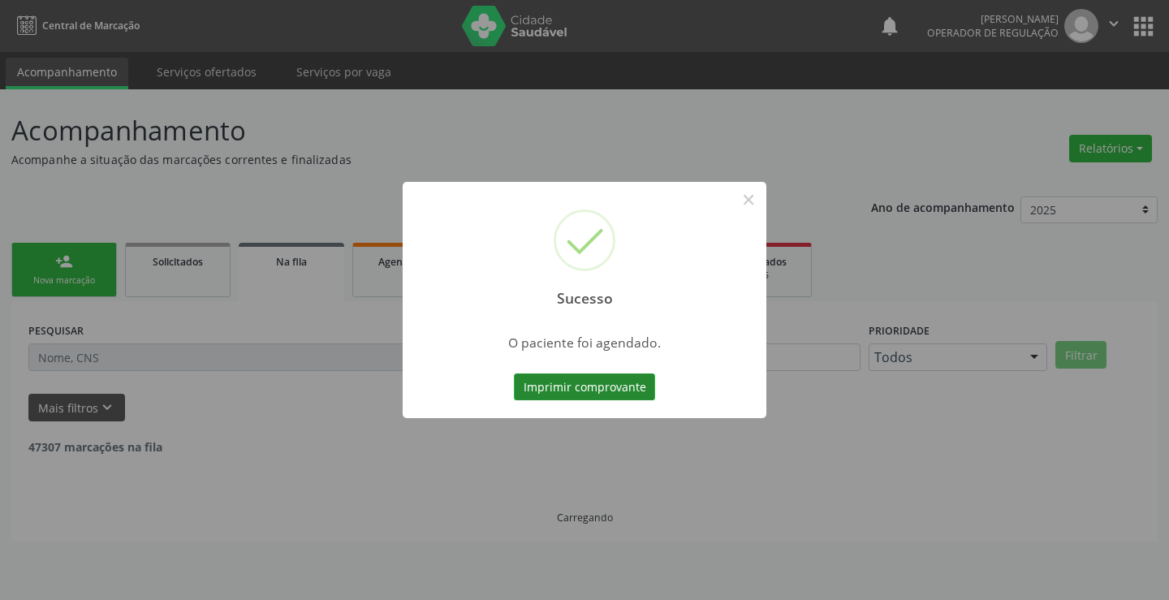
click at [612, 387] on button "Imprimir comprovante" at bounding box center [584, 387] width 141 height 28
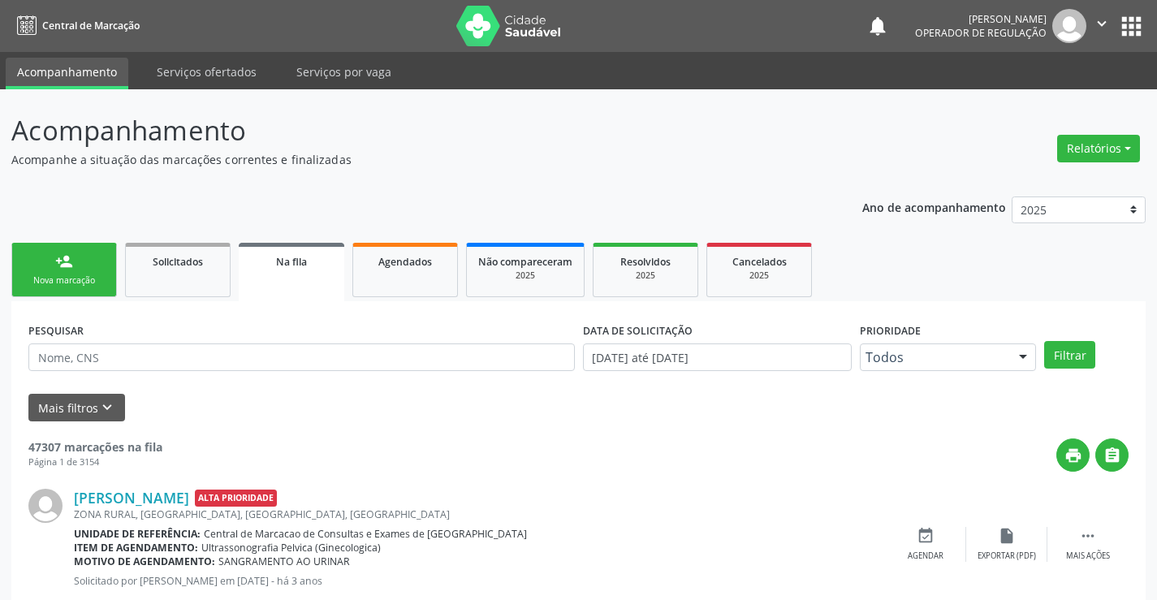
click at [71, 280] on div "Nova marcação" at bounding box center [64, 280] width 81 height 12
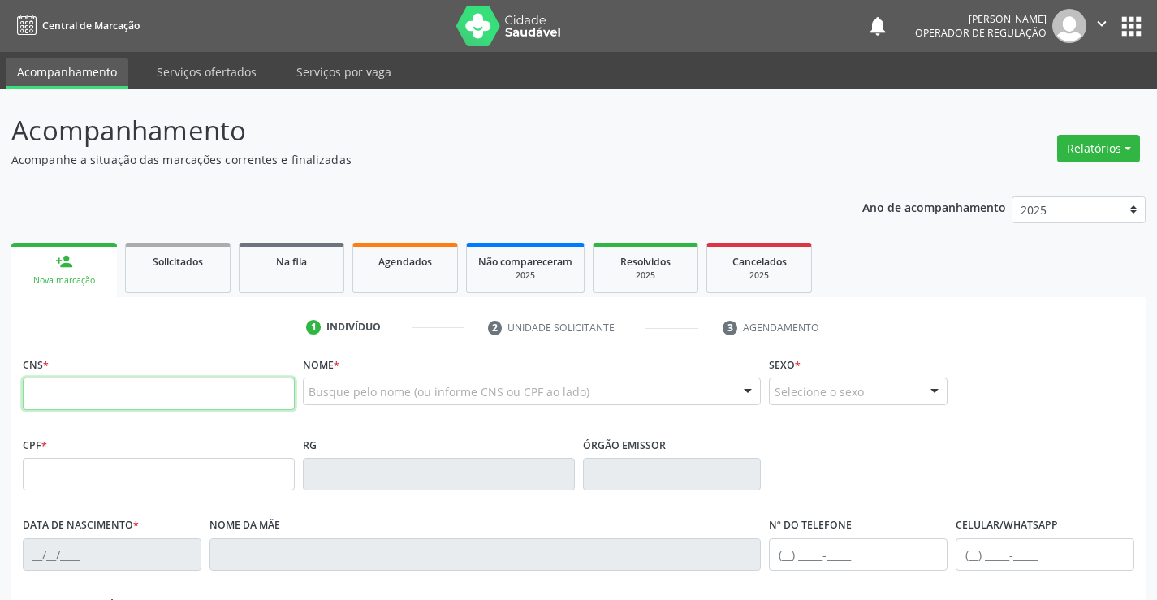
click at [97, 394] on input "text" at bounding box center [159, 393] width 272 height 32
type input "703 6090 8872 9232"
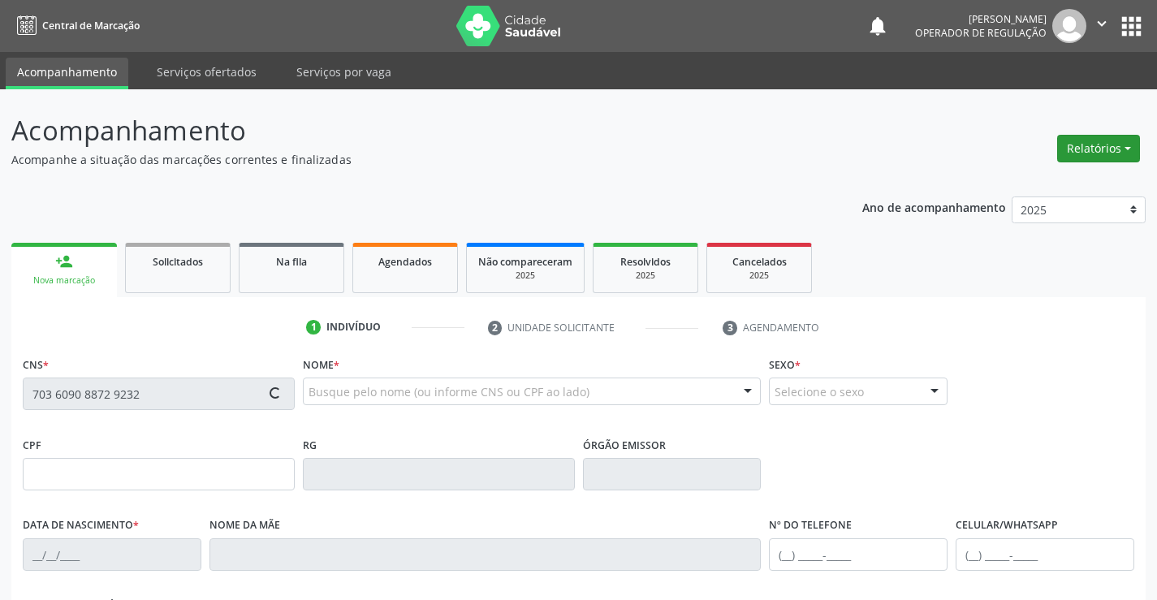
type input "2351152239"
type input "17/07/2016"
type input "(74) 8838-6166"
type input "091.101.155-28"
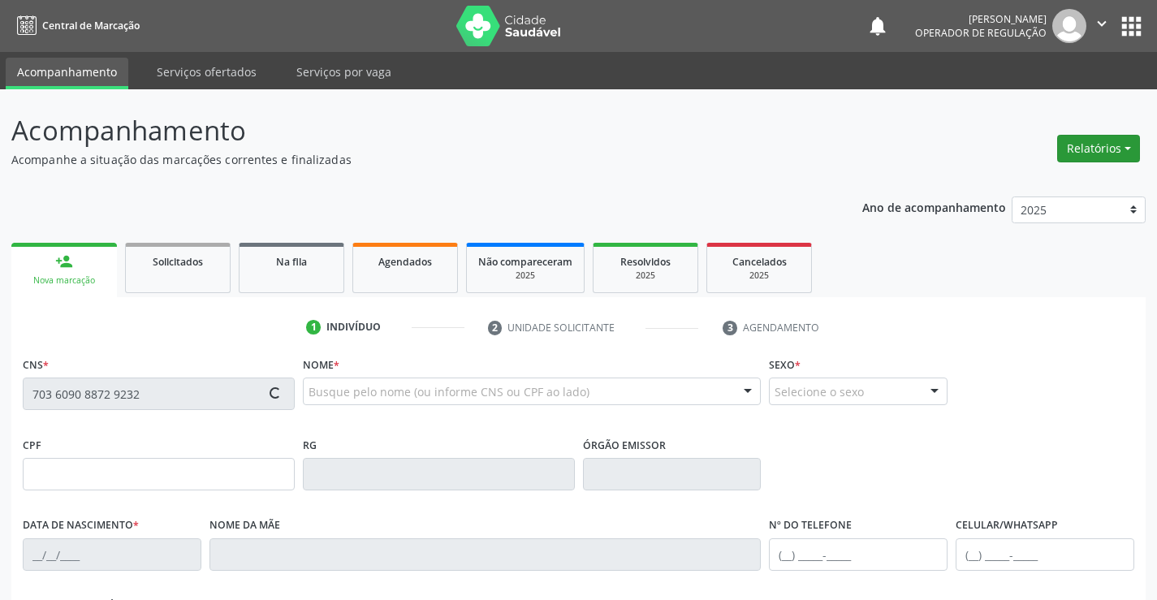
type input "SN"
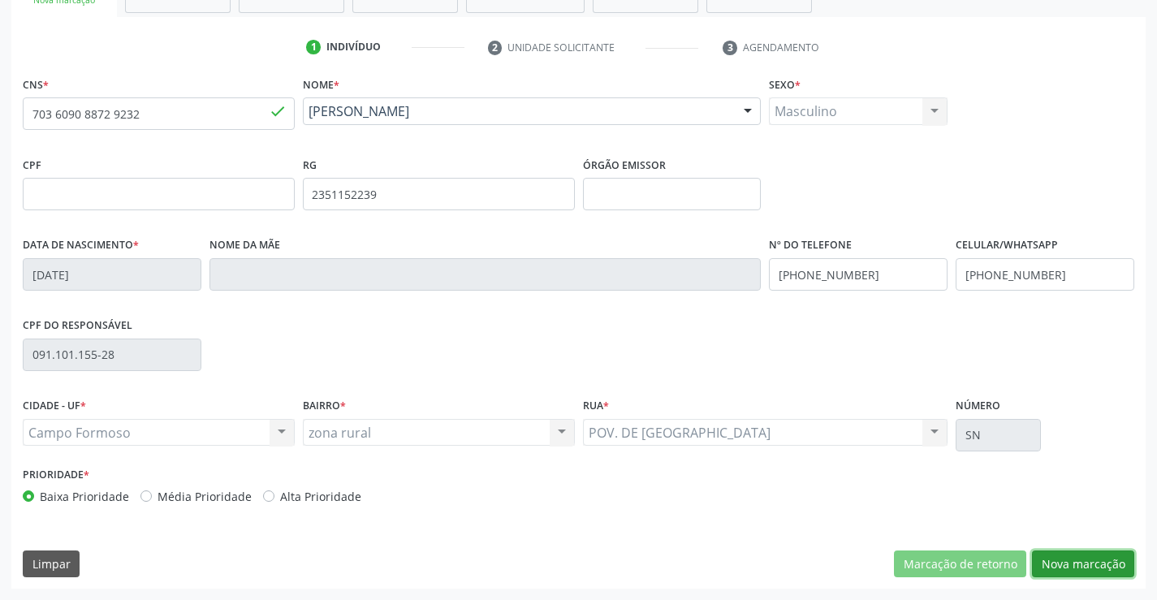
drag, startPoint x: 1106, startPoint y: 553, endPoint x: 701, endPoint y: 483, distance: 410.2
click at [1105, 553] on button "Nova marcação" at bounding box center [1083, 564] width 102 height 28
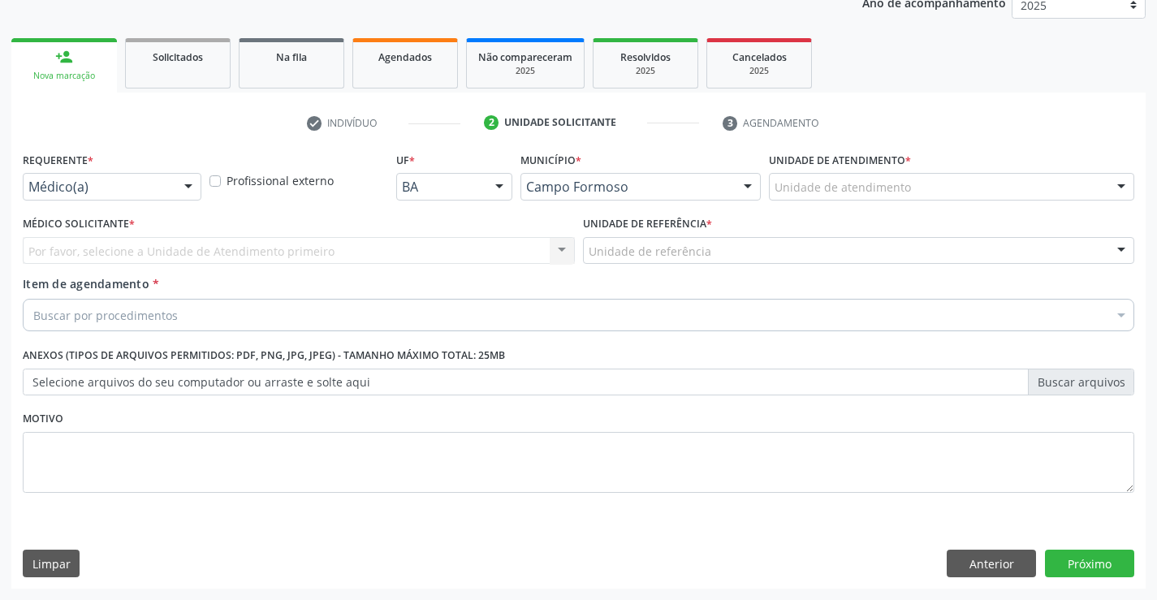
drag, startPoint x: 177, startPoint y: 182, endPoint x: 160, endPoint y: 184, distance: 17.2
click at [165, 183] on div "Médico(a) Médico(a) Enfermeiro(a) Paciente Nenhum resultado encontrado para: " …" at bounding box center [112, 187] width 179 height 28
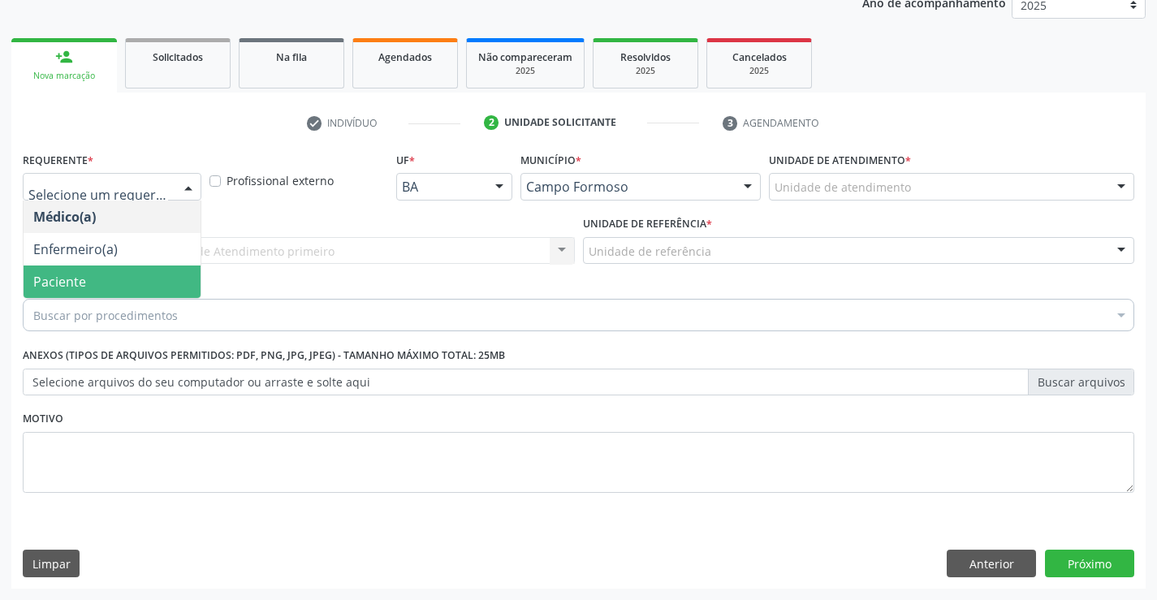
click at [41, 281] on span "Paciente" at bounding box center [59, 282] width 53 height 18
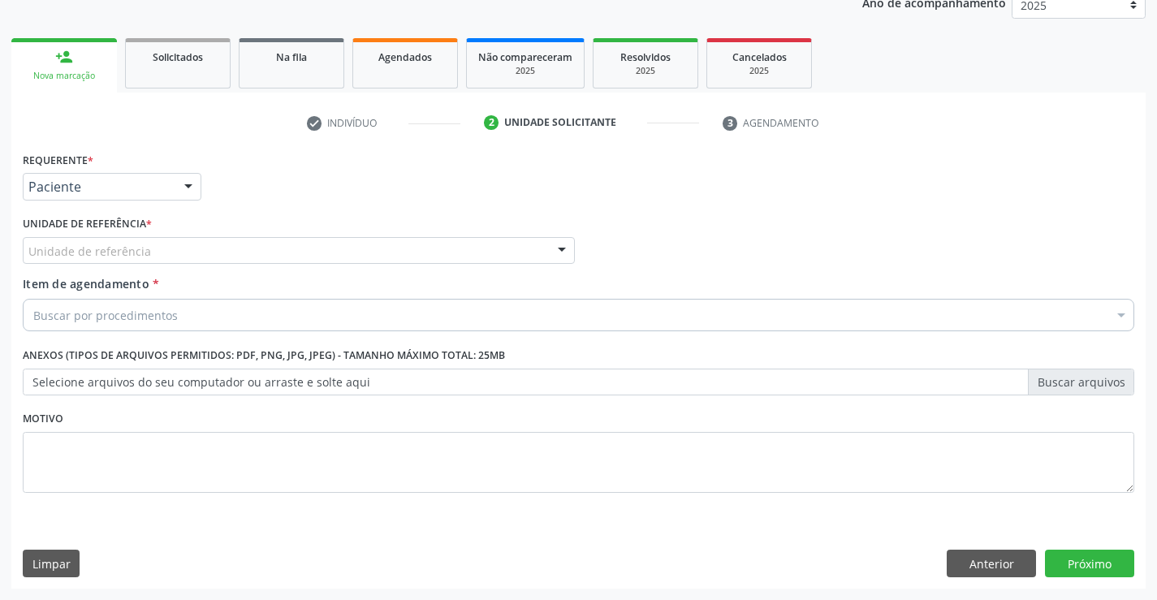
click at [182, 251] on div "Unidade de referência" at bounding box center [299, 251] width 552 height 28
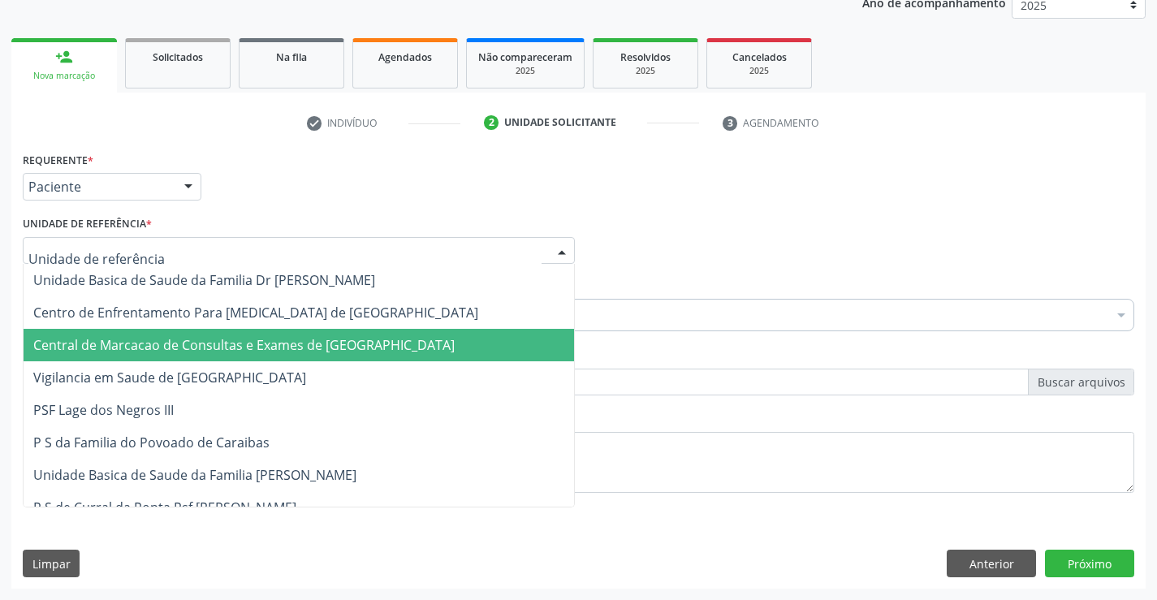
click at [166, 338] on span "Central de Marcacao de Consultas e Exames de [GEOGRAPHIC_DATA]" at bounding box center [243, 345] width 421 height 18
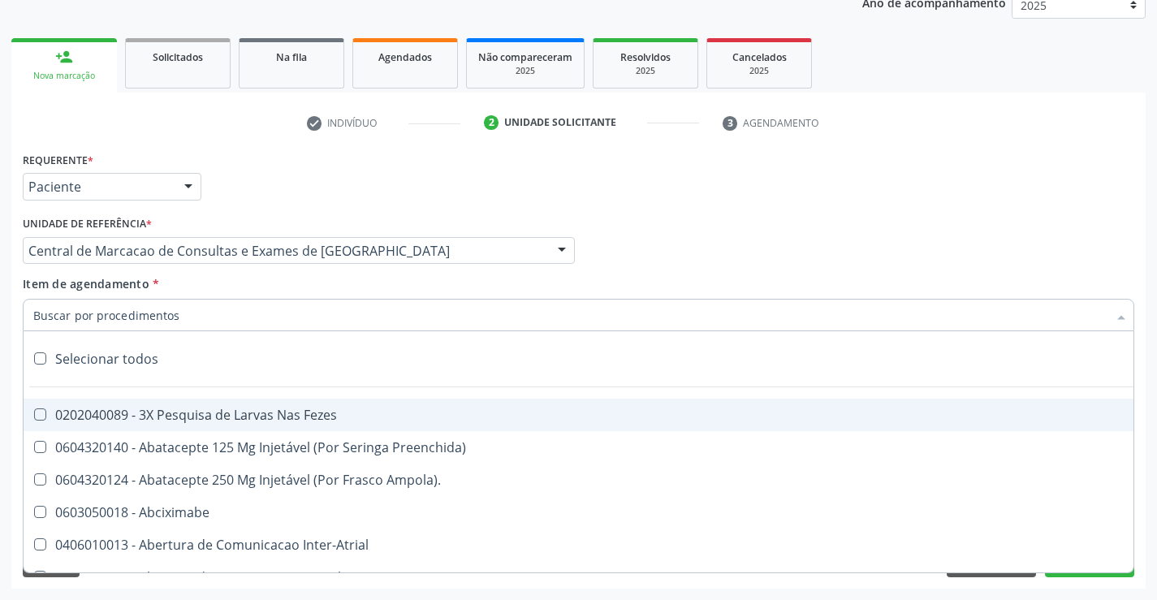
paste input "ecocardio"
type input "ecocardio"
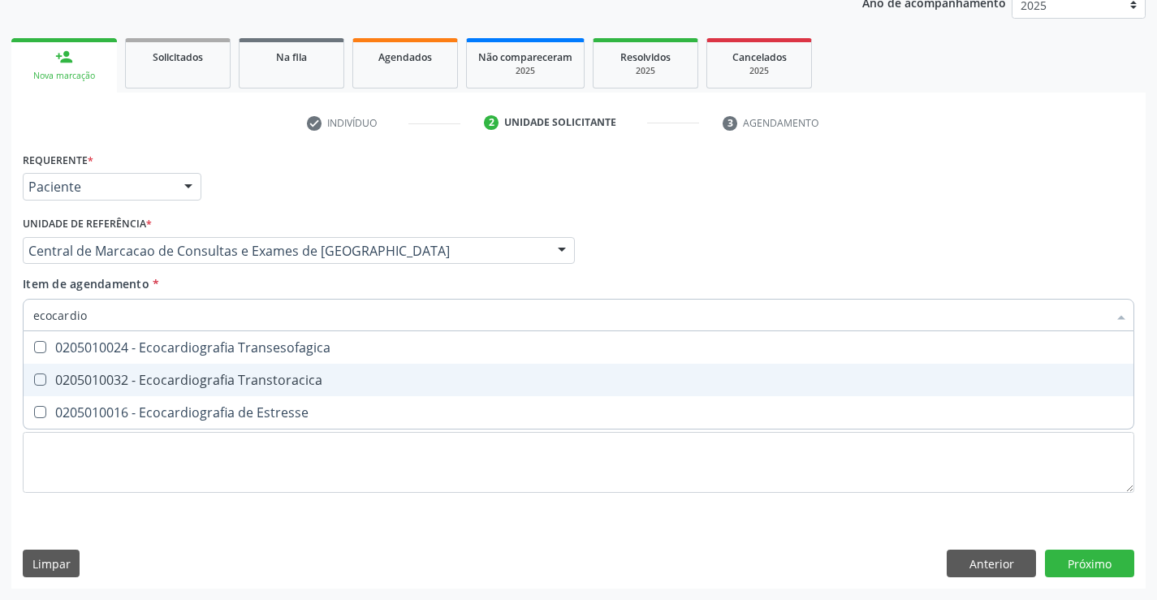
click at [199, 380] on div "0205010032 - Ecocardiografia Transtoracica" at bounding box center [578, 379] width 1090 height 13
checkbox Transtoracica "true"
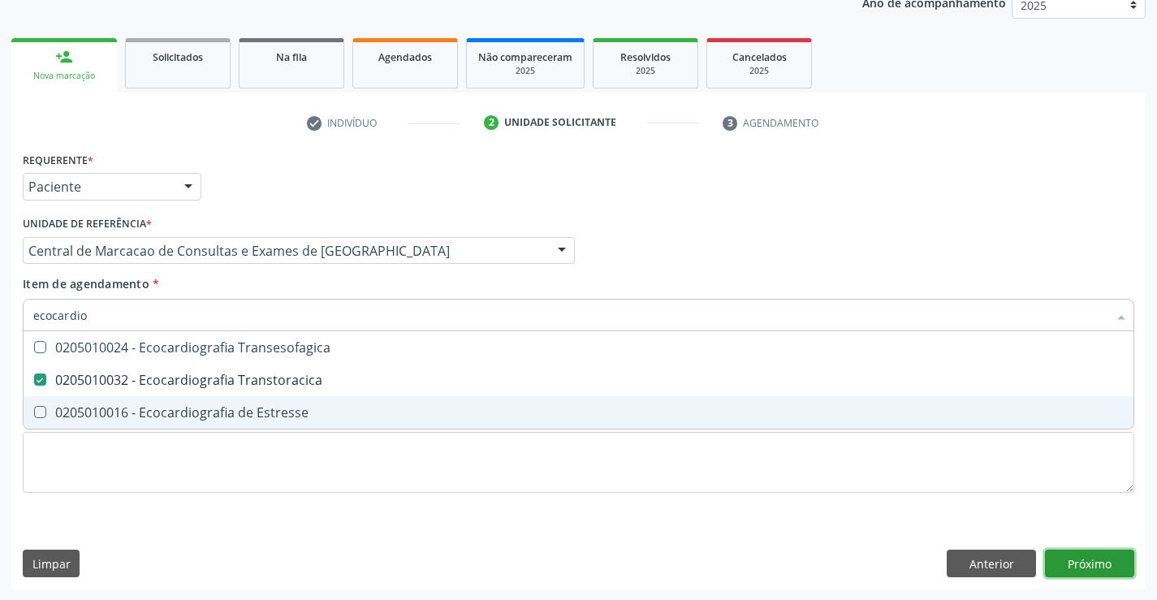
click at [1100, 567] on div "Requerente * Paciente Médico(a) Enfermeiro(a) Paciente Nenhum resultado encontr…" at bounding box center [578, 368] width 1134 height 441
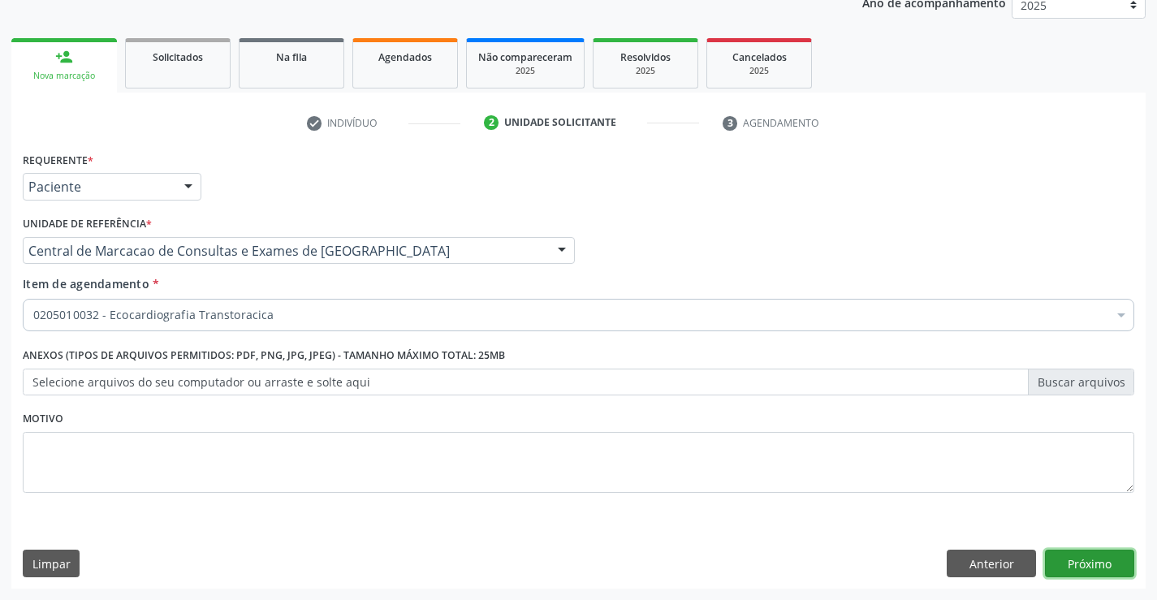
click at [1108, 561] on button "Próximo" at bounding box center [1089, 564] width 89 height 28
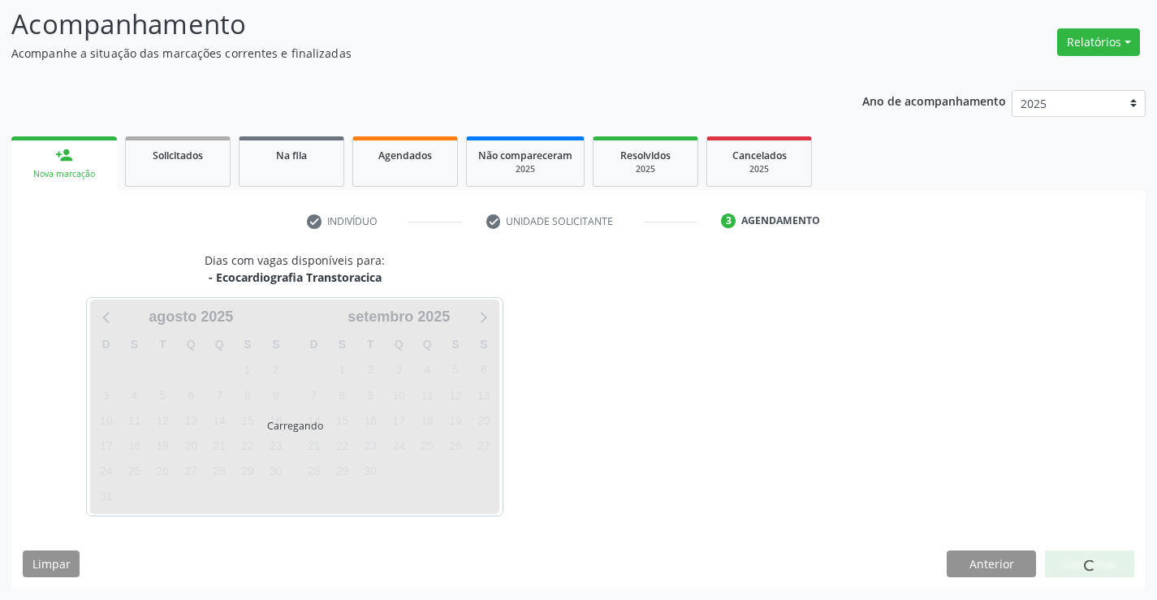
scroll to position [106, 0]
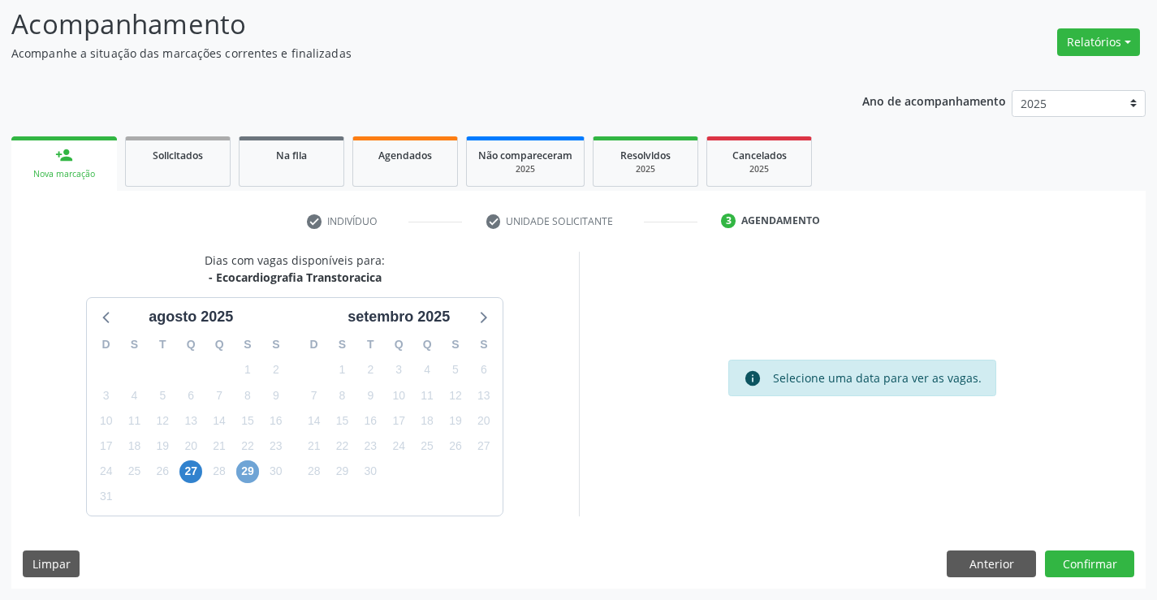
click at [251, 476] on span "29" at bounding box center [247, 471] width 23 height 23
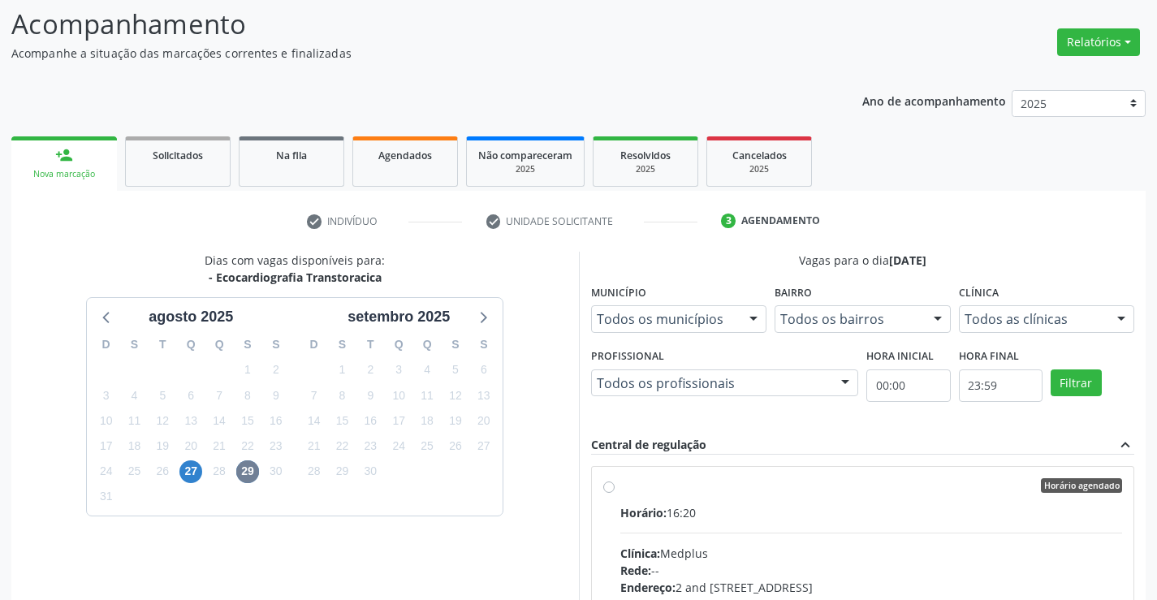
drag, startPoint x: 865, startPoint y: 549, endPoint x: 1168, endPoint y: 412, distance: 332.0
click at [614, 493] on input "Horário agendado Horário: 16:20 Clínica: Medplus Rede: -- Endereço: 2 and S 204…" at bounding box center [608, 485] width 11 height 15
radio input "true"
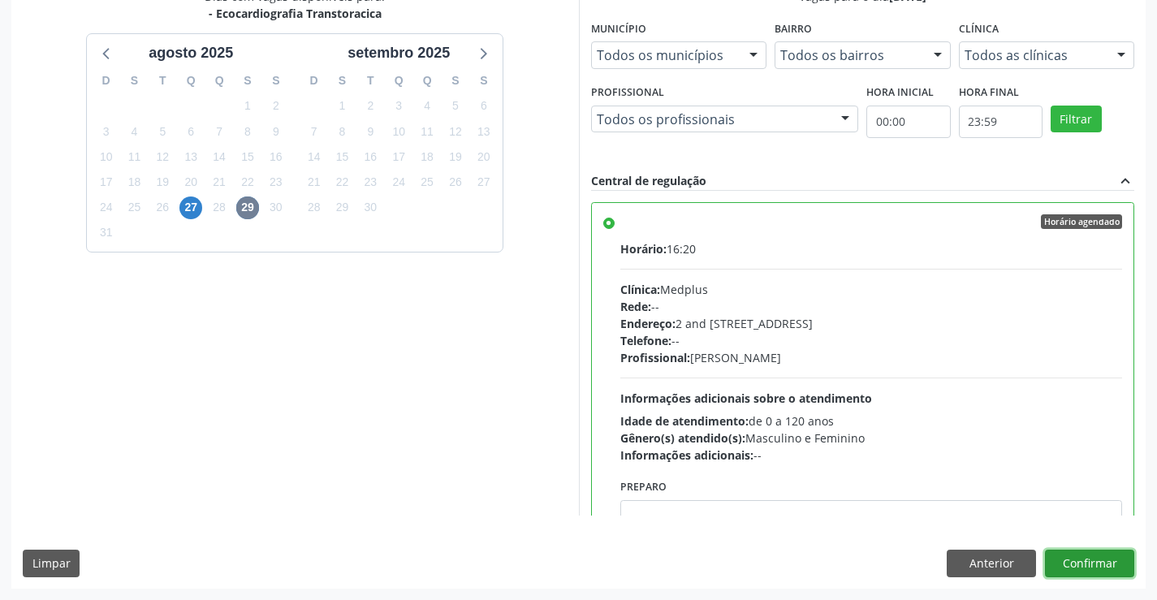
click at [1097, 562] on button "Confirmar" at bounding box center [1089, 564] width 89 height 28
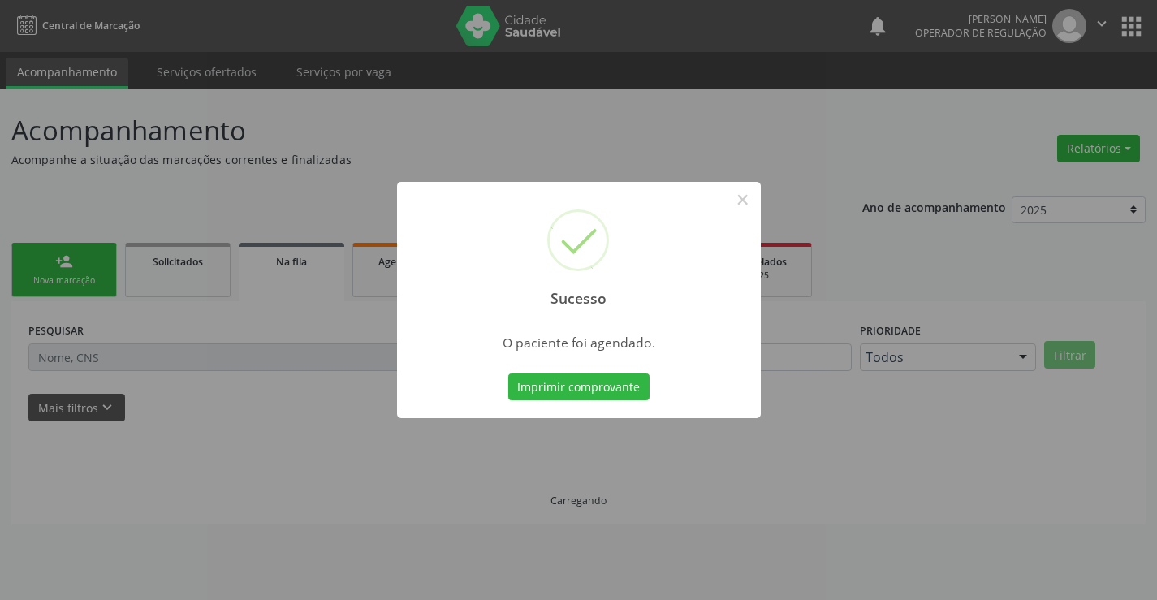
scroll to position [0, 0]
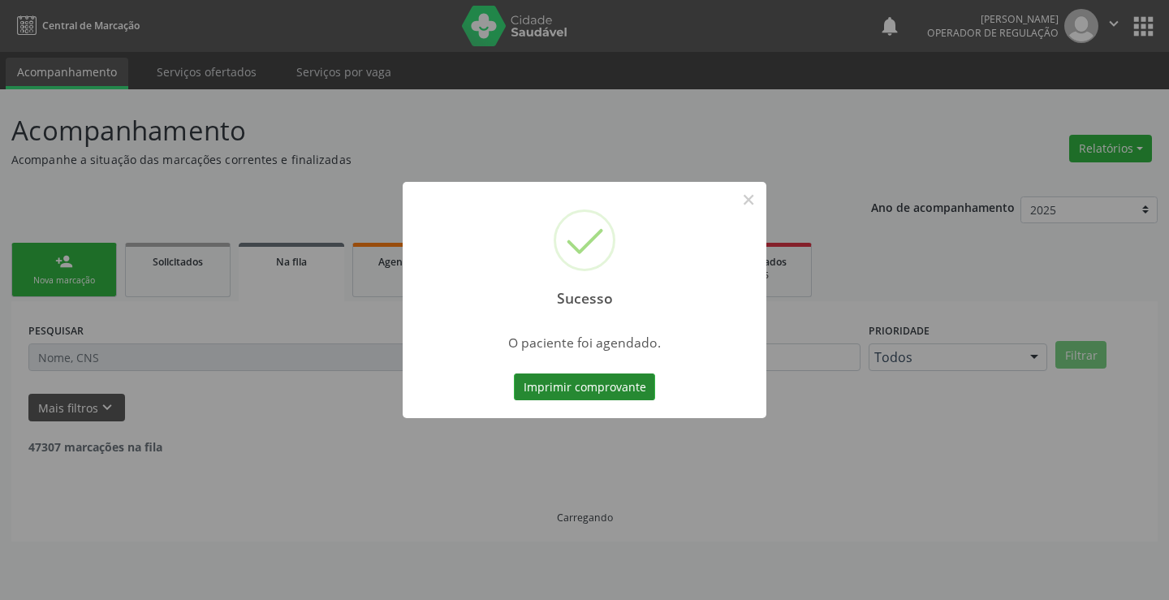
click at [604, 384] on button "Imprimir comprovante" at bounding box center [584, 387] width 141 height 28
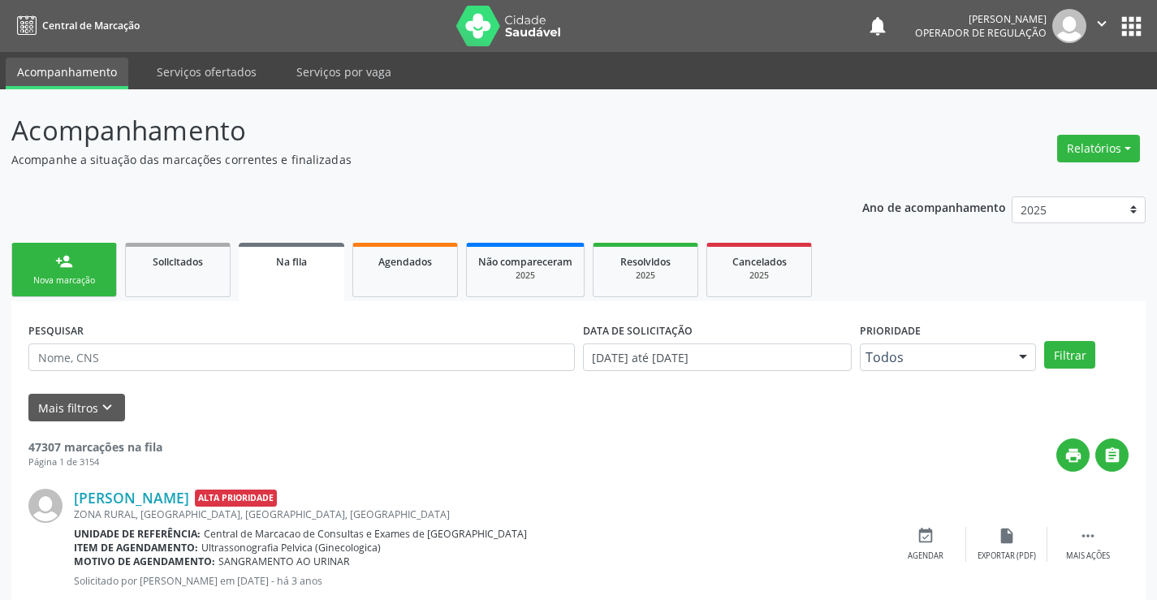
click at [81, 253] on link "person_add Nova marcação" at bounding box center [64, 270] width 106 height 54
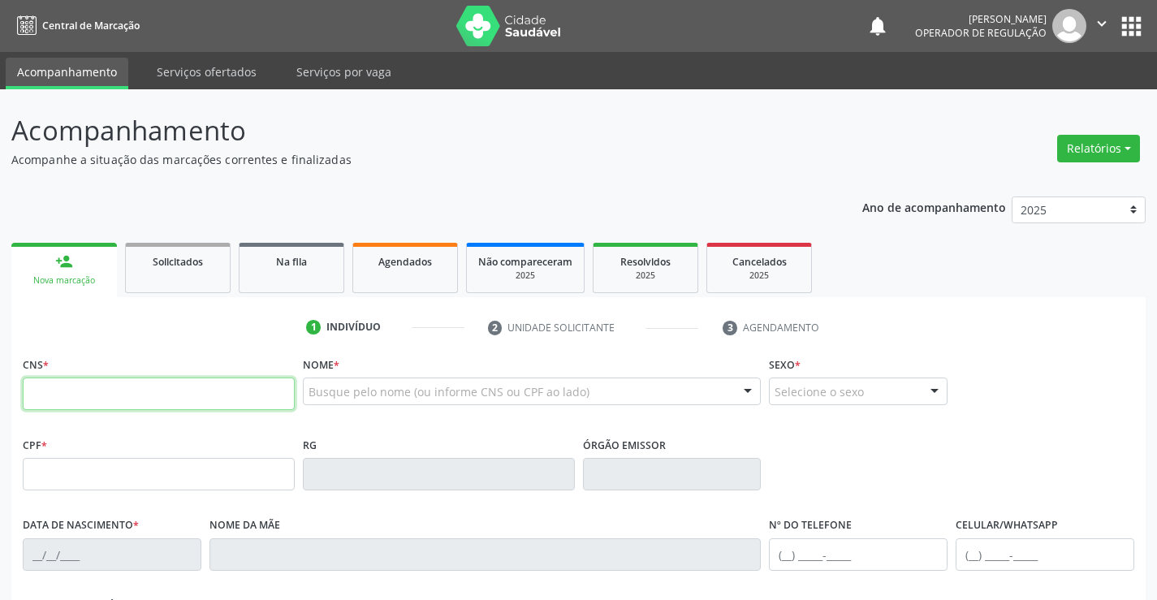
click at [70, 397] on input "text" at bounding box center [159, 393] width 272 height 32
type input "708 7001 5552 8991"
type input "18/03/2025"
type input "Adriana Santos da Silva"
type input "(74) 98150-1170"
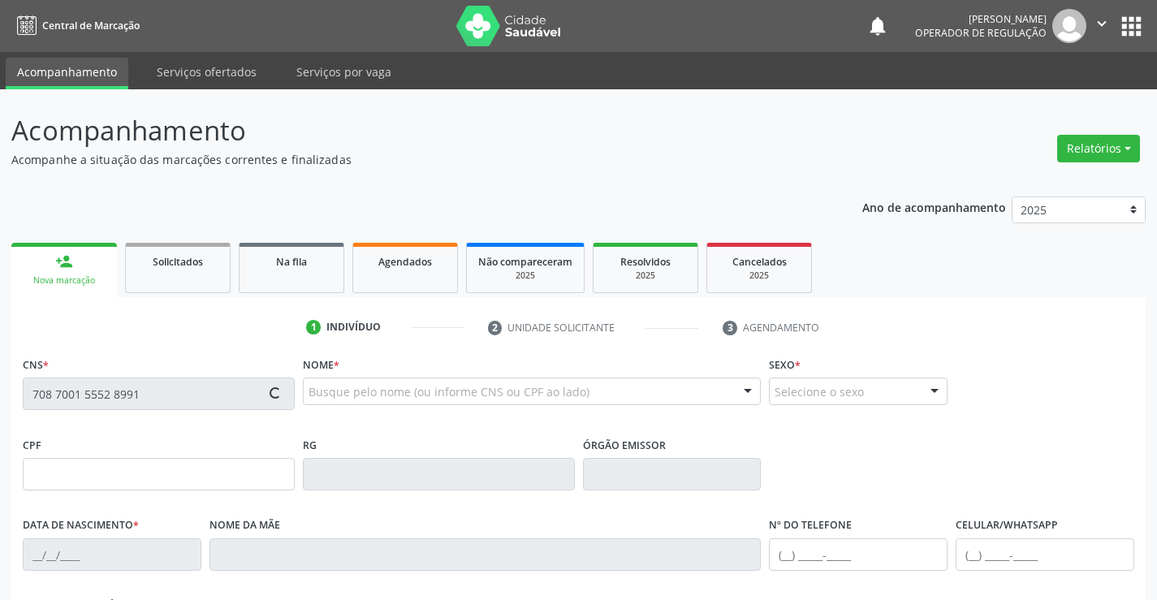
type input "S/N"
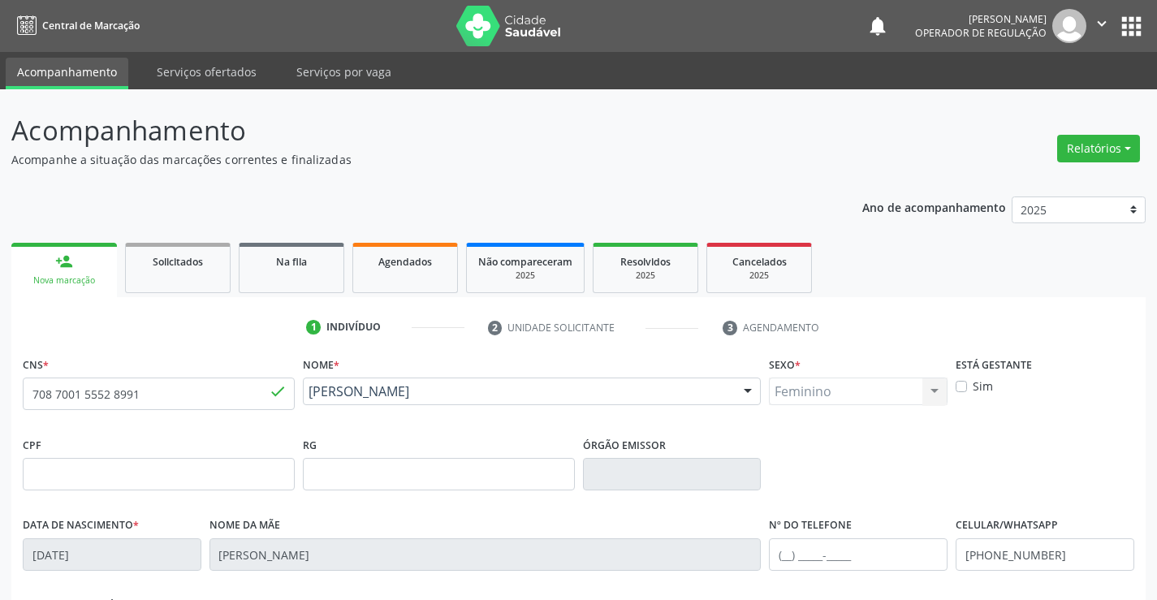
scroll to position [280, 0]
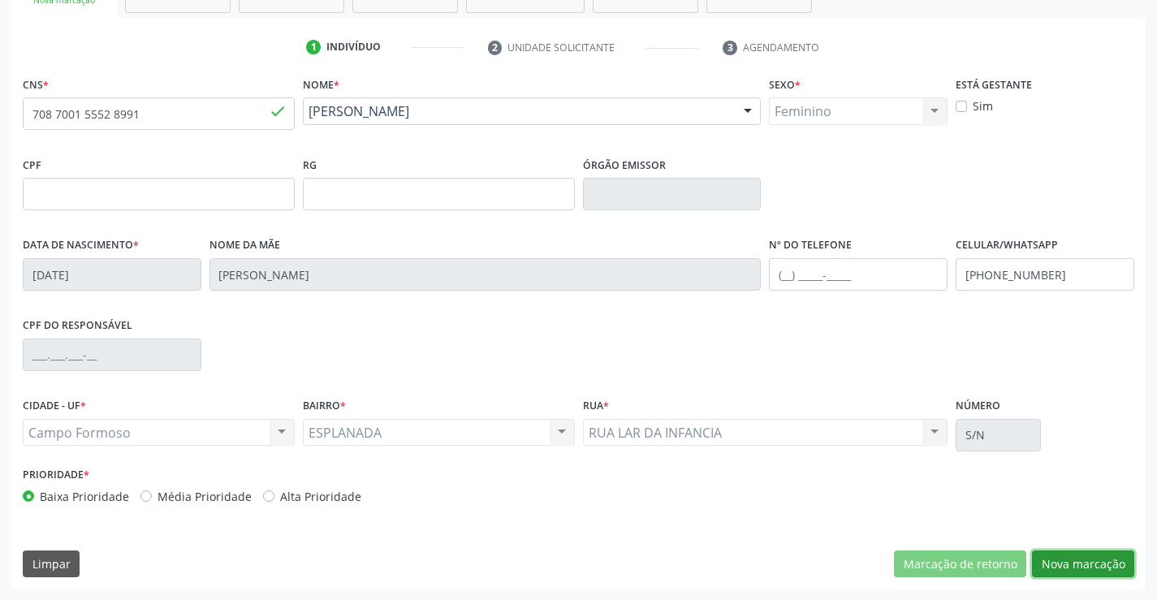
click at [1097, 565] on button "Nova marcação" at bounding box center [1083, 564] width 102 height 28
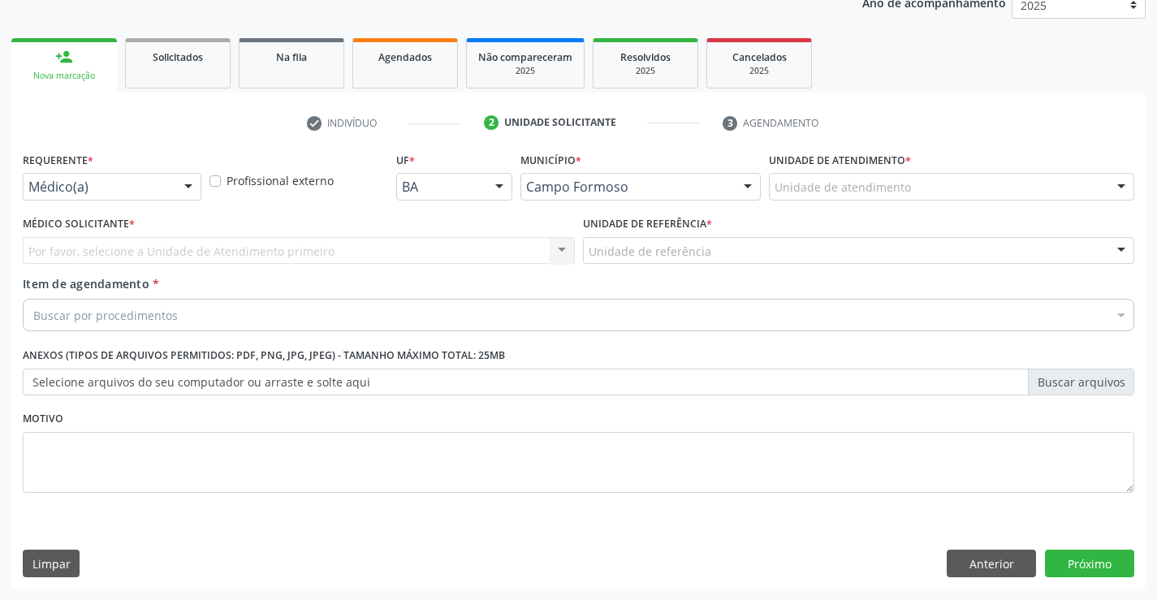
scroll to position [205, 0]
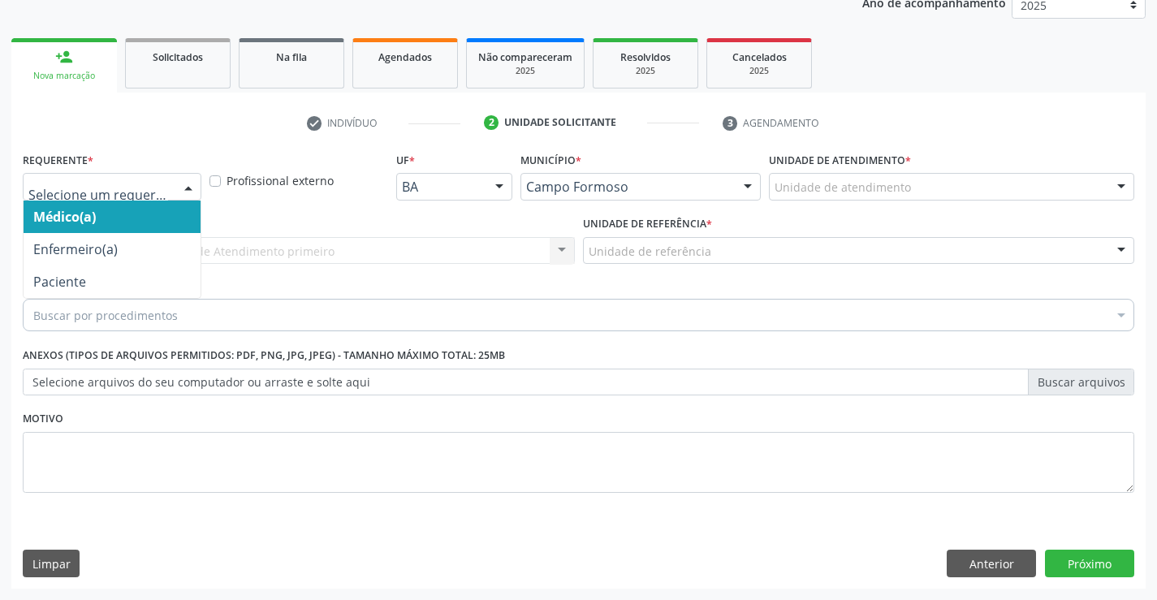
drag, startPoint x: 166, startPoint y: 190, endPoint x: 118, endPoint y: 212, distance: 53.4
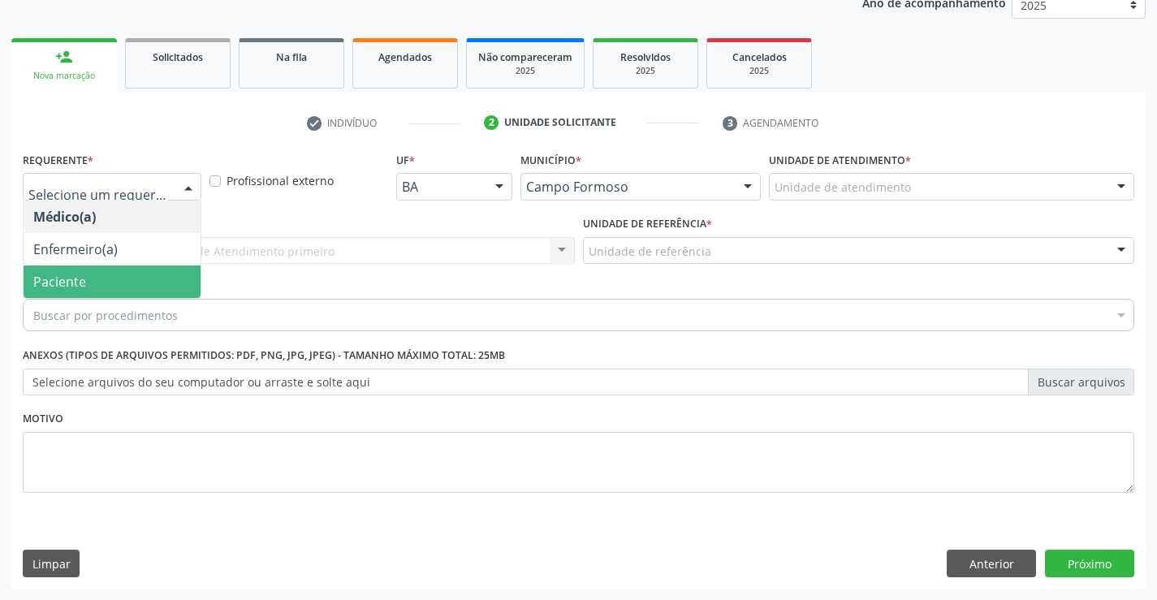
click at [62, 280] on span "Paciente" at bounding box center [59, 282] width 53 height 18
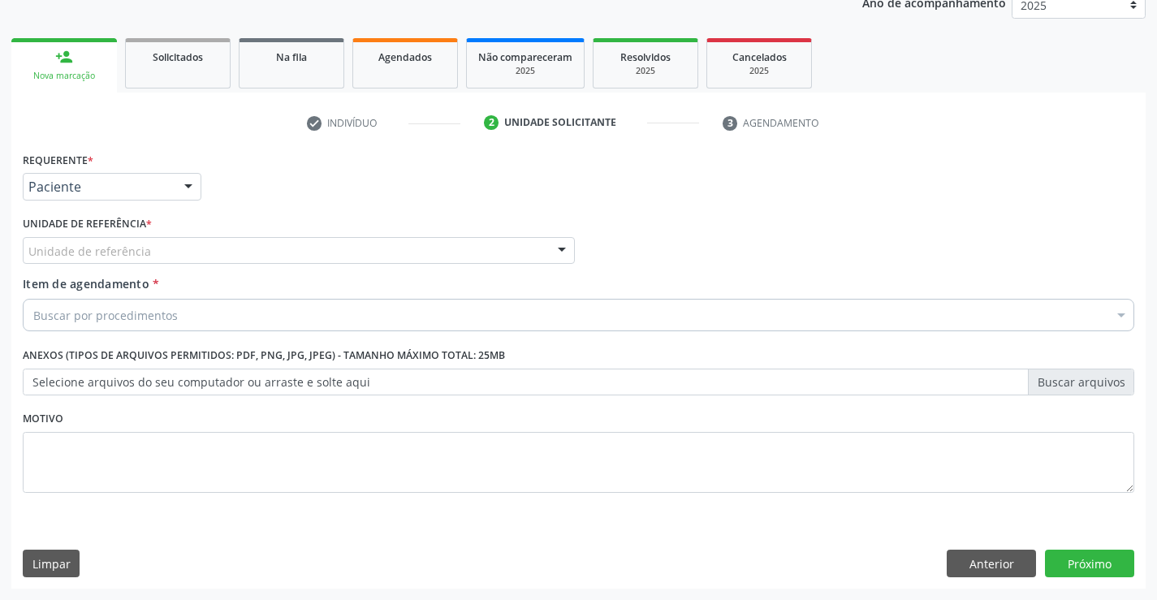
drag, startPoint x: 200, startPoint y: 248, endPoint x: 193, endPoint y: 269, distance: 22.1
click at [199, 249] on div "Unidade de referência" at bounding box center [299, 251] width 552 height 28
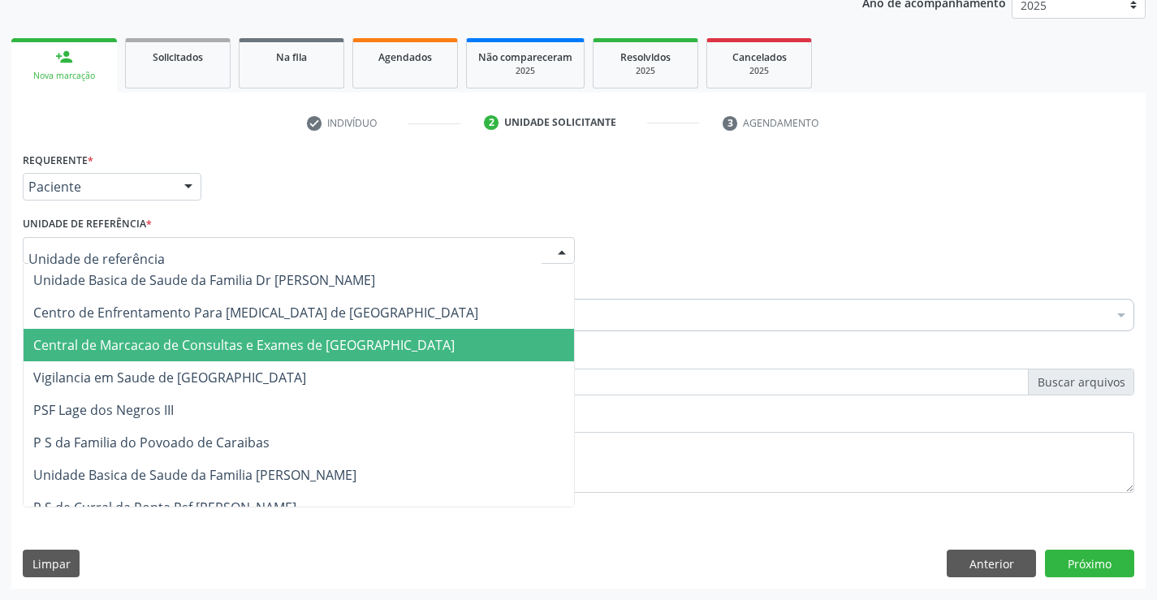
click at [209, 336] on span "Central de Marcacao de Consultas e Exames de [GEOGRAPHIC_DATA]" at bounding box center [243, 345] width 421 height 18
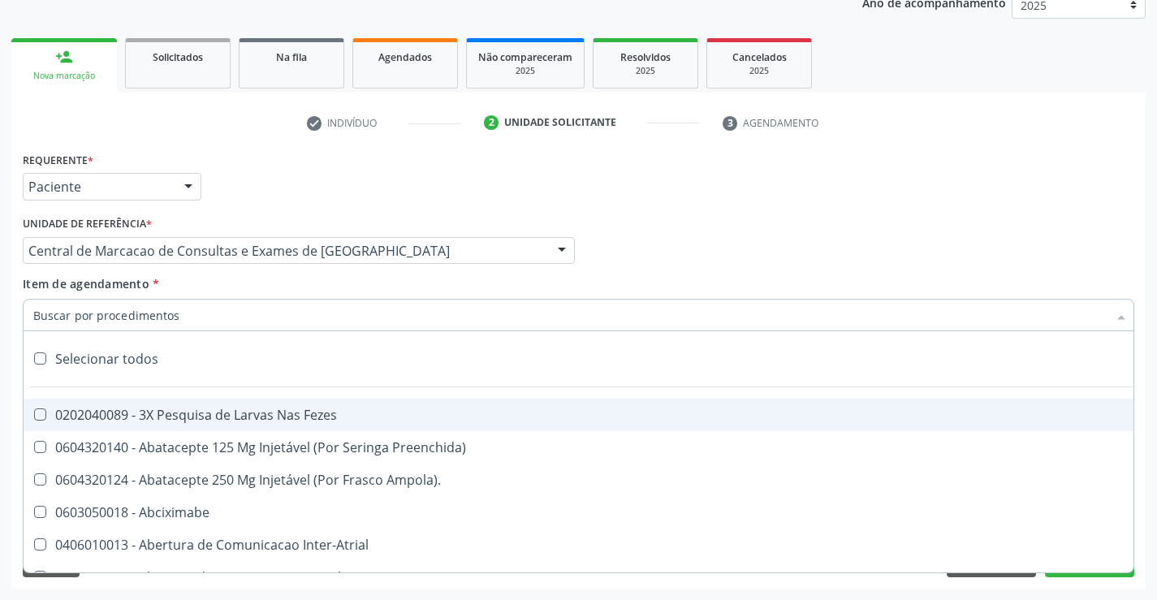
paste input "ecocardio"
type input "ecocardio"
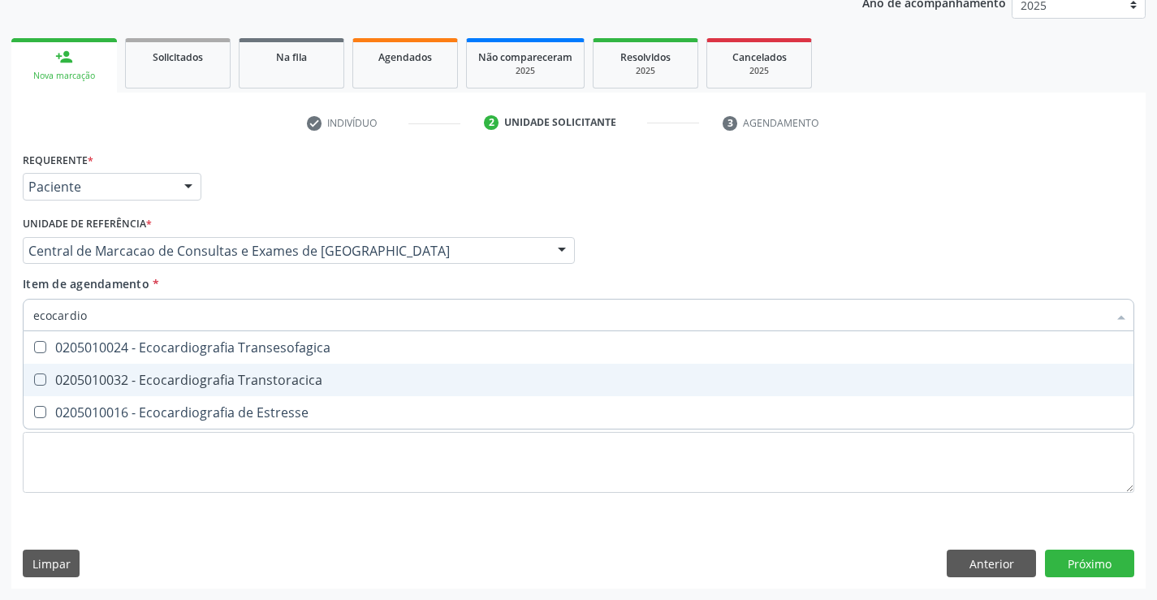
click at [161, 369] on span "0205010032 - Ecocardiografia Transtoracica" at bounding box center [579, 380] width 1110 height 32
checkbox Transtoracica "true"
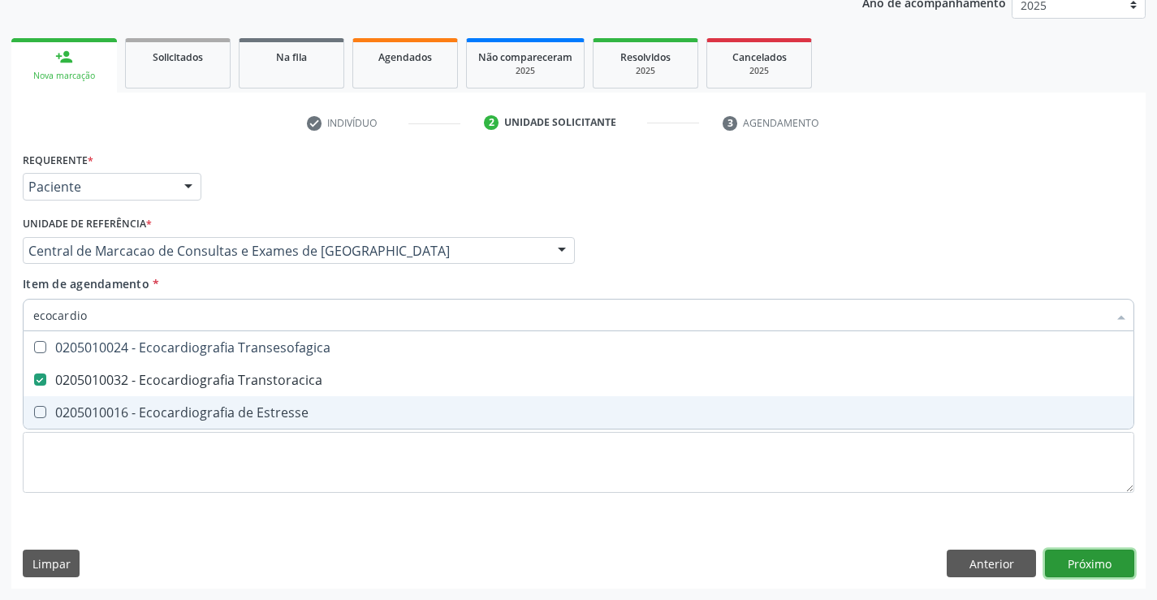
click at [1073, 567] on div "Requerente * Paciente Médico(a) Enfermeiro(a) Paciente Nenhum resultado encontr…" at bounding box center [578, 368] width 1134 height 441
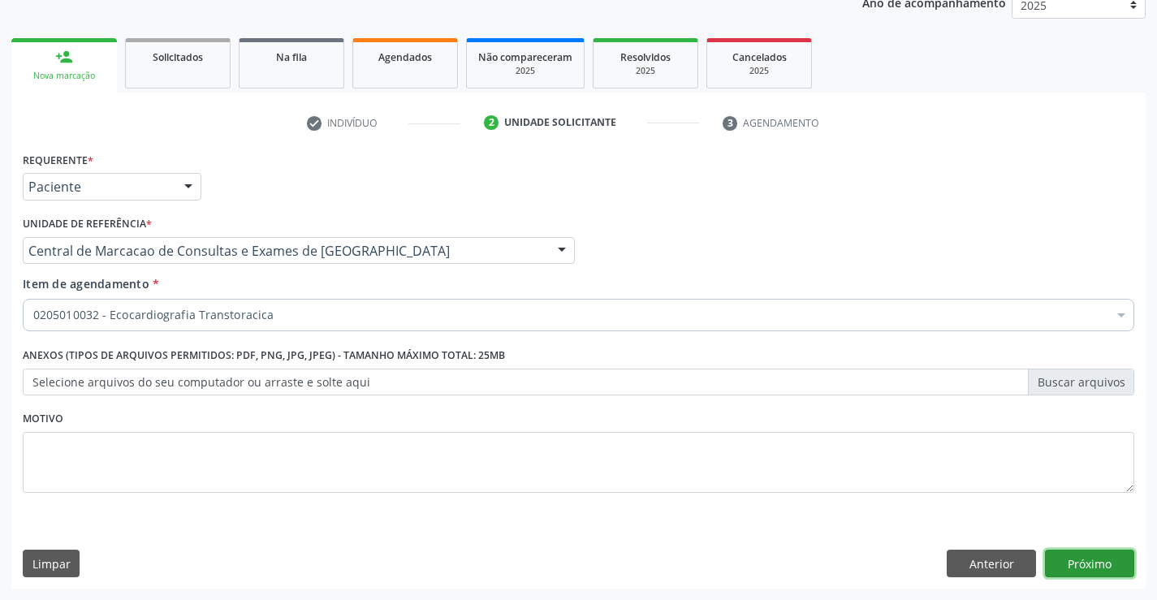
click at [1086, 558] on button "Próximo" at bounding box center [1089, 564] width 89 height 28
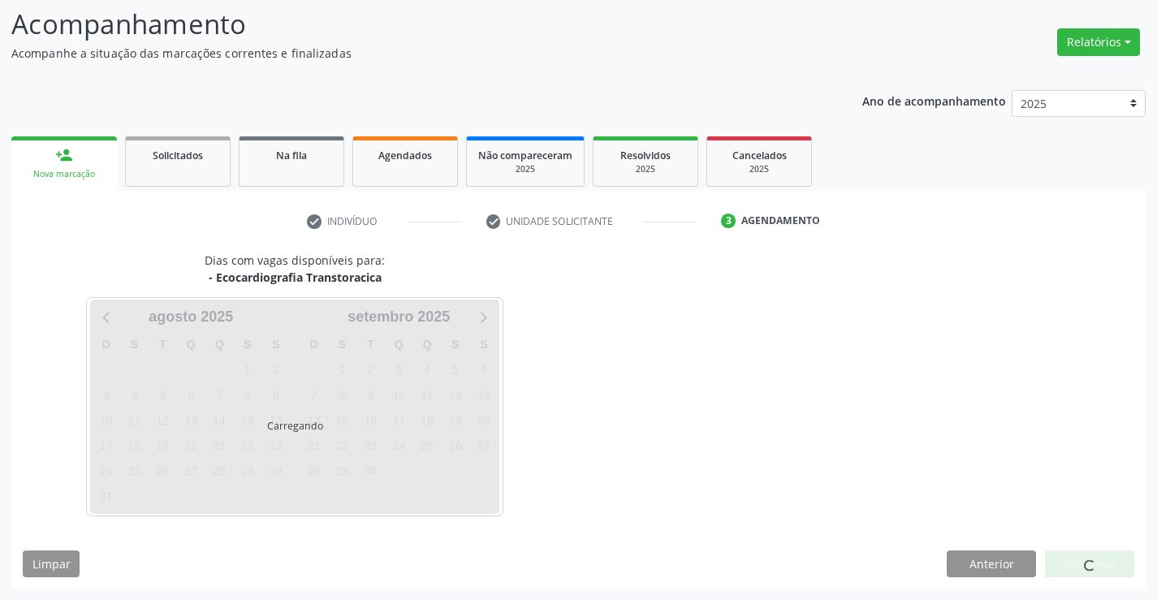
scroll to position [106, 0]
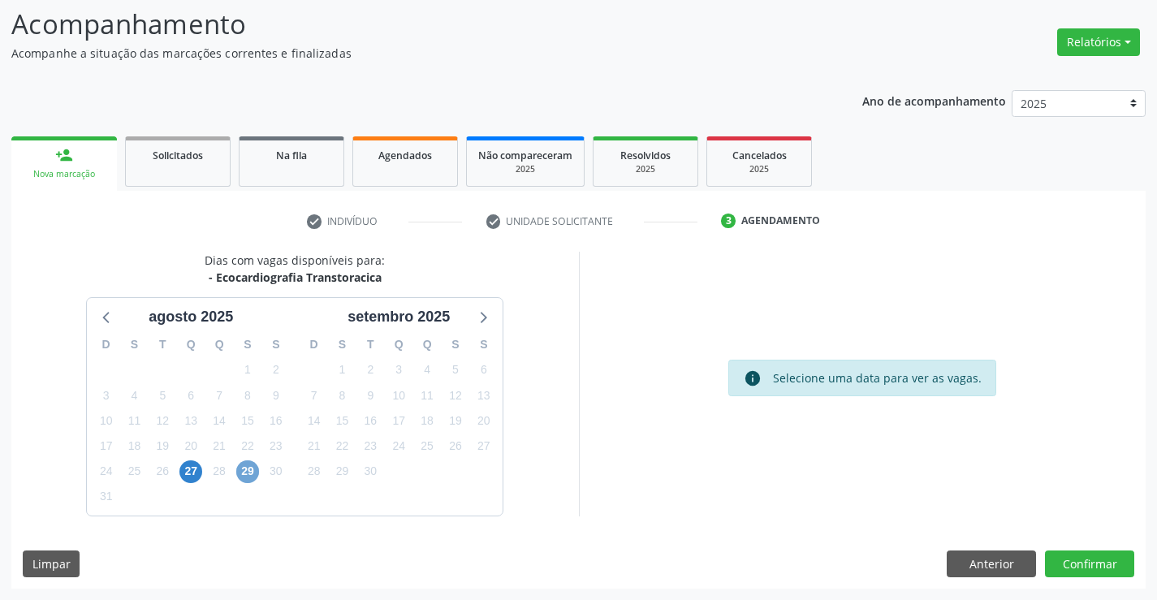
click at [253, 470] on span "29" at bounding box center [247, 471] width 23 height 23
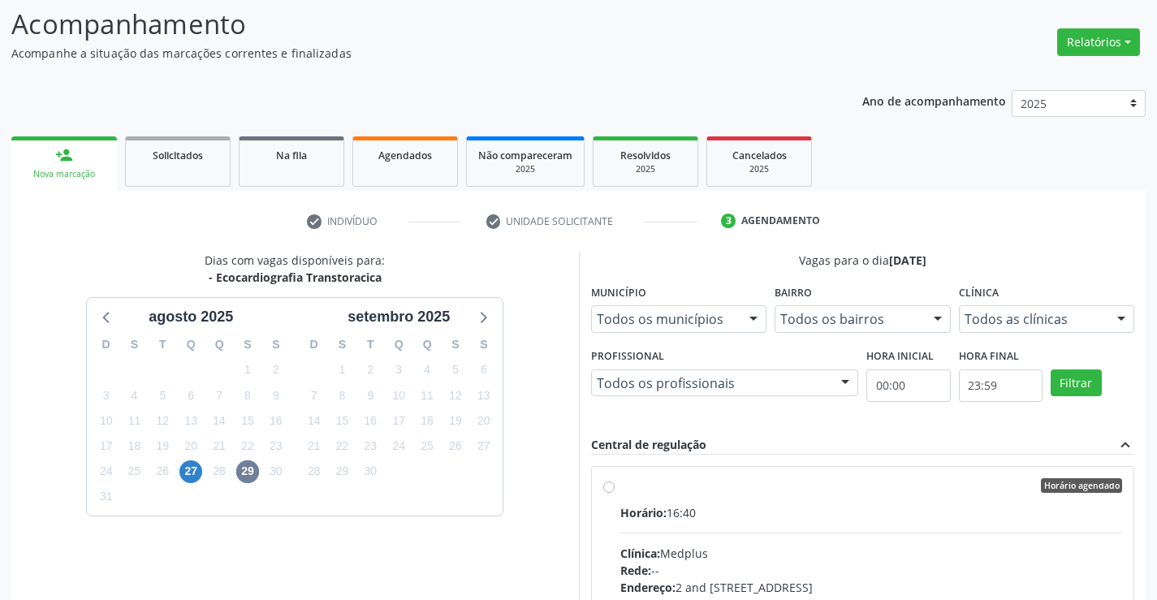
drag, startPoint x: 809, startPoint y: 521, endPoint x: 817, endPoint y: 516, distance: 8.8
radio input "true"
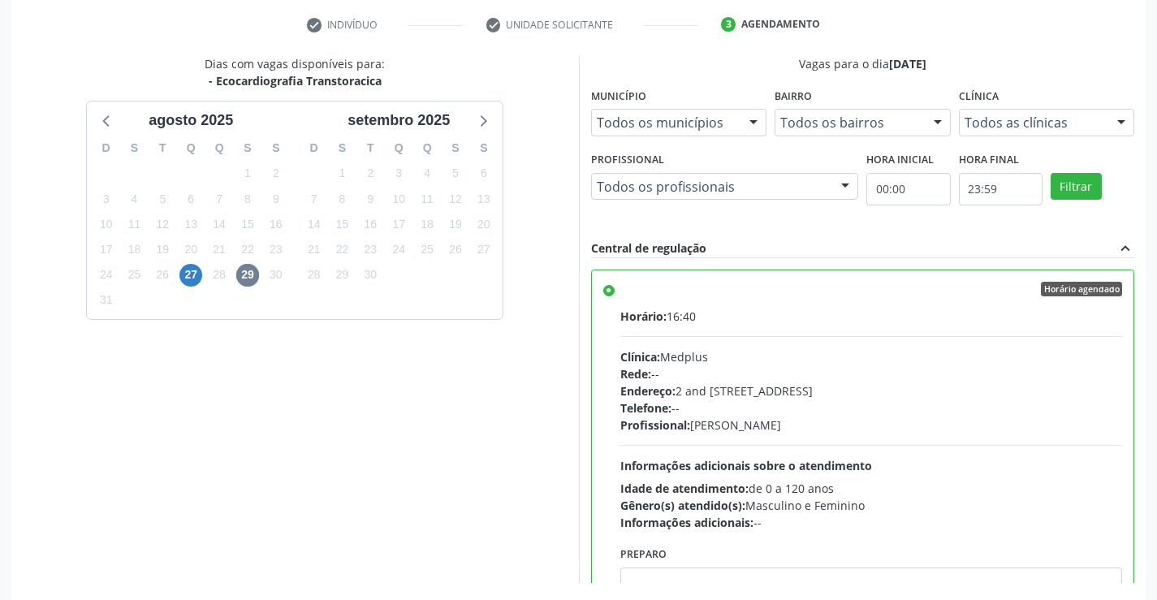
scroll to position [370, 0]
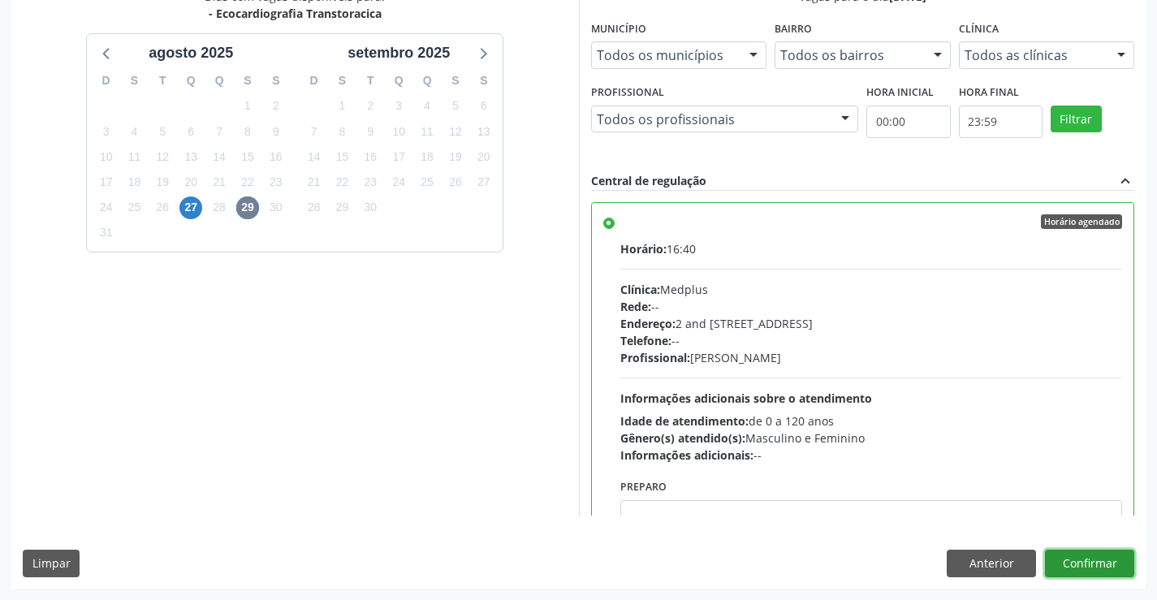
click at [1067, 569] on button "Confirmar" at bounding box center [1089, 564] width 89 height 28
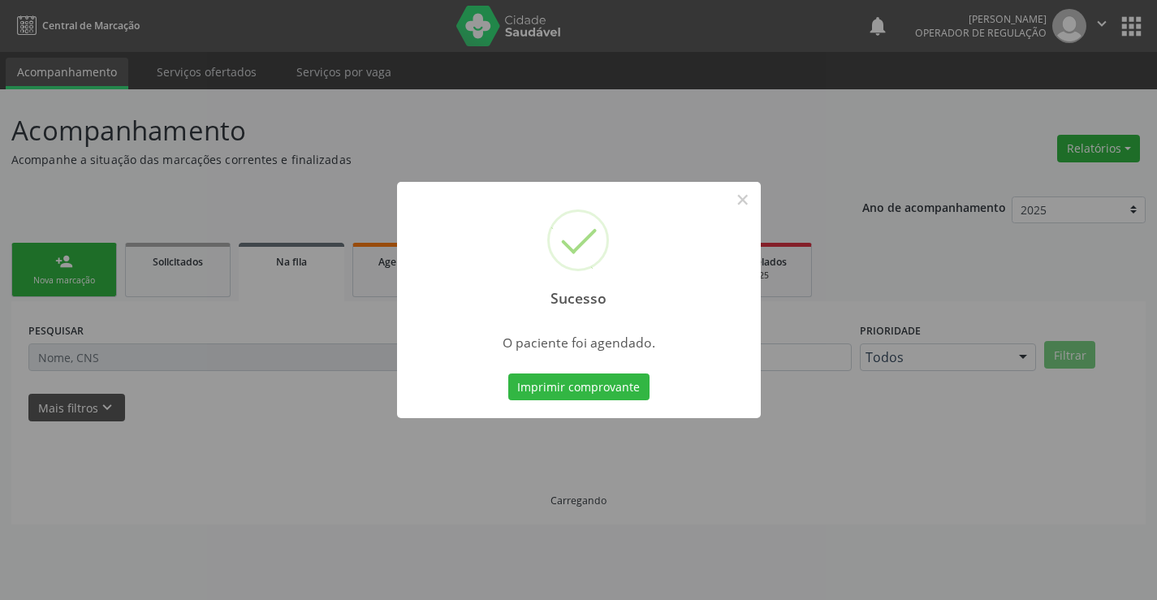
scroll to position [0, 0]
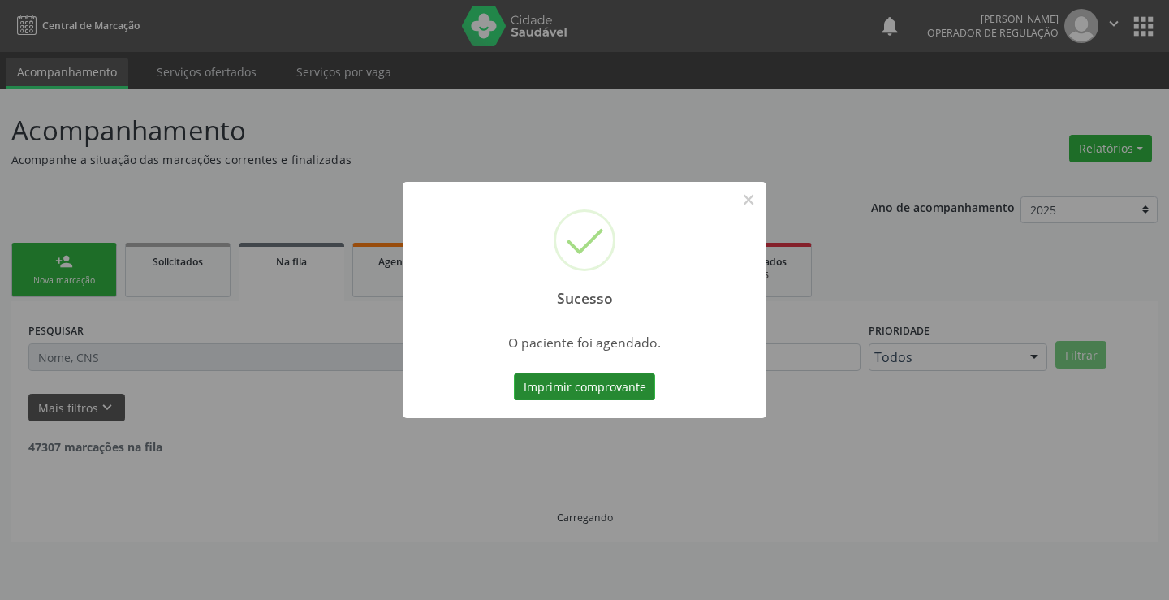
click at [543, 377] on button "Imprimir comprovante" at bounding box center [584, 387] width 141 height 28
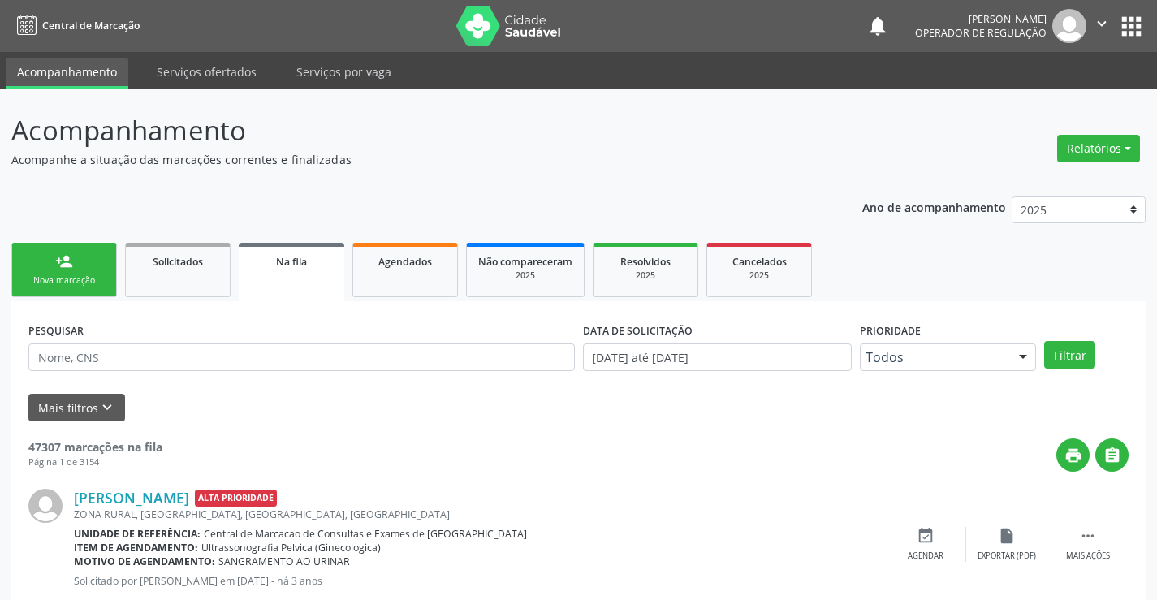
click at [59, 273] on link "person_add Nova marcação" at bounding box center [64, 270] width 106 height 54
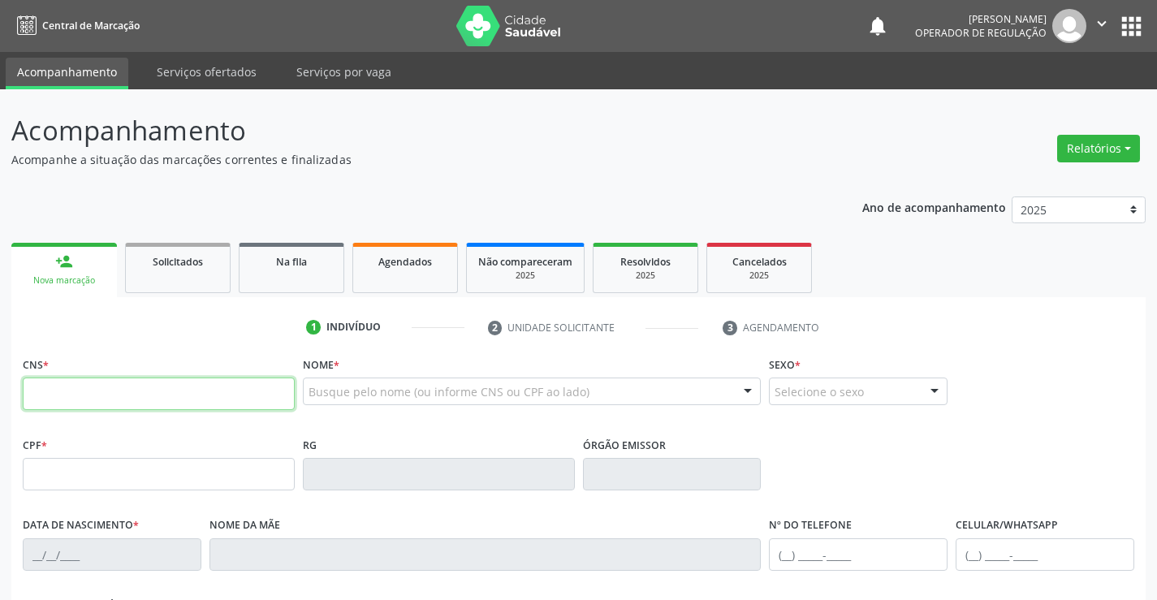
click at [53, 397] on input "text" at bounding box center [159, 393] width 272 height 32
type input "704 5093 0983 1211"
type input "128.608.685-00"
type input "2487300299"
type input "SSPBA"
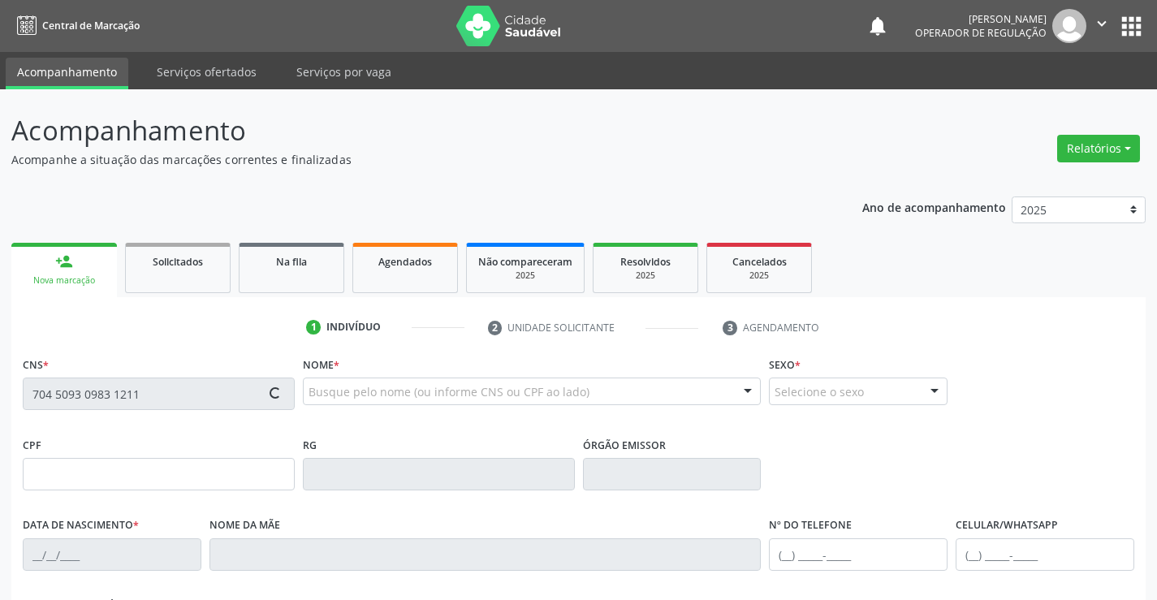
type input "14/04/2022"
type input "(74) 99907-9707"
type input "(74) 99985-7129"
type input "128.608.685-00"
type input "SN"
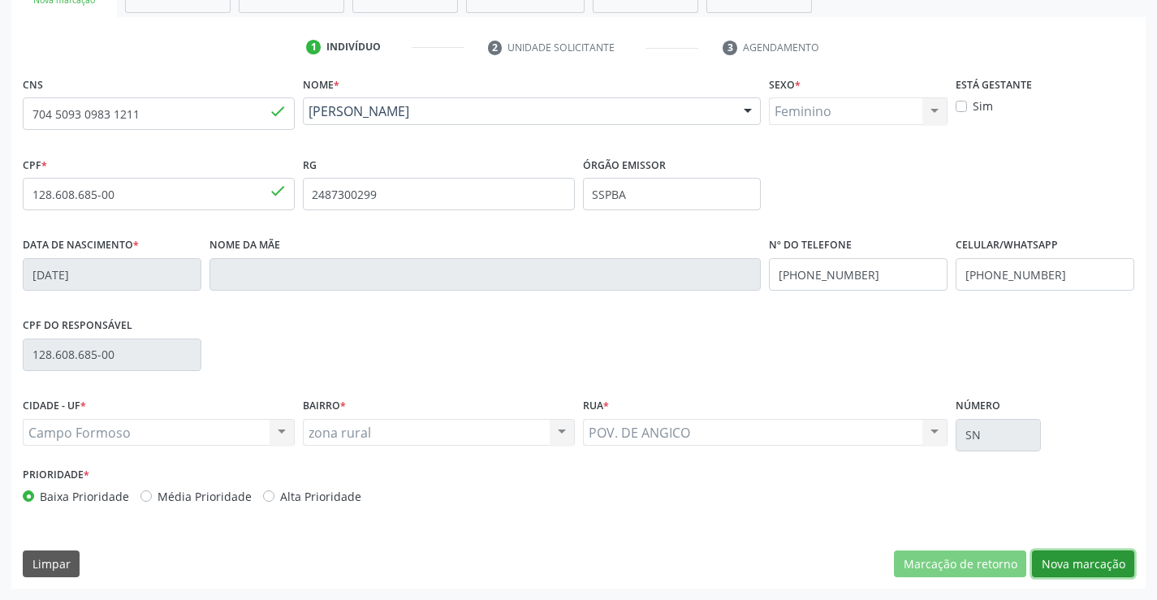
click at [1068, 552] on button "Nova marcação" at bounding box center [1083, 564] width 102 height 28
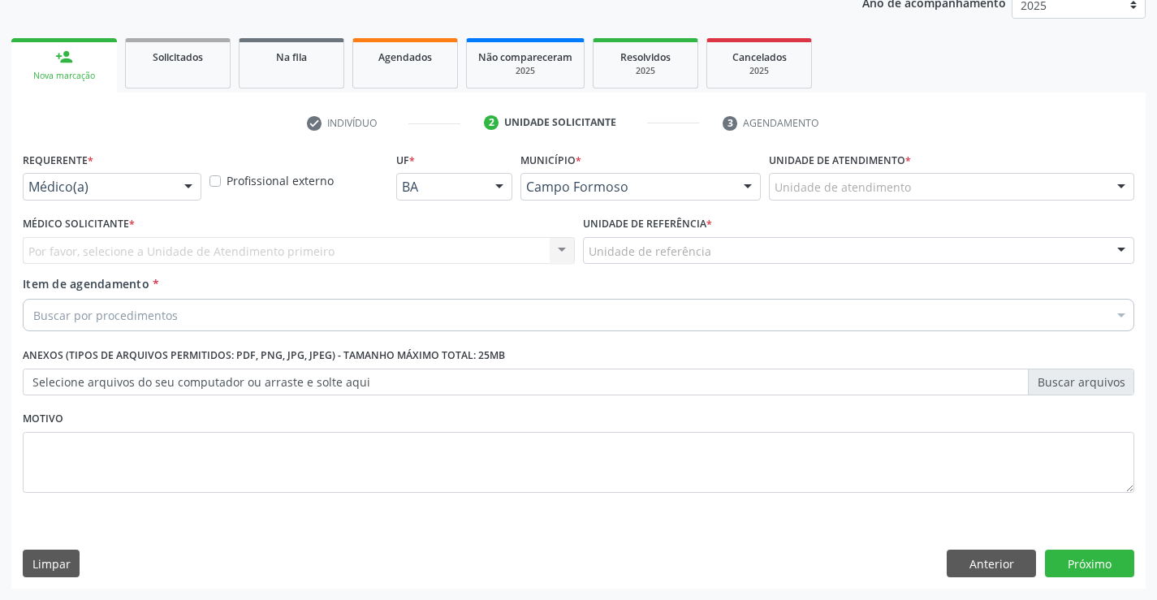
scroll to position [205, 0]
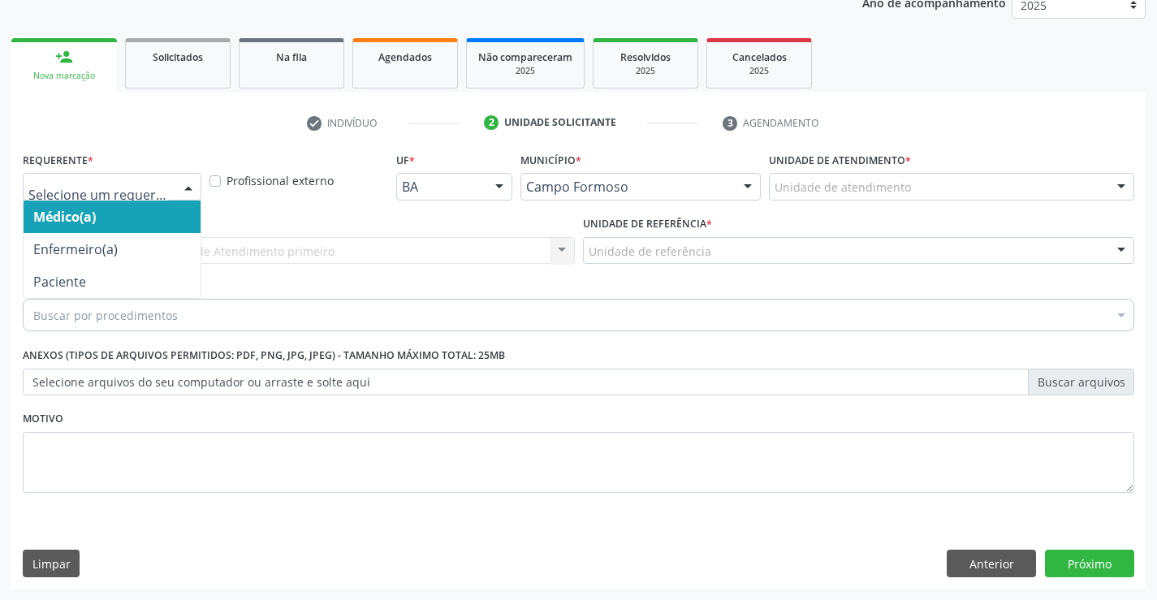
click at [169, 181] on div at bounding box center [112, 187] width 179 height 28
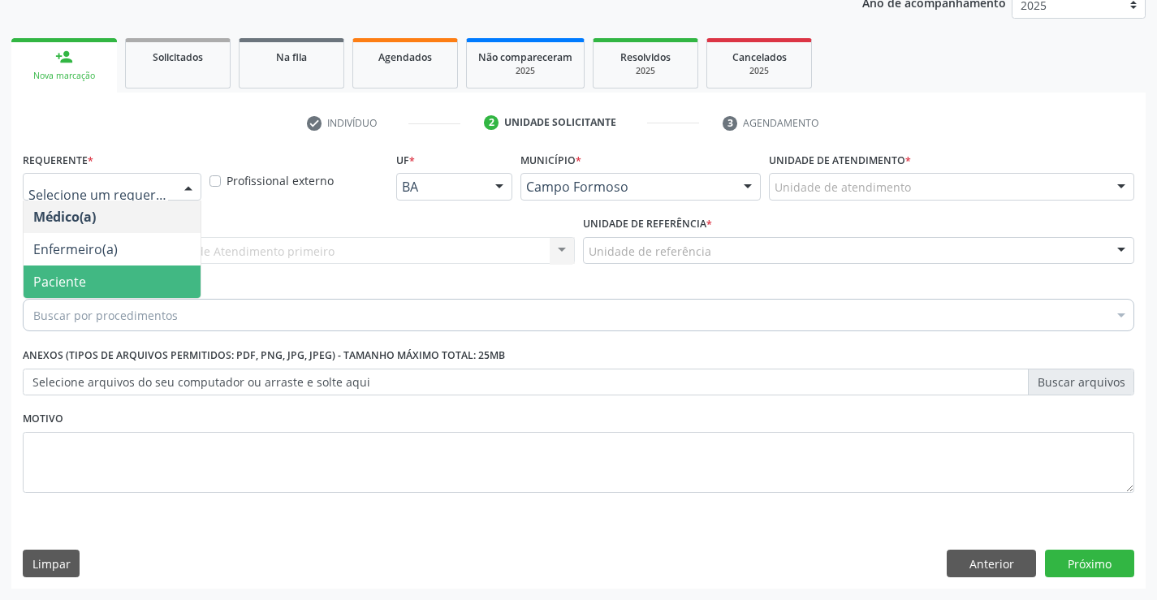
click at [64, 296] on span "Paciente" at bounding box center [112, 281] width 177 height 32
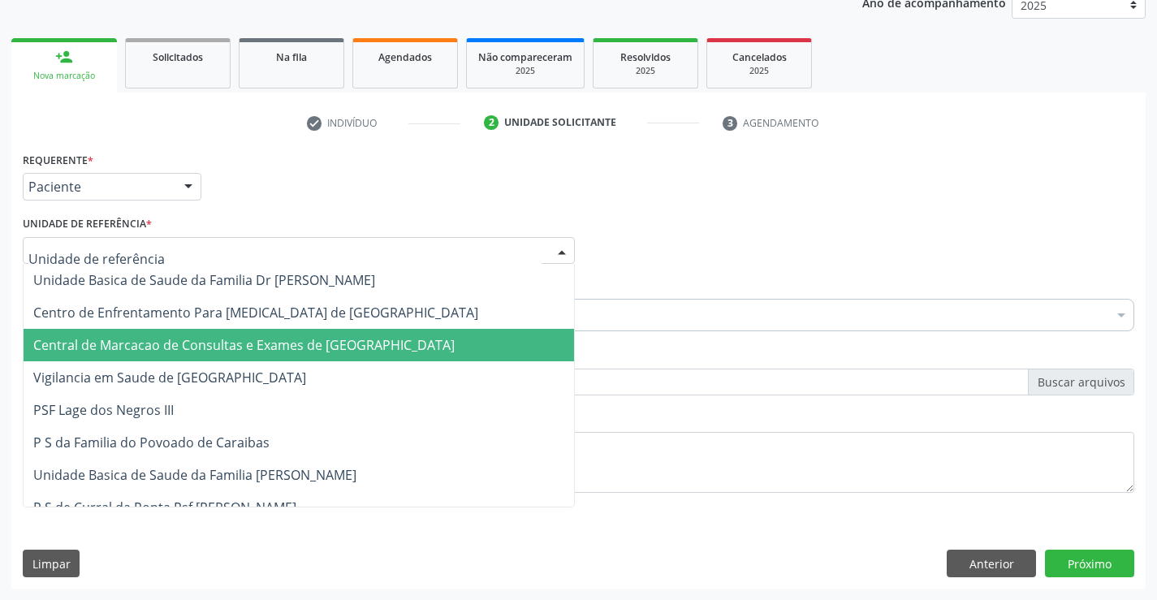
click at [250, 343] on span "Central de Marcacao de Consultas e Exames de [GEOGRAPHIC_DATA]" at bounding box center [243, 345] width 421 height 18
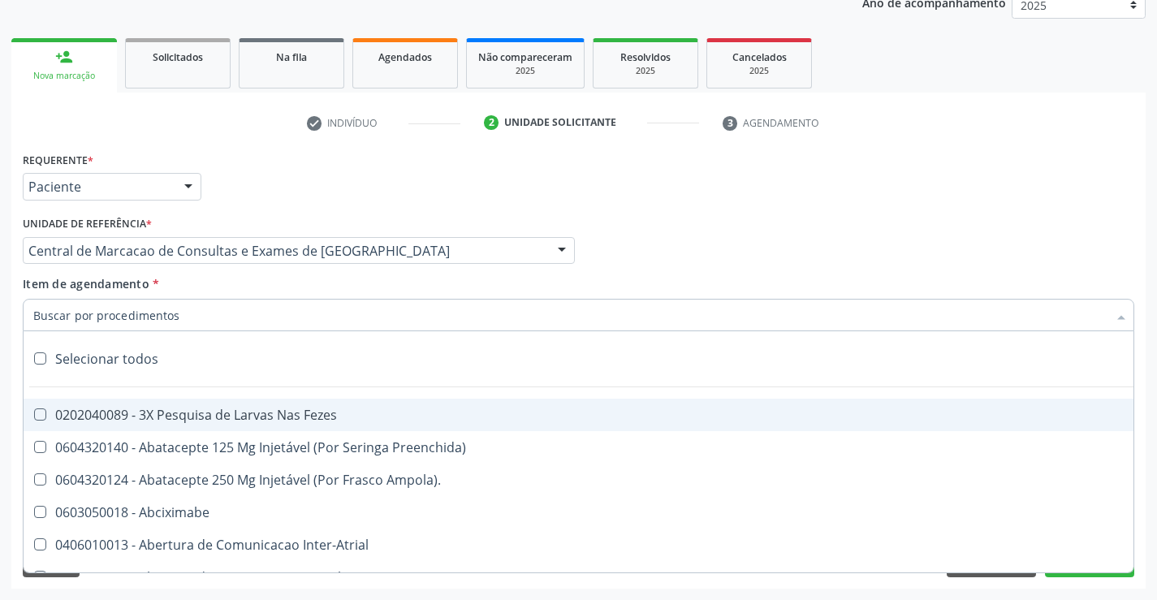
paste input "ecocardio"
type input "ecocardio"
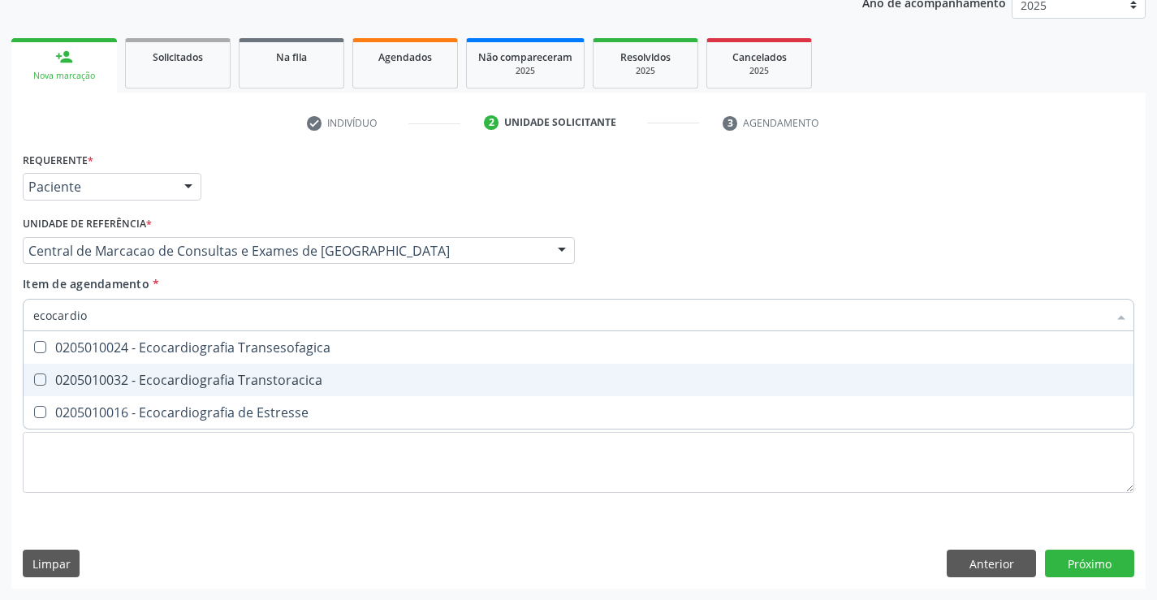
click at [174, 373] on div "0205010032 - Ecocardiografia Transtoracica" at bounding box center [578, 379] width 1090 height 13
checkbox Transtoracica "true"
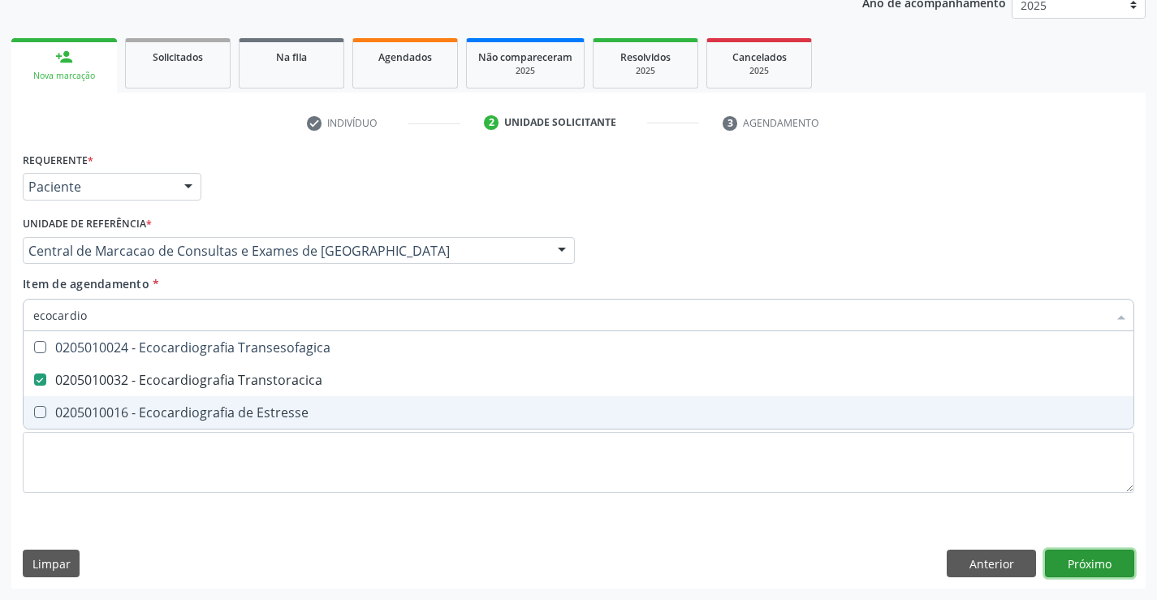
click at [1067, 562] on div "Requerente * Paciente Médico(a) Enfermeiro(a) Paciente Nenhum resultado encontr…" at bounding box center [578, 368] width 1134 height 441
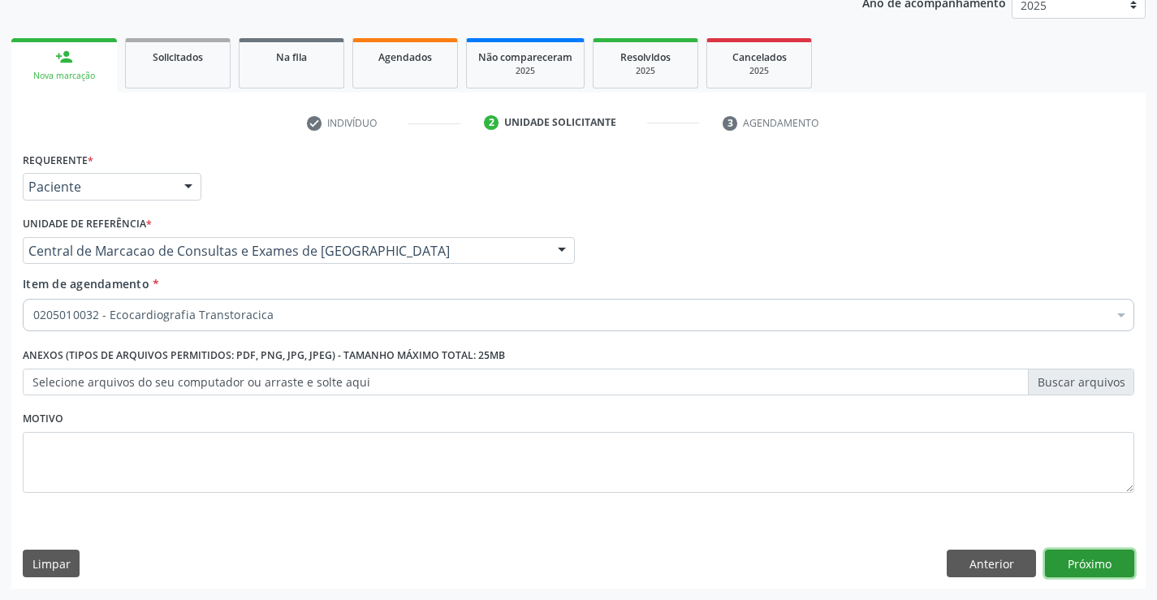
click at [1088, 560] on button "Próximo" at bounding box center [1089, 564] width 89 height 28
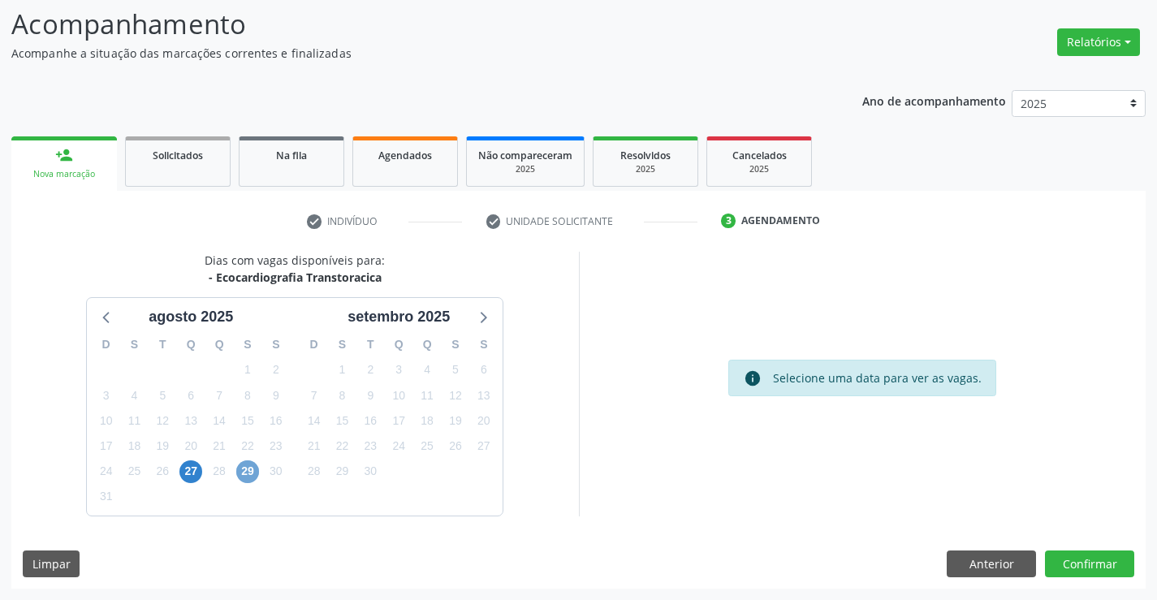
click at [241, 472] on span "29" at bounding box center [247, 471] width 23 height 23
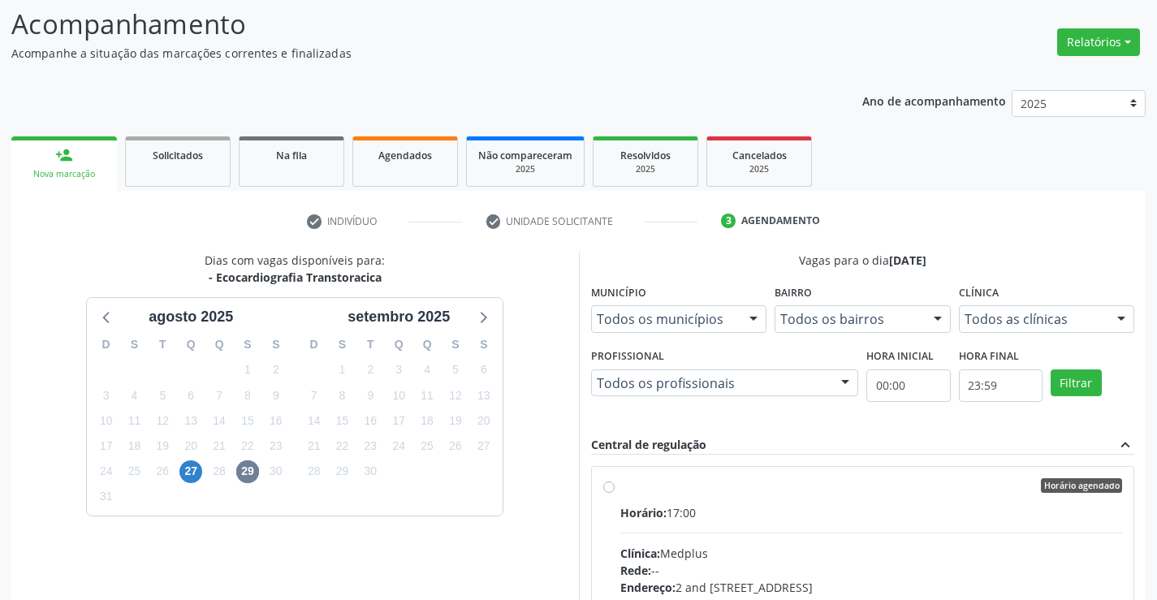
drag, startPoint x: 827, startPoint y: 546, endPoint x: 848, endPoint y: 534, distance: 24.4
click at [614, 493] on input "Horário agendado Horário: 17:00 Clínica: Medplus Rede: -- Endereço: 2 and [STRE…" at bounding box center [608, 485] width 11 height 15
radio input "true"
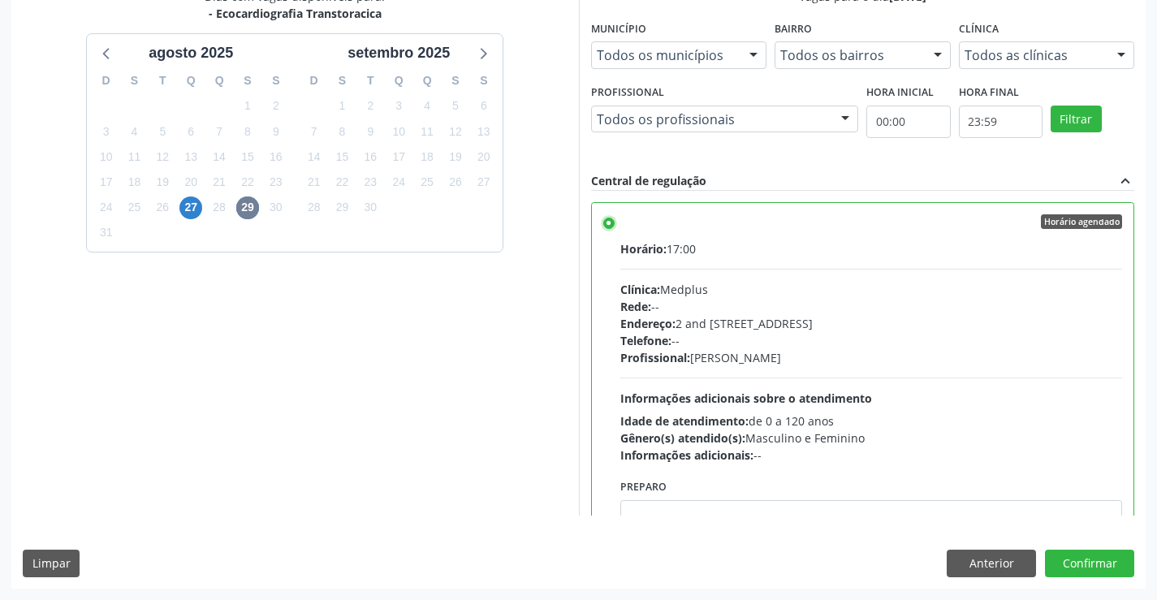
scroll to position [80, 0]
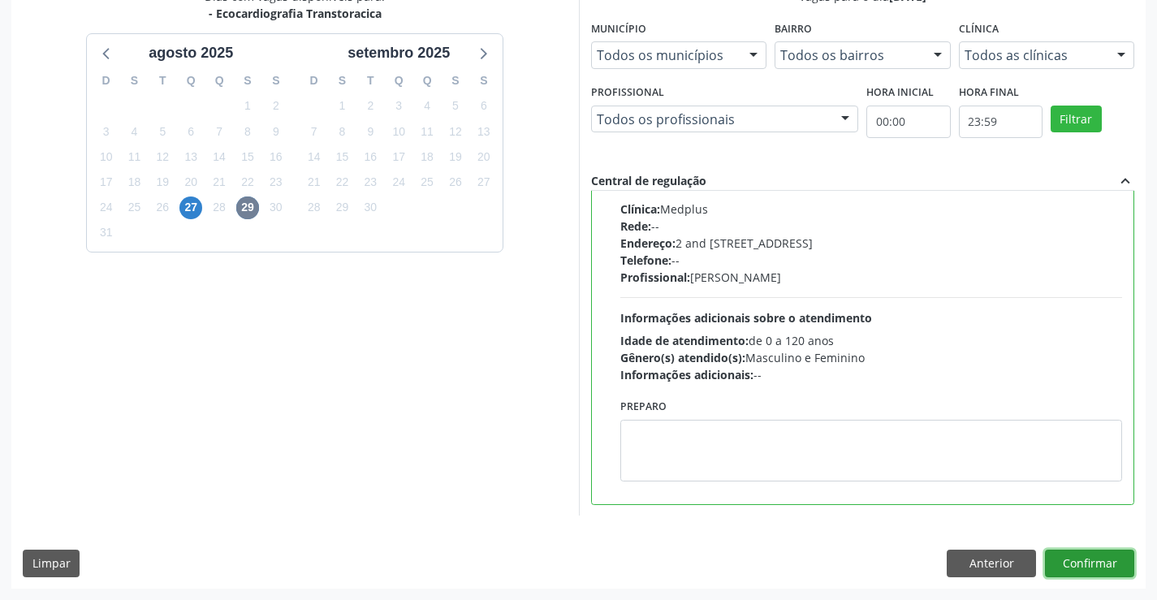
click at [1071, 559] on button "Confirmar" at bounding box center [1089, 564] width 89 height 28
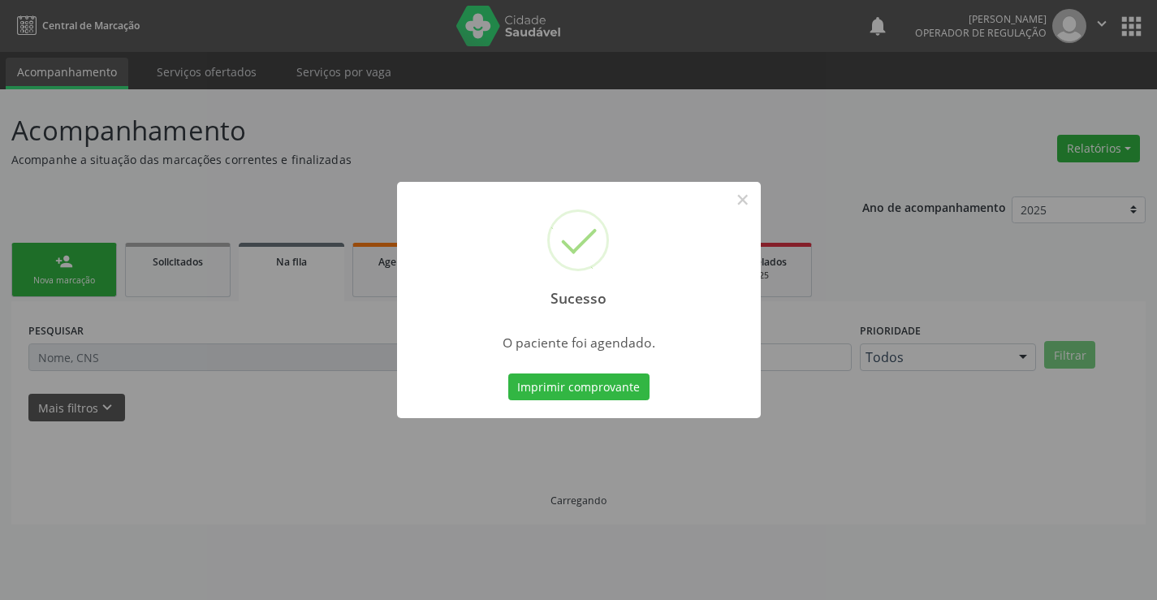
scroll to position [0, 0]
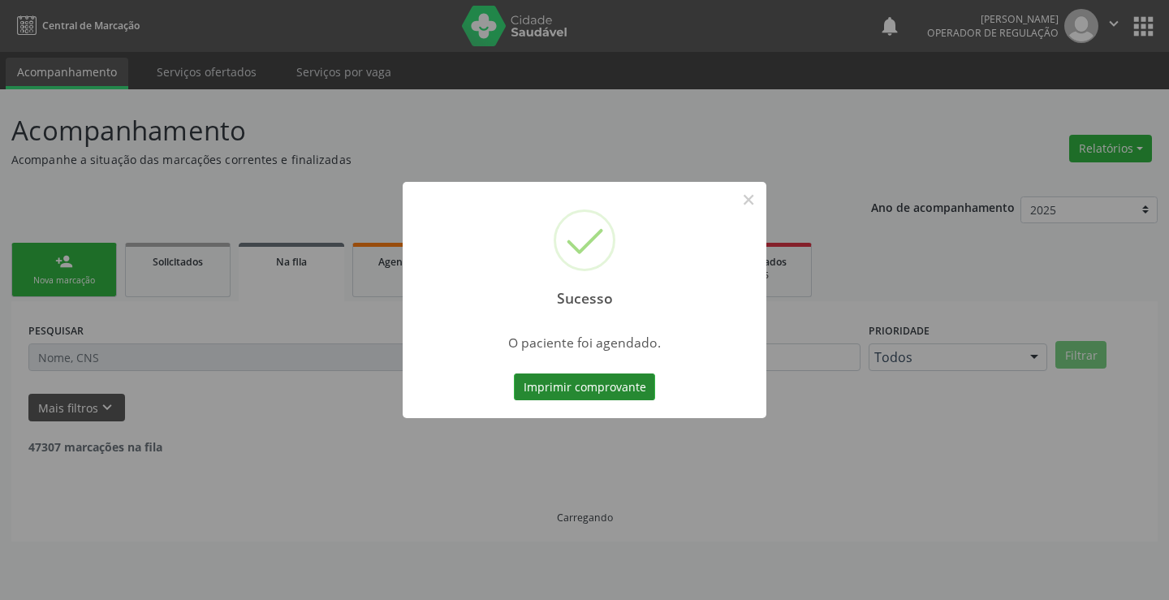
click at [608, 383] on button "Imprimir comprovante" at bounding box center [584, 387] width 141 height 28
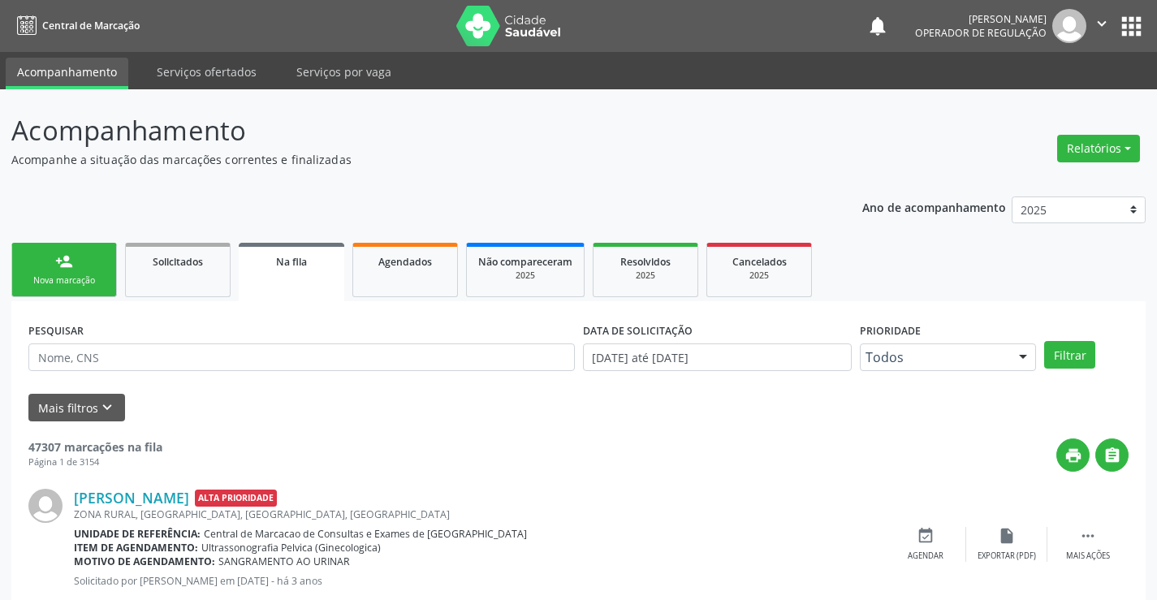
click at [71, 267] on div "person_add" at bounding box center [64, 261] width 18 height 18
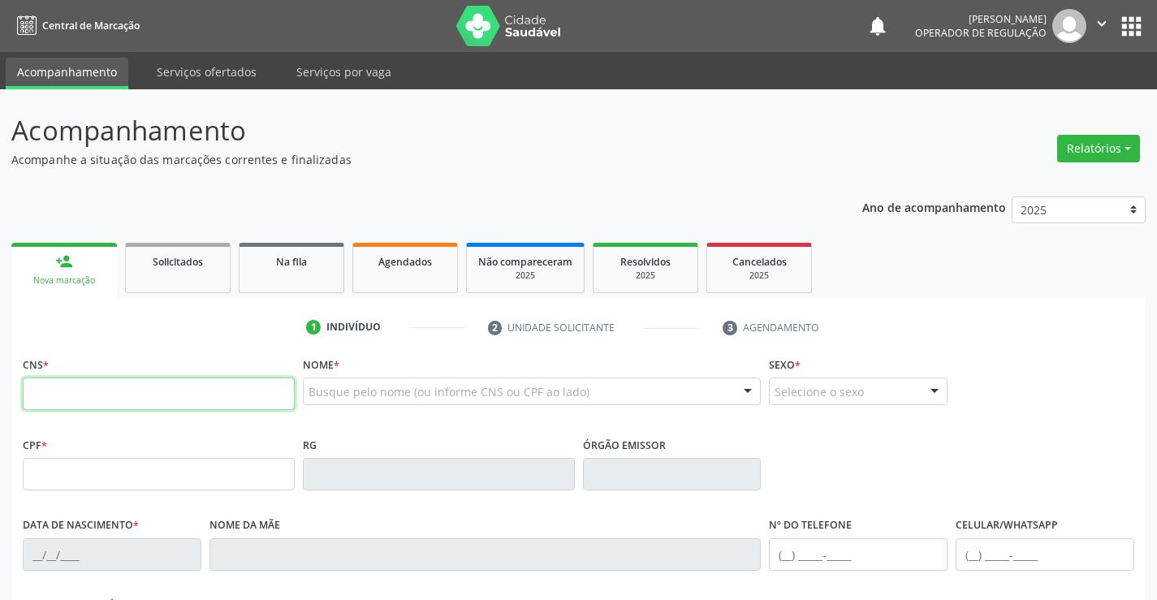
click at [82, 396] on input "text" at bounding box center [159, 393] width 272 height 32
click at [1097, 19] on icon "" at bounding box center [1102, 24] width 18 height 18
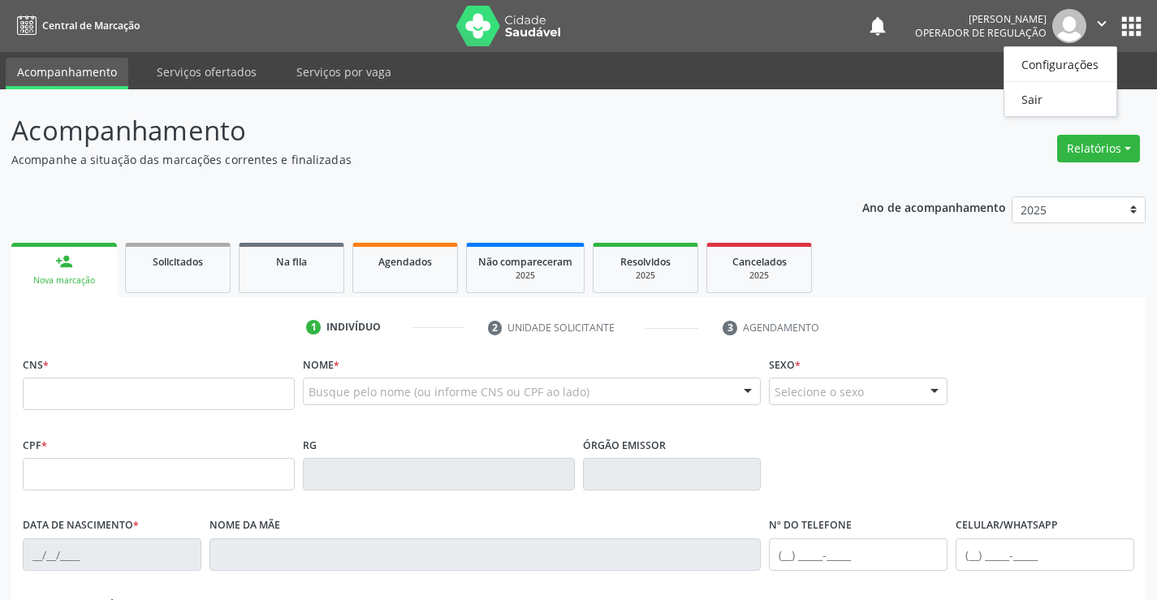
click at [810, 144] on header "Acompanhamento Acompanhe a situação das marcações correntes e finalizadas Relat…" at bounding box center [578, 139] width 1134 height 58
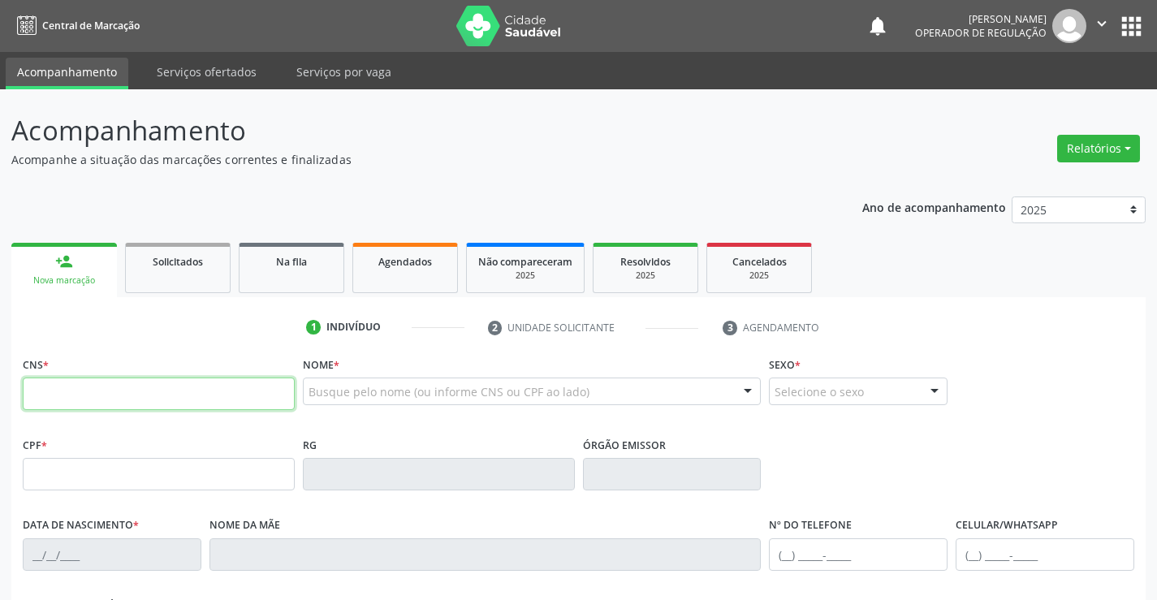
click at [148, 393] on input "text" at bounding box center [159, 393] width 272 height 32
type input "709 0098 8724 4919"
type input "0936176903"
type input "10/05/1980"
type input "(74) 99139-4687"
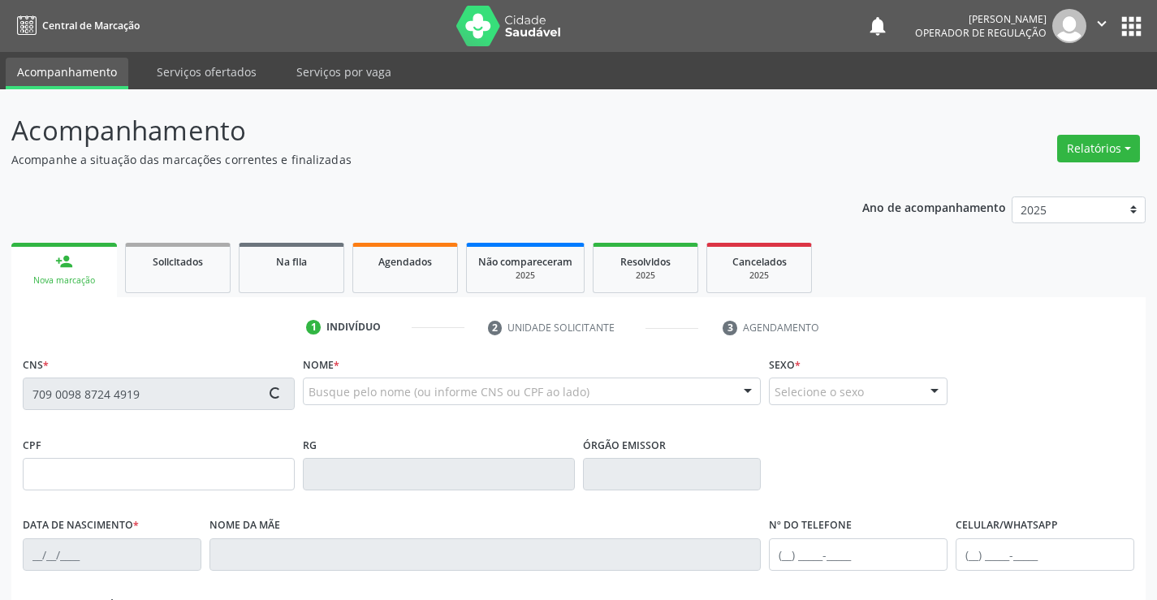
type input "(74) 99137-2066"
type input "779.902.695-20"
type input "SN"
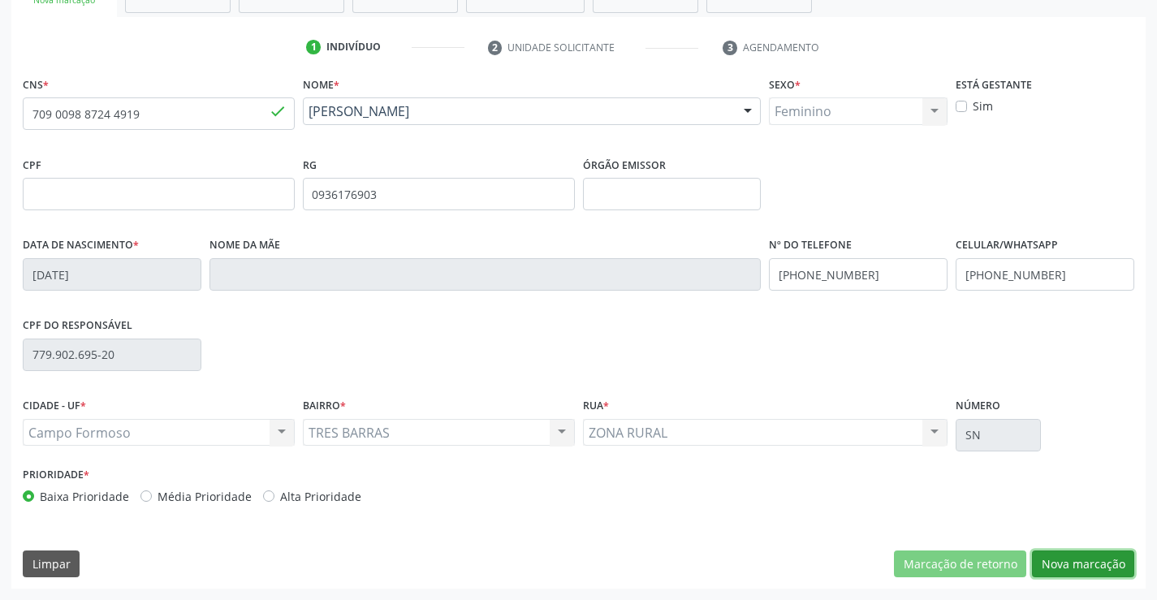
click at [1097, 560] on button "Nova marcação" at bounding box center [1083, 564] width 102 height 28
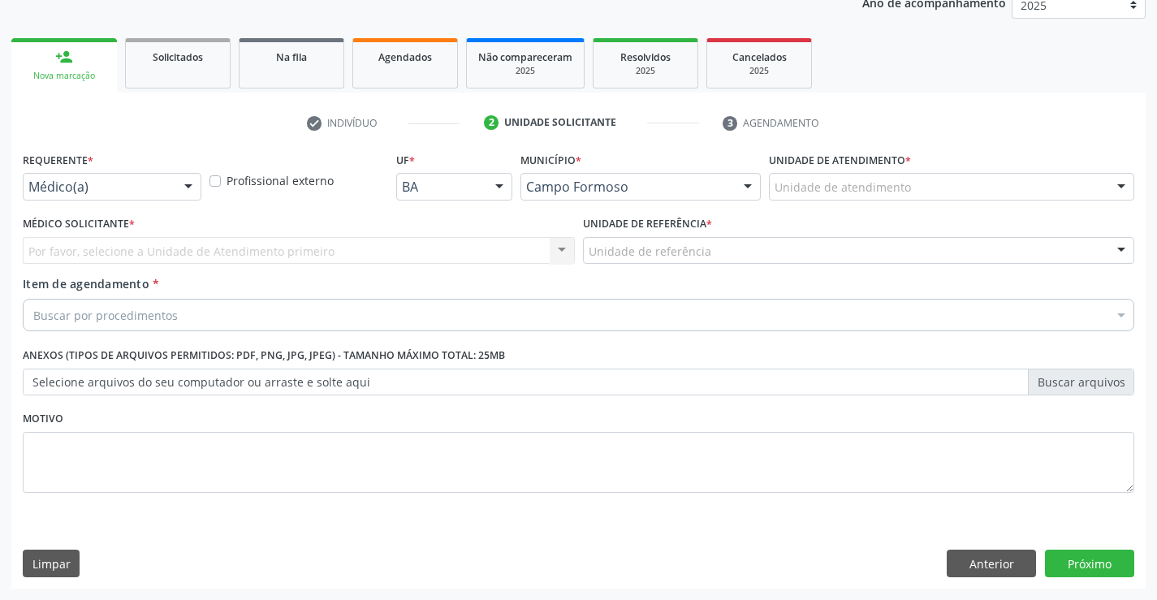
scroll to position [205, 0]
drag, startPoint x: 191, startPoint y: 186, endPoint x: 93, endPoint y: 230, distance: 107.6
click at [185, 186] on div at bounding box center [188, 188] width 24 height 28
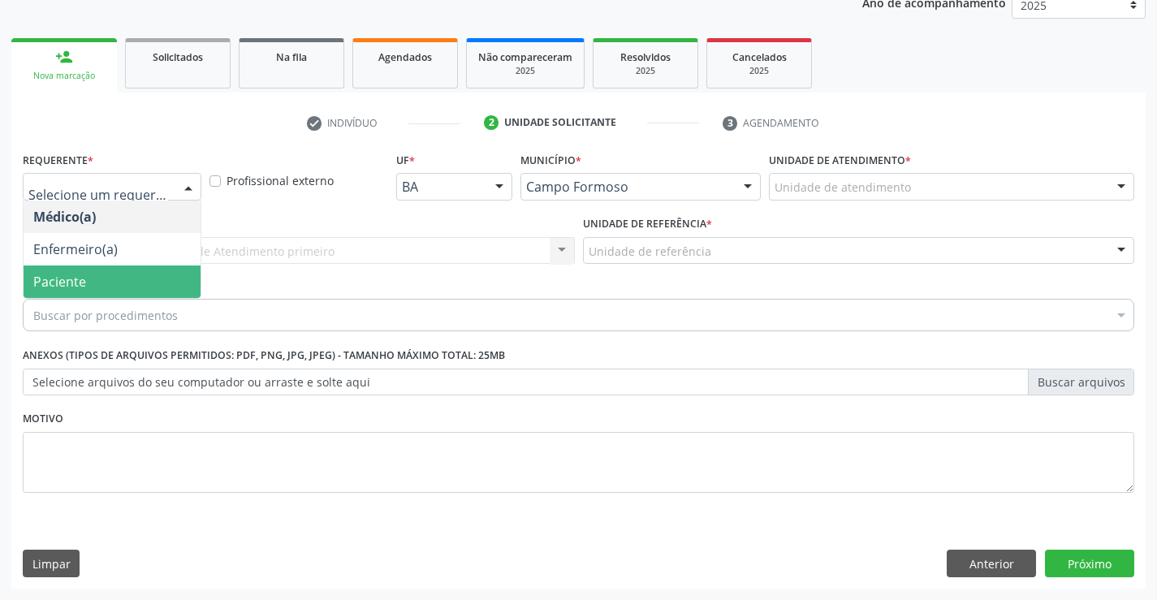
click at [60, 279] on span "Paciente" at bounding box center [59, 282] width 53 height 18
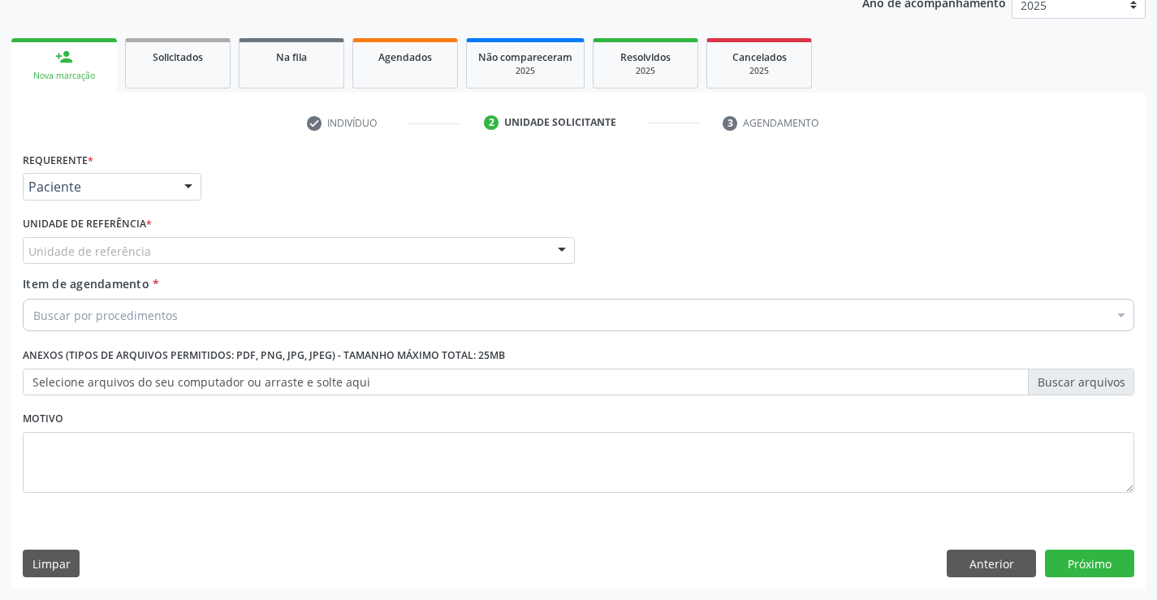
drag, startPoint x: 261, startPoint y: 242, endPoint x: 234, endPoint y: 269, distance: 37.9
click at [260, 244] on div "Unidade de referência" at bounding box center [299, 251] width 552 height 28
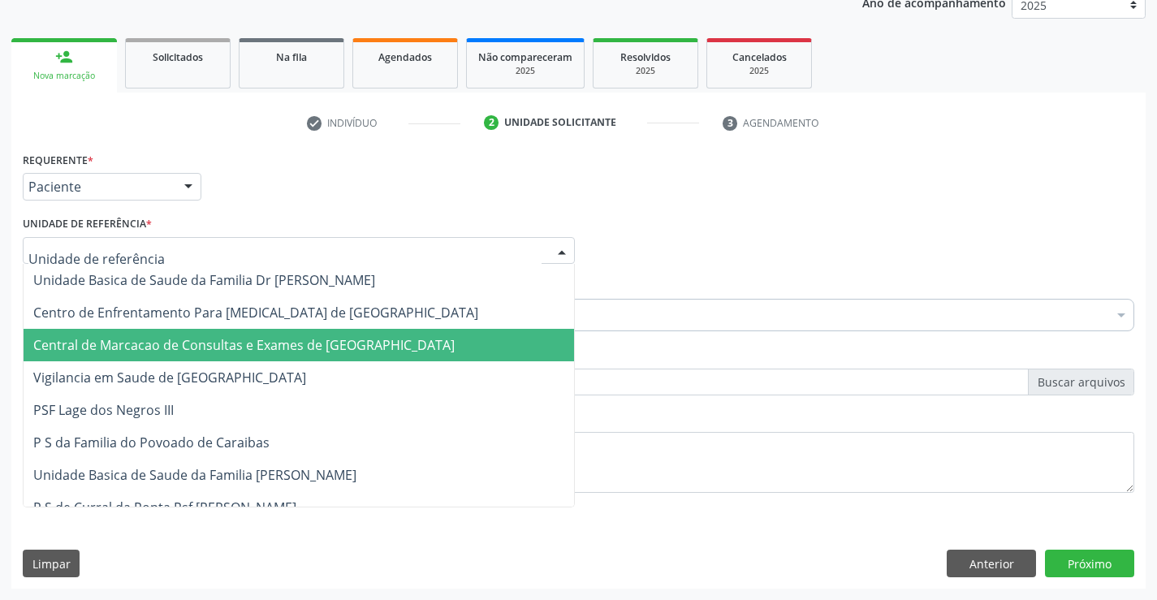
click at [214, 333] on span "Central de Marcacao de Consultas e Exames de [GEOGRAPHIC_DATA]" at bounding box center [299, 345] width 550 height 32
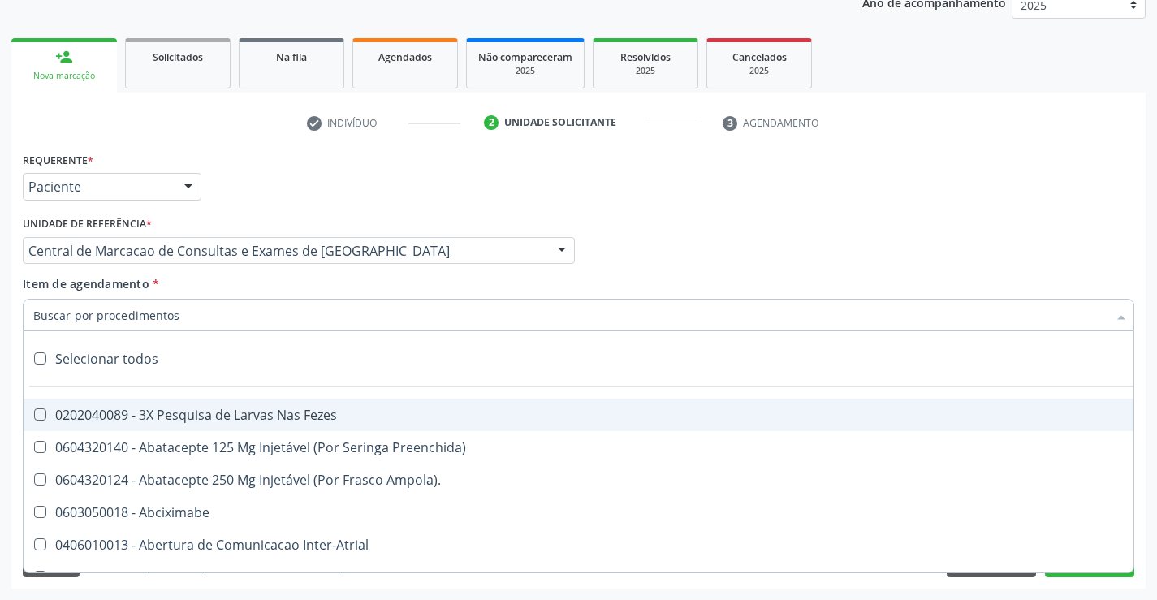
paste input "ecocardio"
type input "ecocardio"
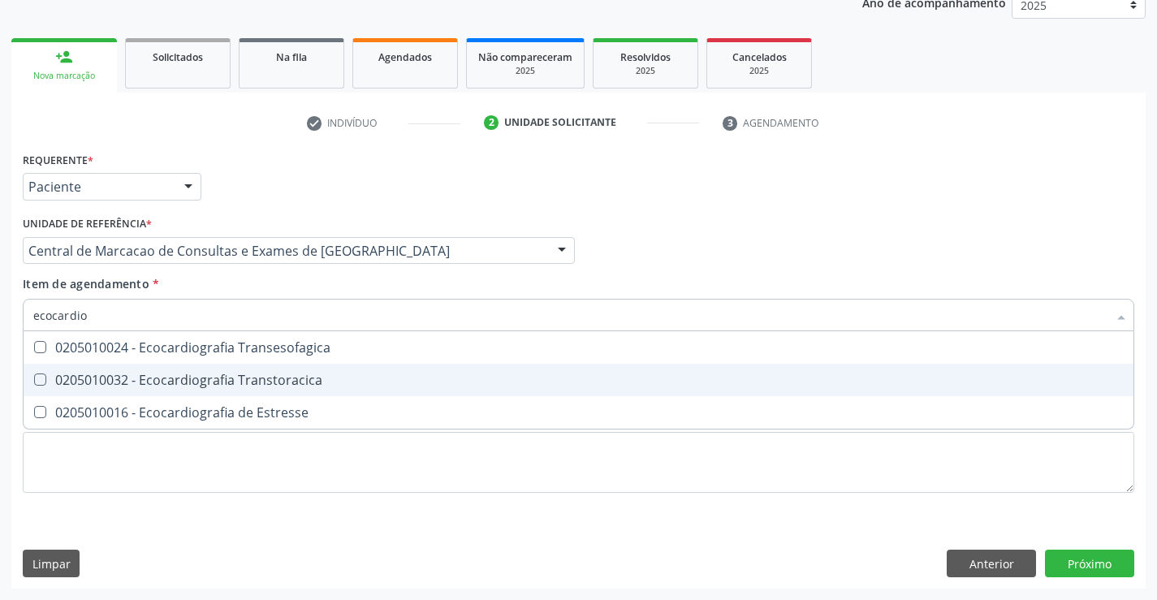
click at [174, 379] on div "0205010032 - Ecocardiografia Transtoracica" at bounding box center [578, 379] width 1090 height 13
checkbox Transtoracica "true"
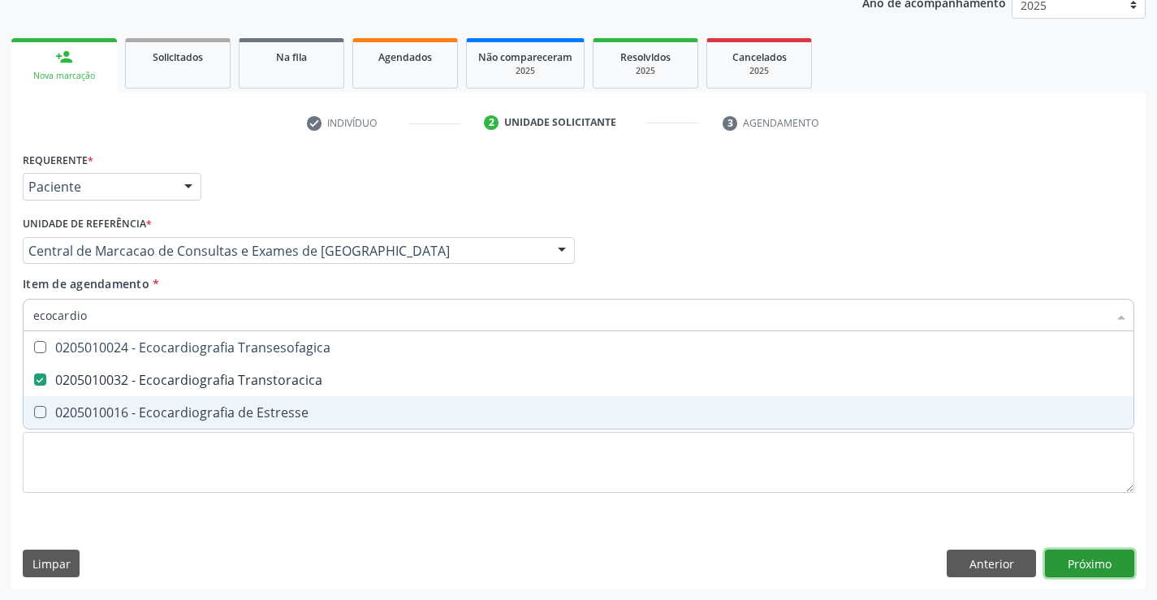
click at [1083, 555] on div "Requerente * Paciente Médico(a) Enfermeiro(a) Paciente Nenhum resultado encontr…" at bounding box center [578, 368] width 1134 height 441
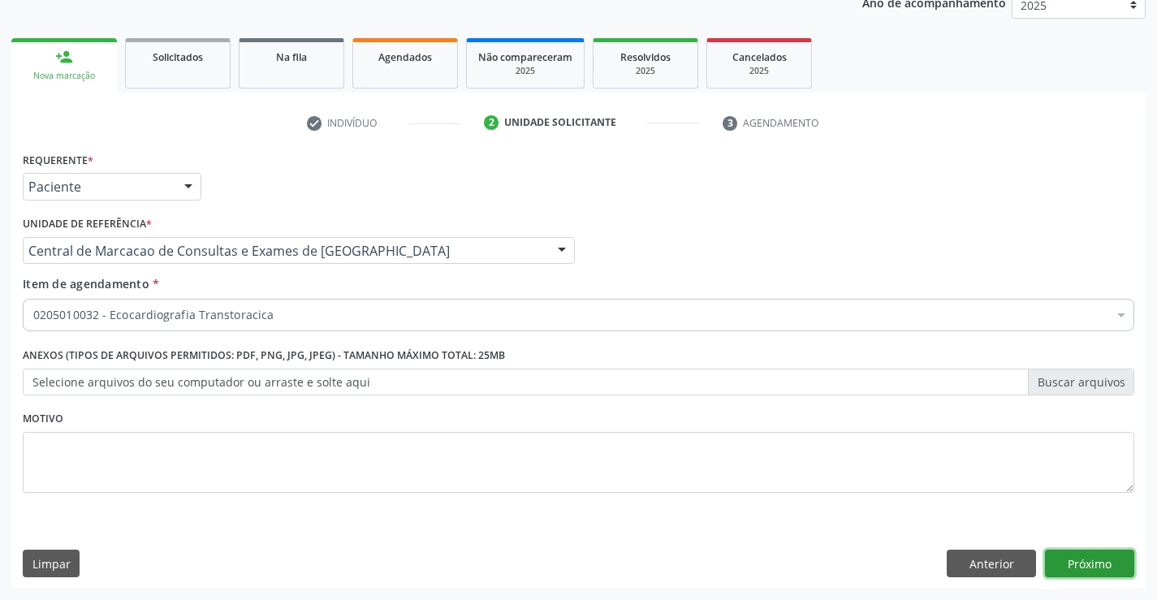
click at [1090, 564] on button "Próximo" at bounding box center [1089, 564] width 89 height 28
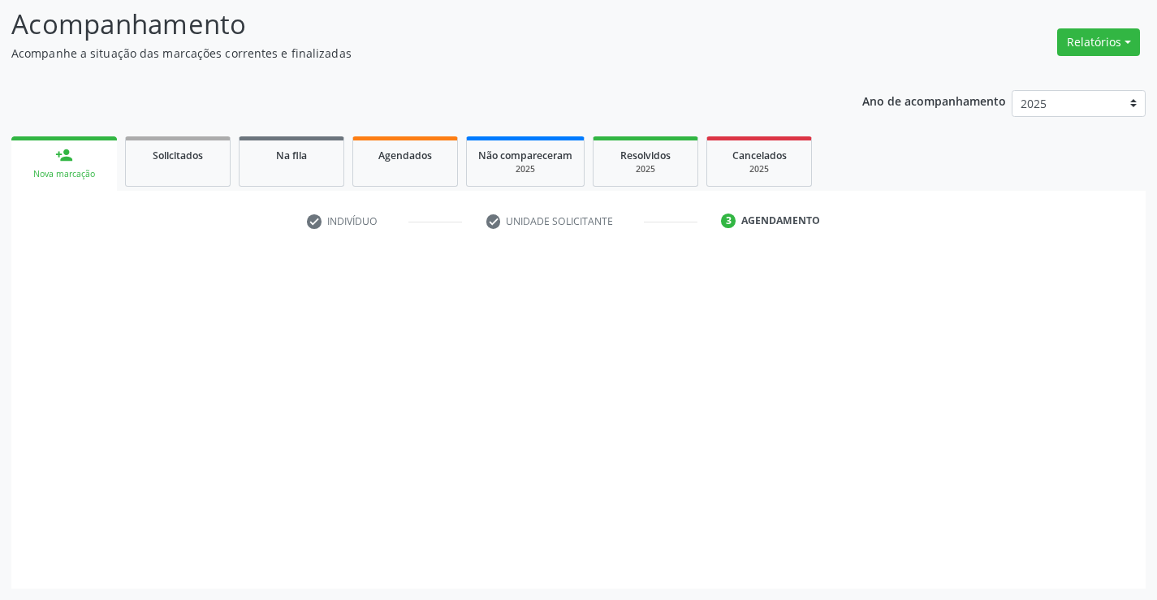
scroll to position [106, 0]
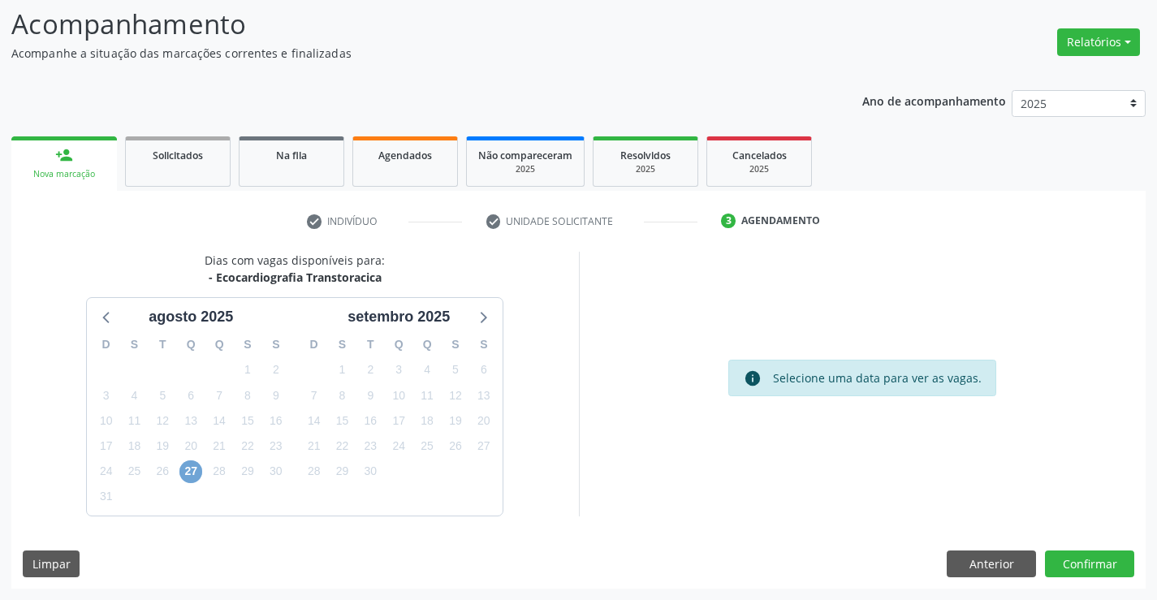
click at [183, 470] on span "27" at bounding box center [190, 471] width 23 height 23
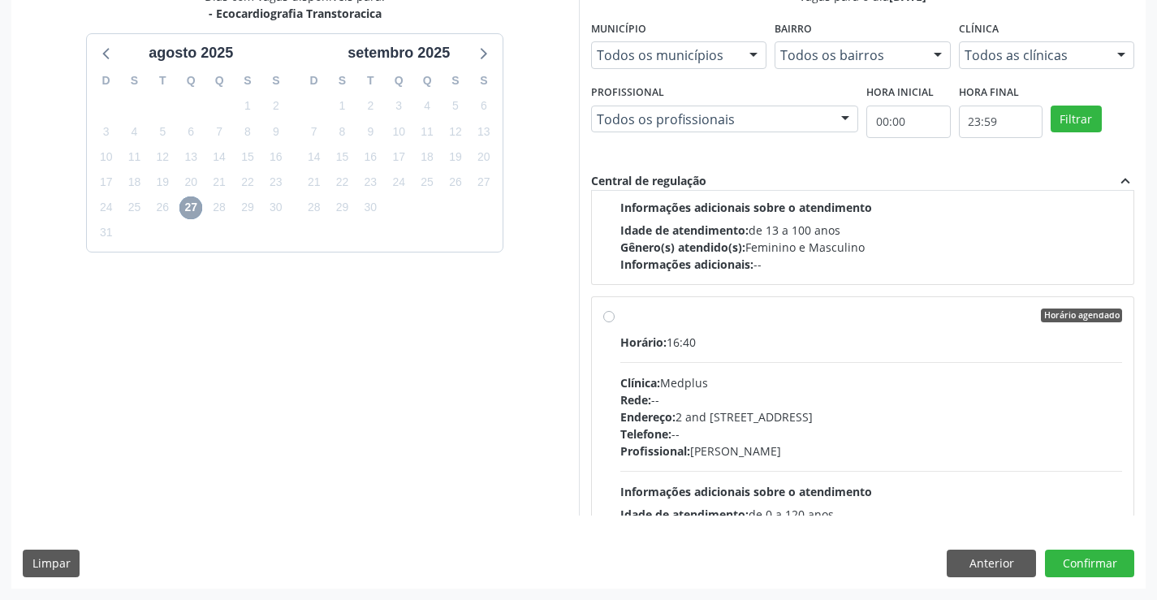
scroll to position [244, 0]
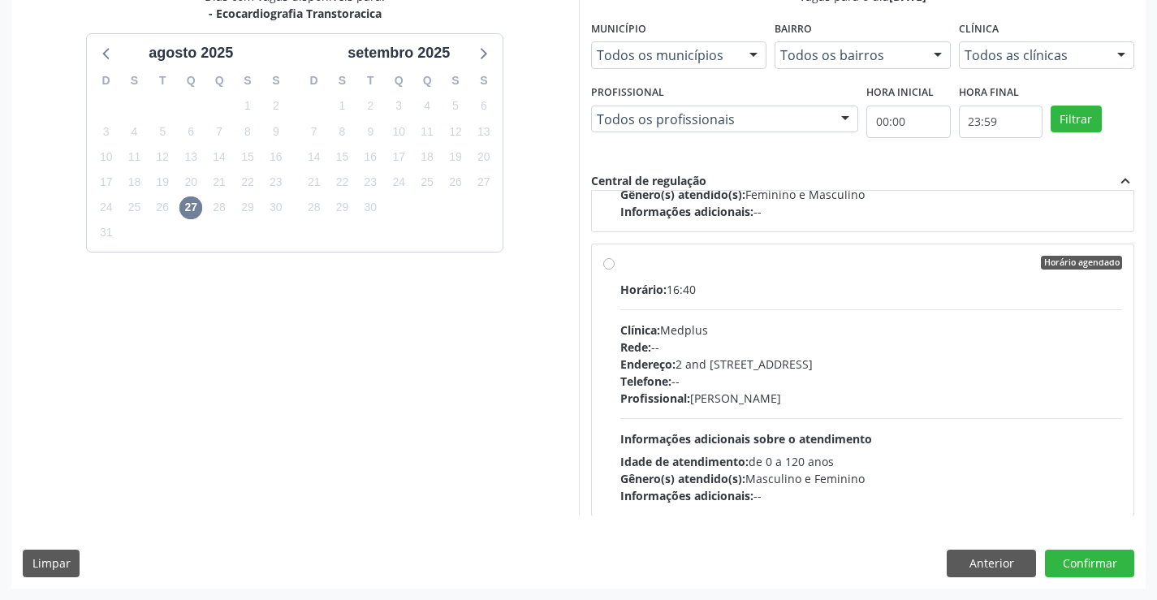
click at [695, 321] on div "Clínica: Medplus" at bounding box center [871, 329] width 502 height 17
click at [614, 270] on input "Horário agendado Horário: 16:40 Clínica: Medplus Rede: -- Endereço: 2 and S 204…" at bounding box center [608, 263] width 11 height 15
radio input "true"
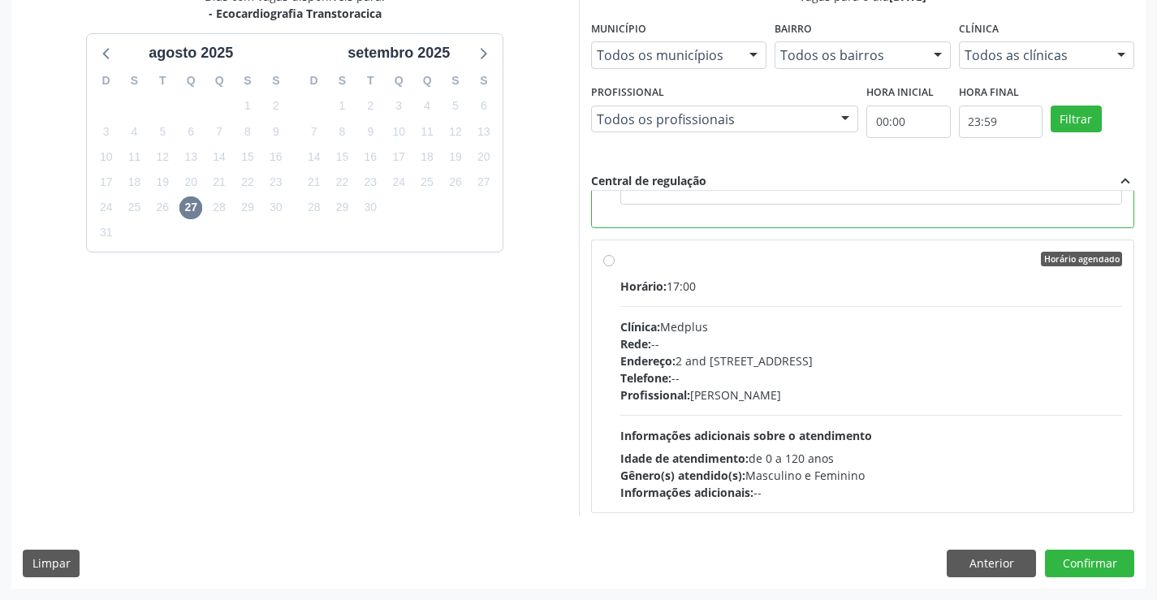
scroll to position [649, 0]
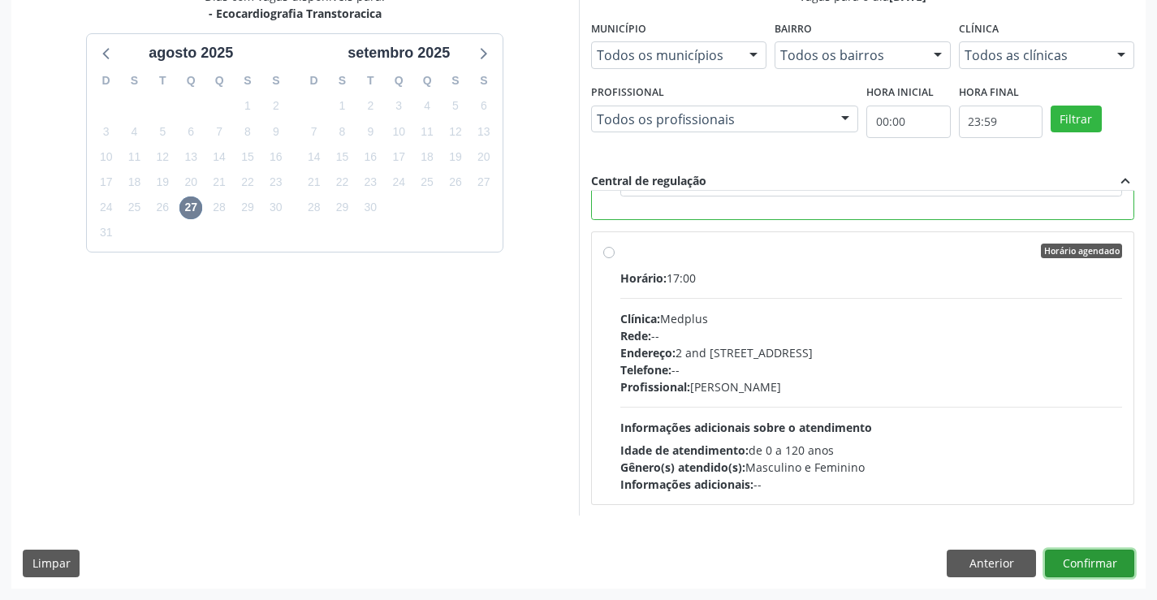
click at [1071, 558] on button "Confirmar" at bounding box center [1089, 564] width 89 height 28
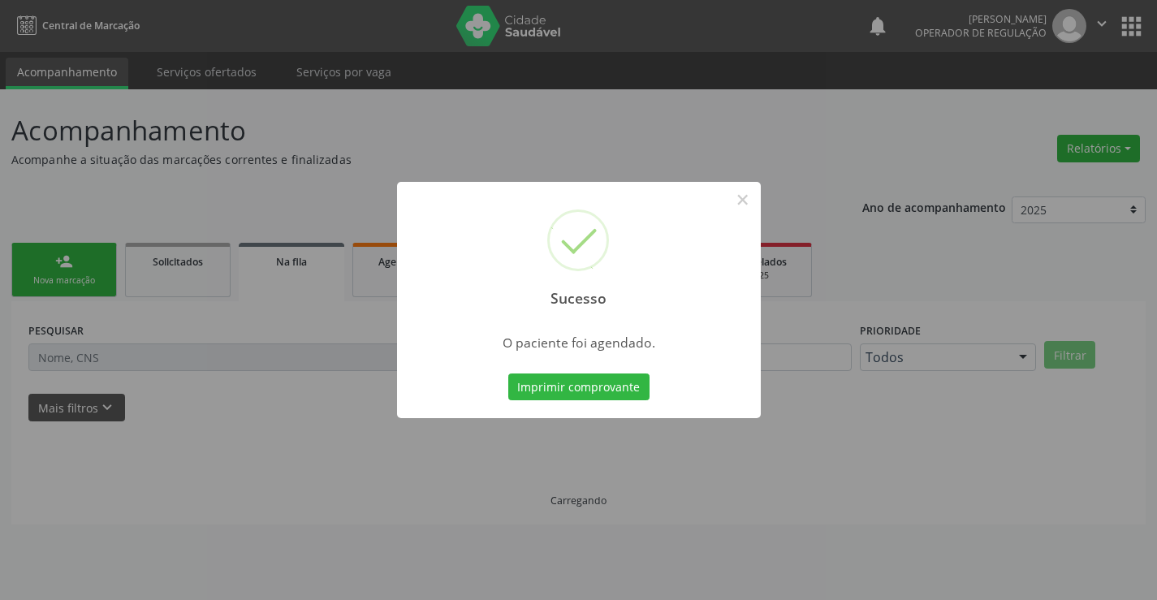
scroll to position [0, 0]
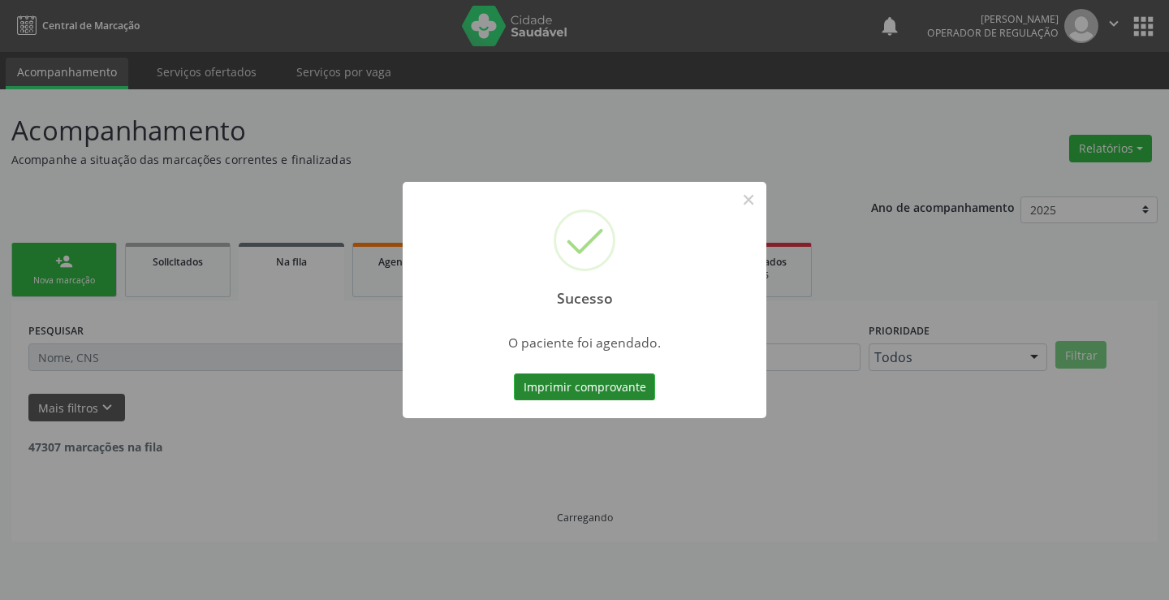
click at [590, 384] on button "Imprimir comprovante" at bounding box center [584, 387] width 141 height 28
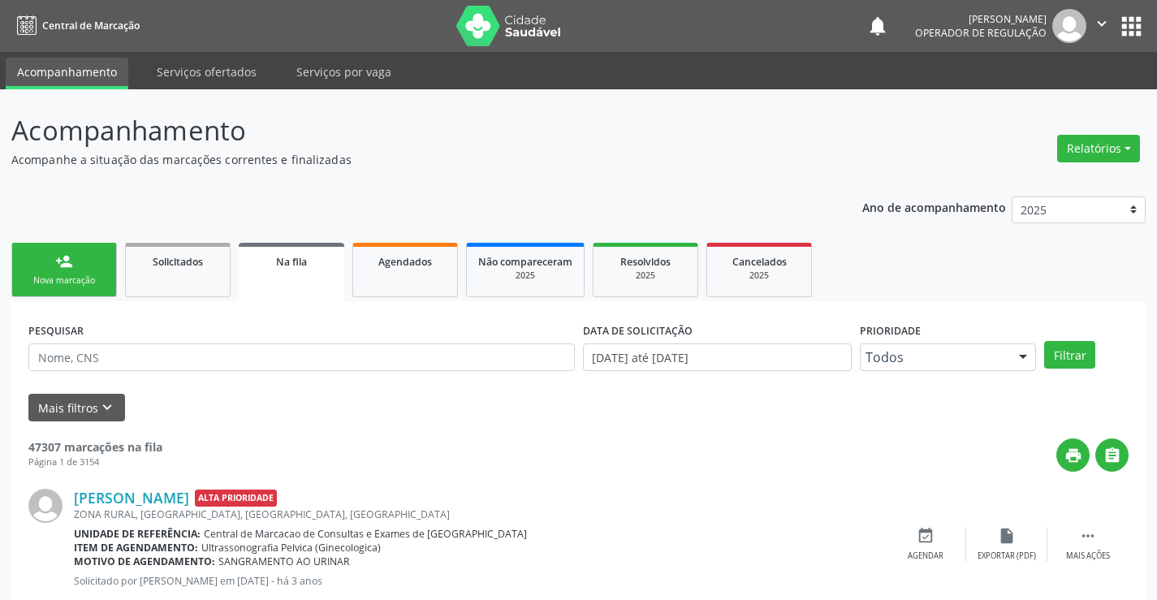
click at [1096, 15] on icon "" at bounding box center [1102, 24] width 18 height 18
click at [1021, 107] on link "Sair" at bounding box center [1060, 99] width 112 height 23
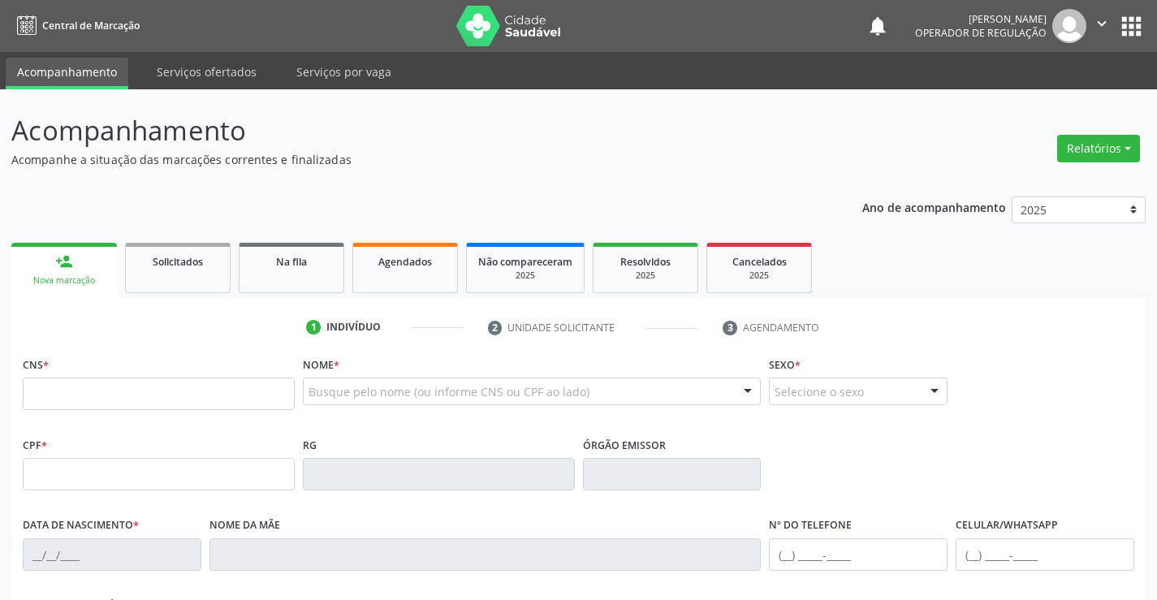
drag, startPoint x: 0, startPoint y: 0, endPoint x: 89, endPoint y: 401, distance: 410.8
click at [89, 401] on input "text" at bounding box center [159, 393] width 272 height 32
type input "704 6046 0334 8721"
type input "134.445.825-44"
type input "[DATE]"
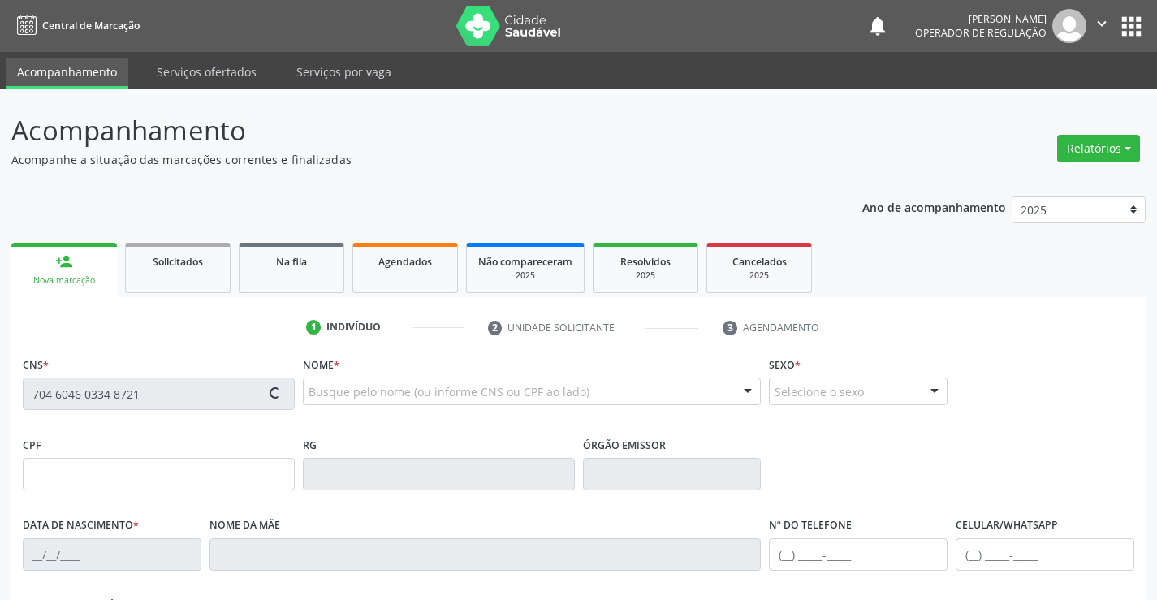
type input "[PERSON_NAME] Sales"
type input "[PHONE_NUMBER]"
type input "S/N"
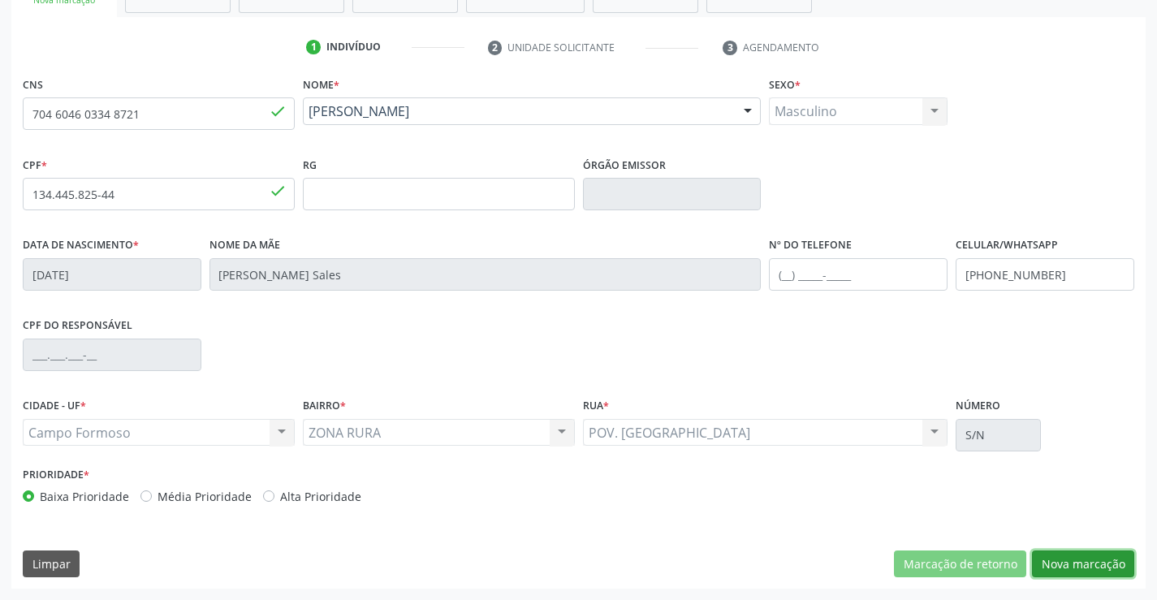
click at [1102, 556] on button "Nova marcação" at bounding box center [1083, 564] width 102 height 28
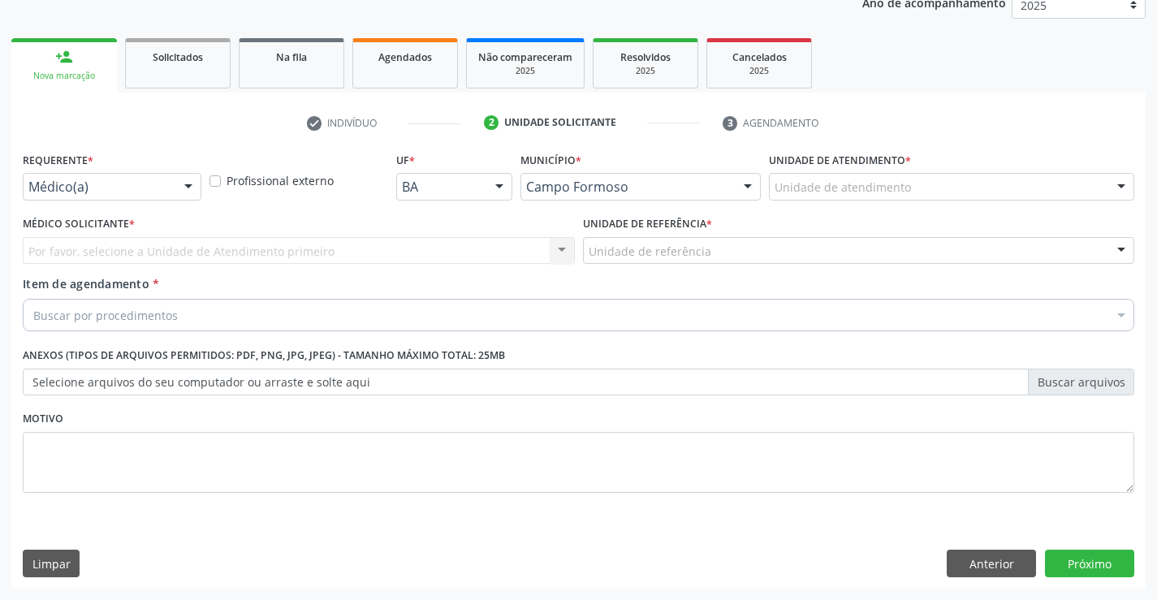
scroll to position [205, 0]
click at [187, 182] on div at bounding box center [188, 188] width 24 height 28
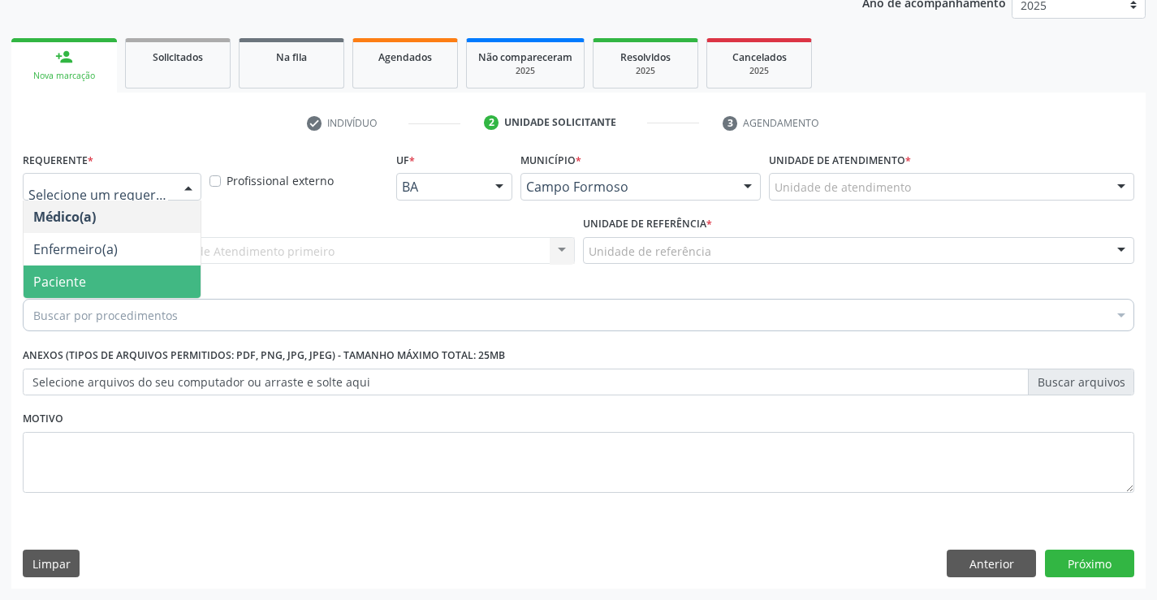
click at [60, 274] on span "Paciente" at bounding box center [59, 282] width 53 height 18
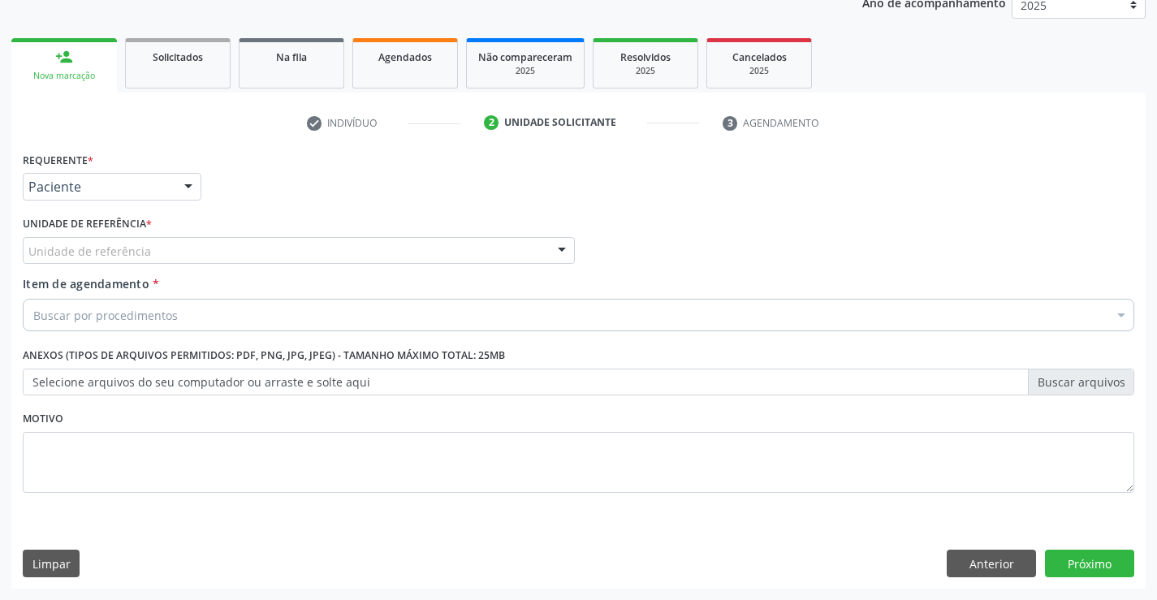
drag, startPoint x: 399, startPoint y: 249, endPoint x: 381, endPoint y: 315, distance: 68.1
click at [395, 254] on div "Unidade de referência" at bounding box center [299, 251] width 552 height 28
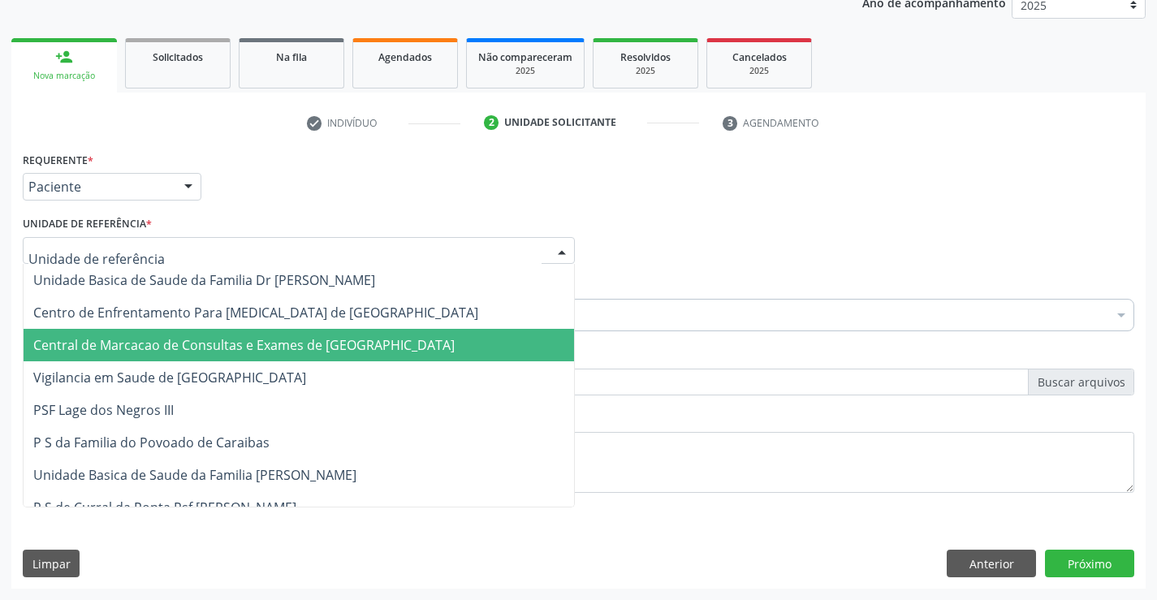
drag, startPoint x: 338, startPoint y: 340, endPoint x: 309, endPoint y: 345, distance: 28.8
click at [334, 340] on span "Central de Marcacao de Consultas e Exames de [GEOGRAPHIC_DATA]" at bounding box center [243, 345] width 421 height 18
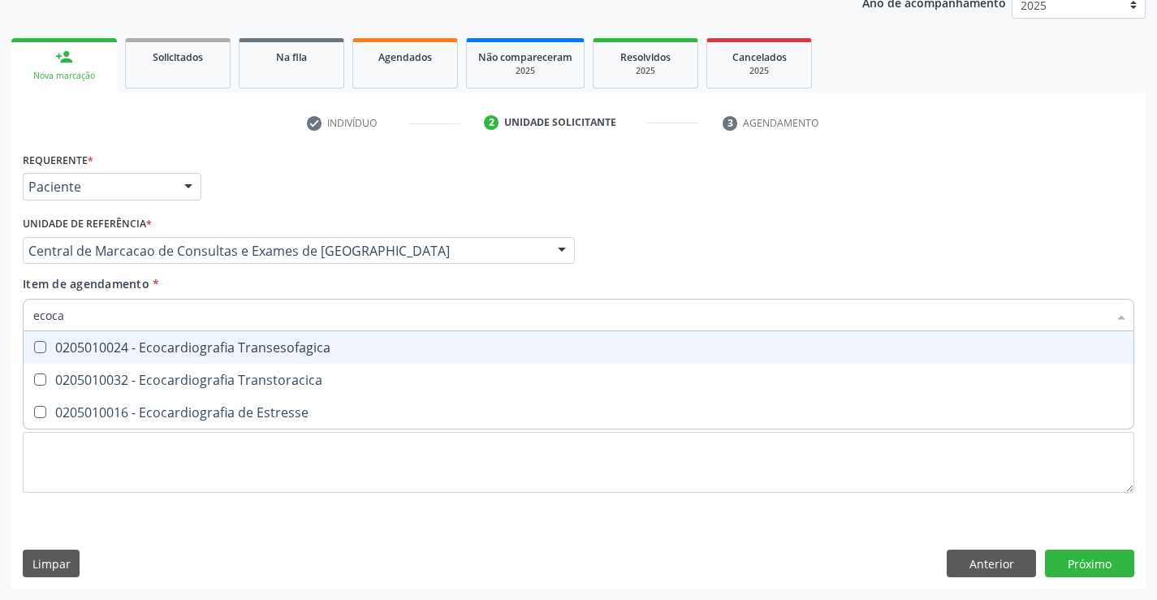
type input "ecocar"
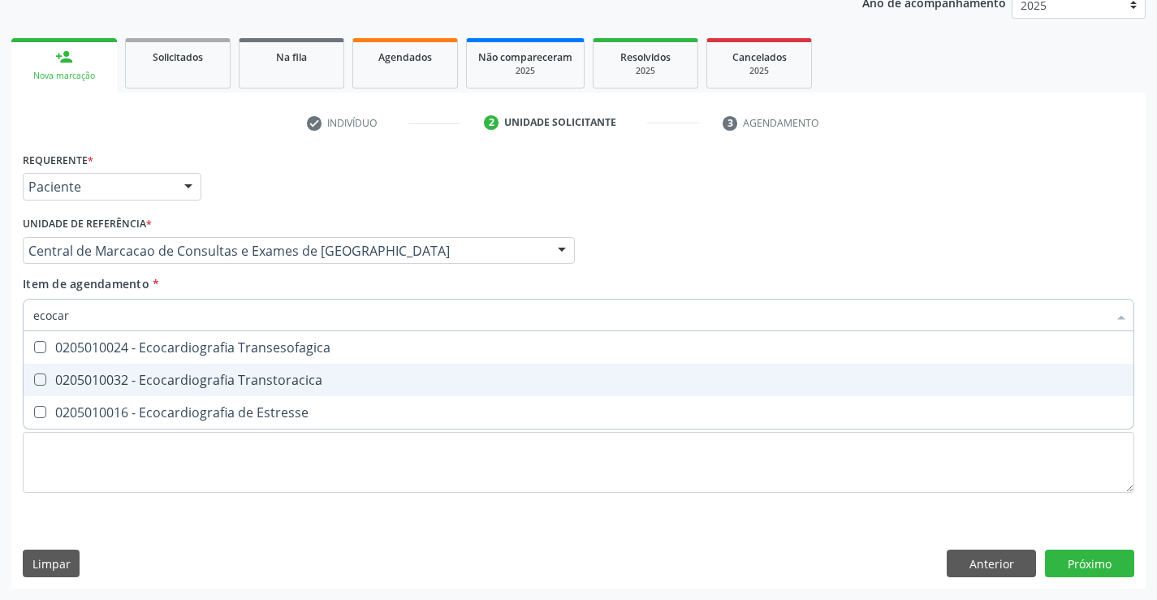
click at [162, 378] on div "0205010032 - Ecocardiografia Transtoracica" at bounding box center [578, 379] width 1090 height 13
checkbox Transtoracica "true"
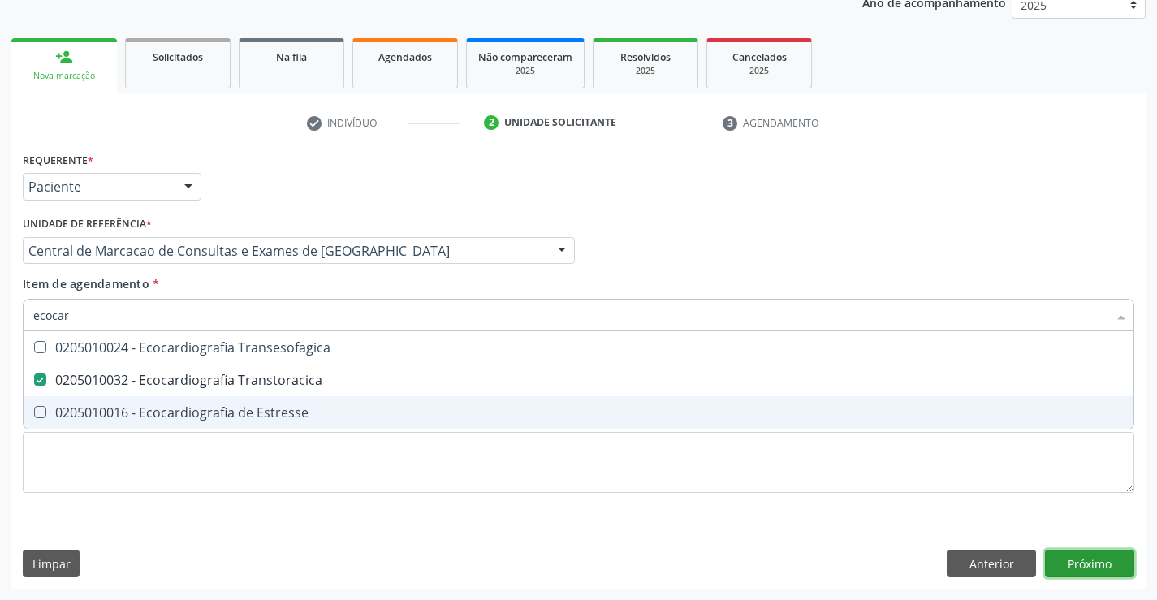
click at [1083, 558] on div "Requerente * Paciente Médico(a) Enfermeiro(a) Paciente Nenhum resultado encontr…" at bounding box center [578, 368] width 1134 height 441
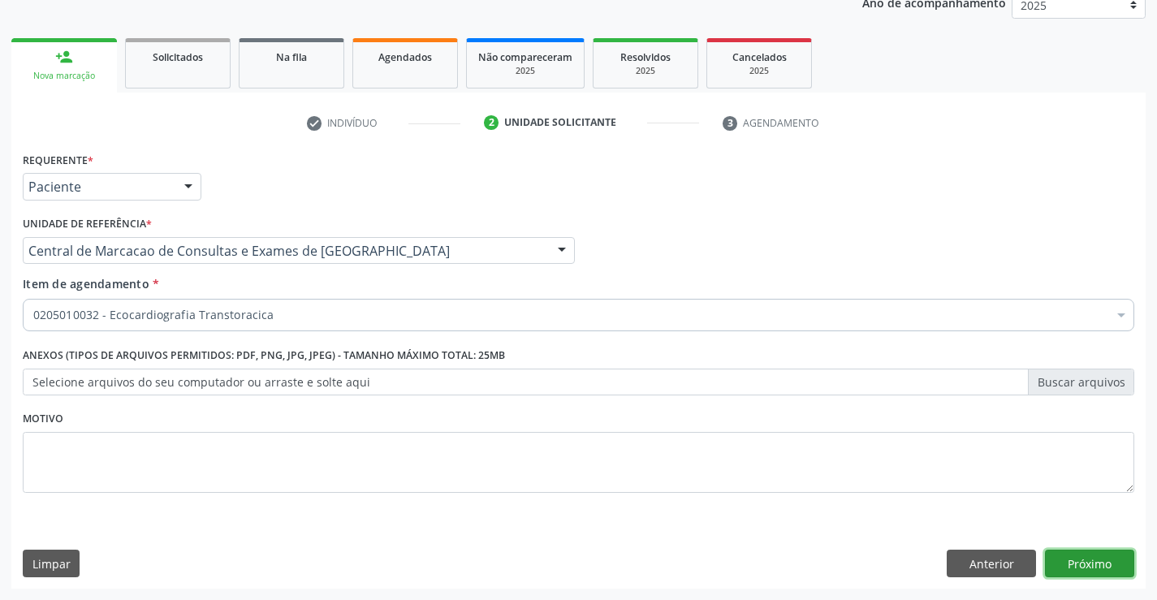
click at [1106, 556] on button "Próximo" at bounding box center [1089, 564] width 89 height 28
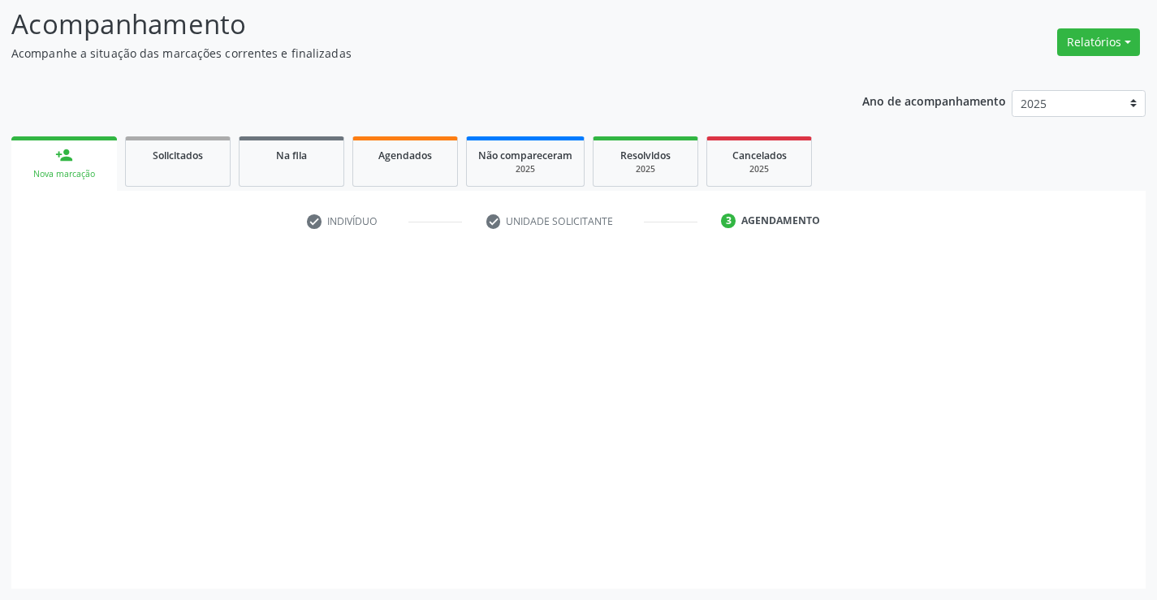
scroll to position [106, 0]
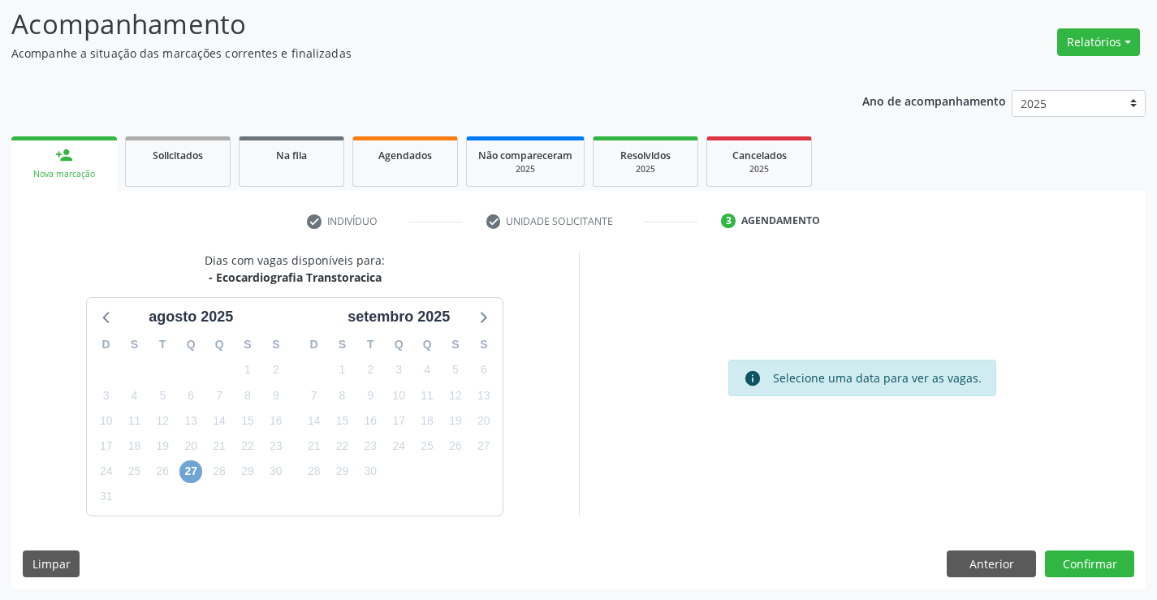
click at [189, 467] on span "27" at bounding box center [190, 471] width 23 height 23
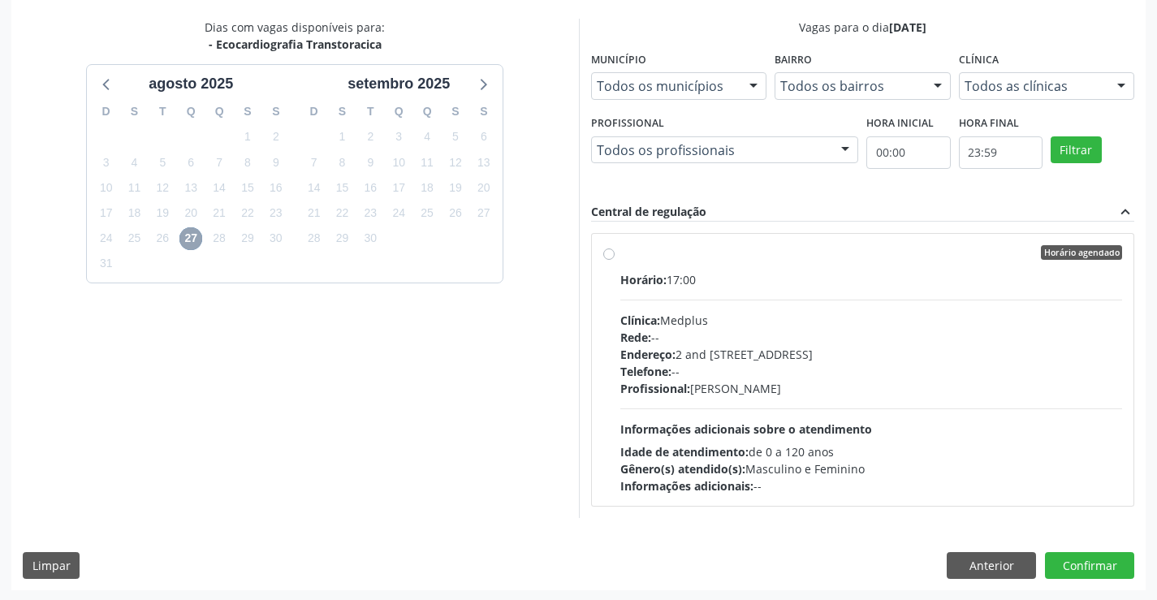
scroll to position [341, 0]
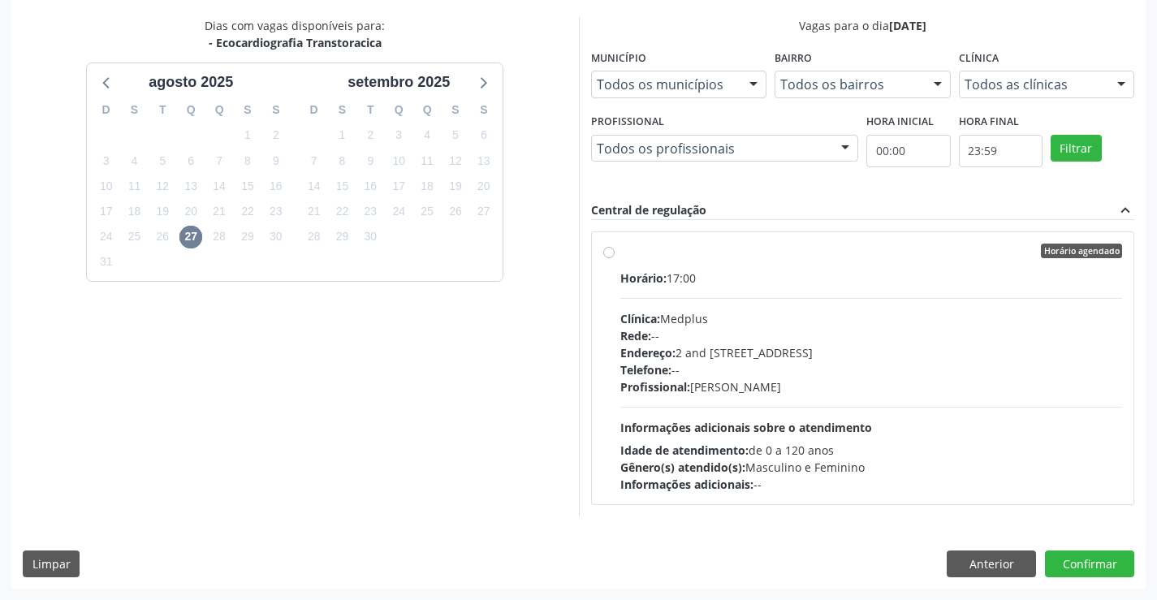
click at [870, 407] on hr at bounding box center [871, 407] width 502 height 1
click at [614, 258] on input "Horário agendado Horário: 17:00 Clínica: Medplus Rede: -- Endereço: 2 and [STRE…" at bounding box center [608, 251] width 11 height 15
radio input "true"
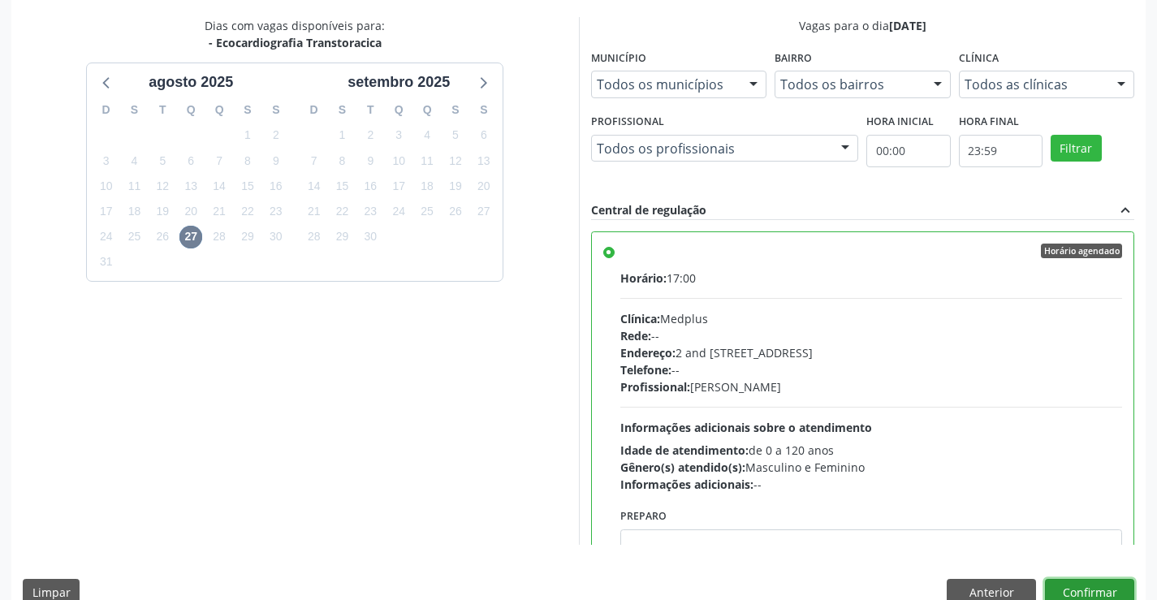
click at [1084, 584] on button "Confirmar" at bounding box center [1089, 593] width 89 height 28
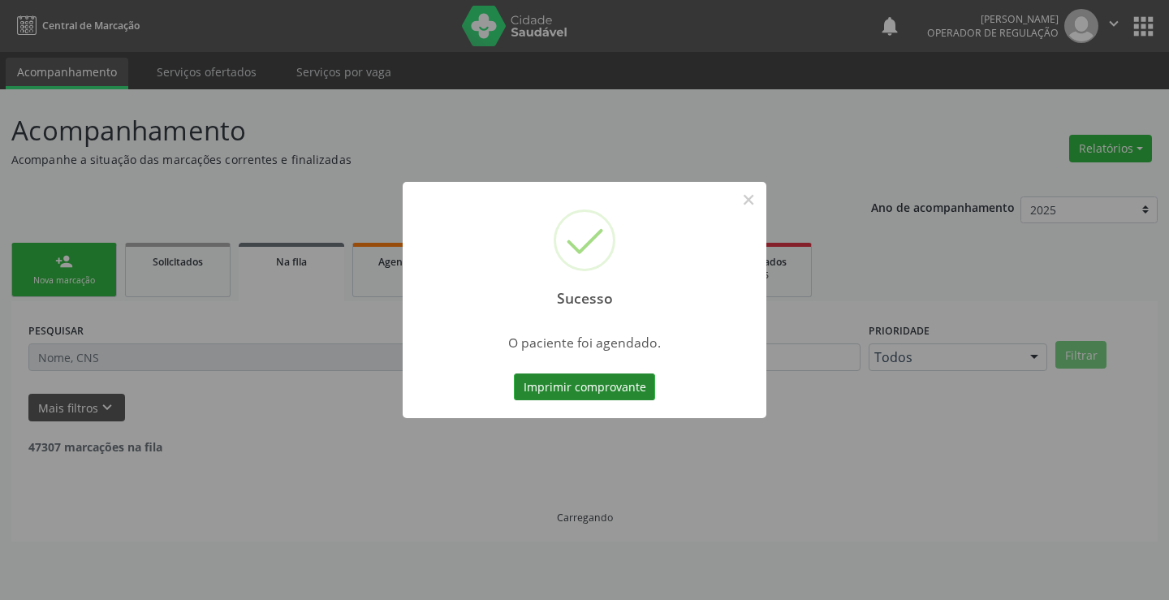
click at [580, 379] on button "Imprimir comprovante" at bounding box center [584, 387] width 141 height 28
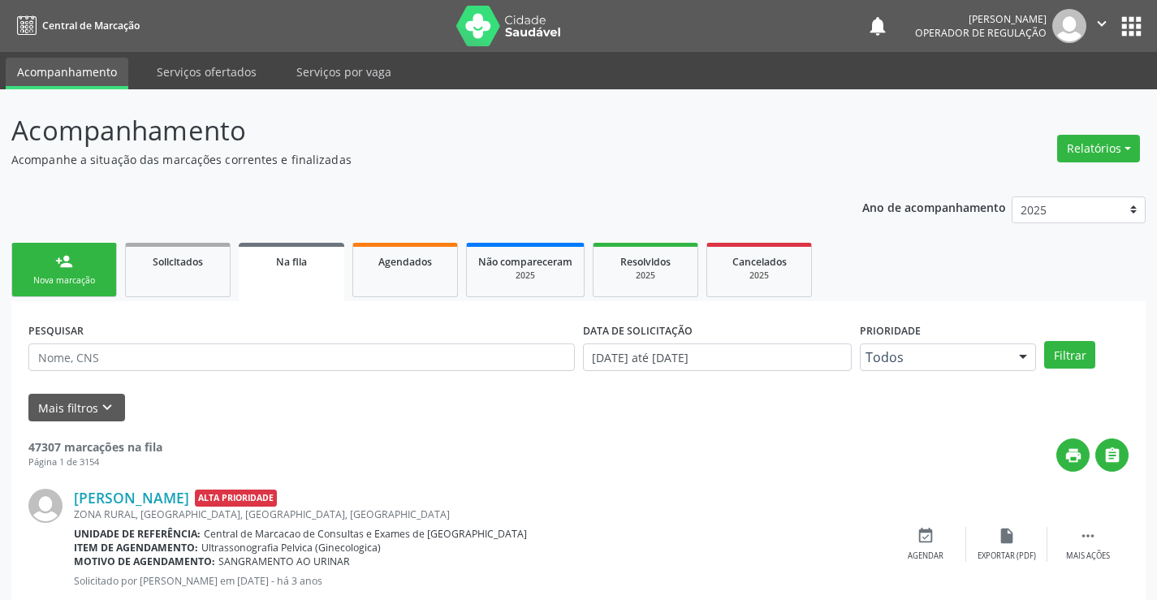
click at [1100, 16] on icon "" at bounding box center [1102, 24] width 18 height 18
click at [1032, 109] on link "Sair" at bounding box center [1060, 99] width 112 height 23
